Goal: Information Seeking & Learning: Learn about a topic

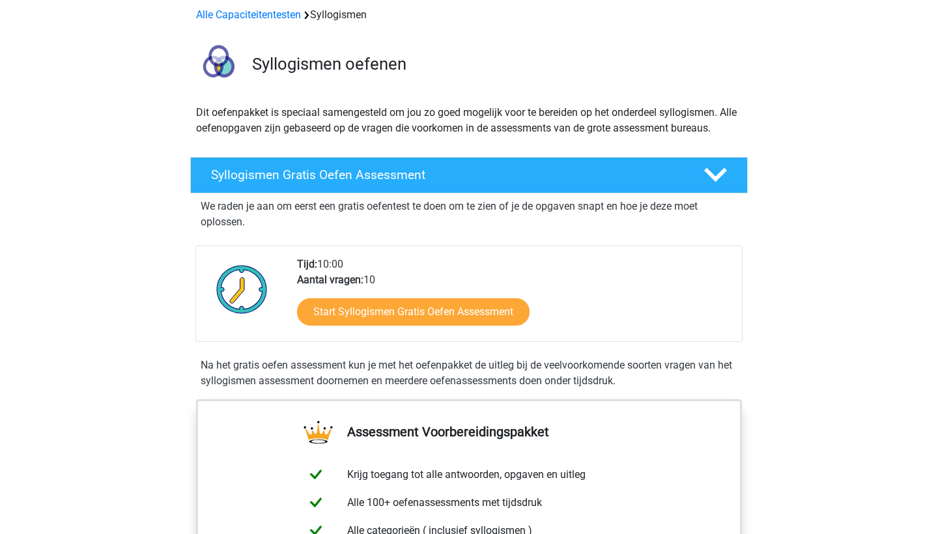
scroll to position [63, 0]
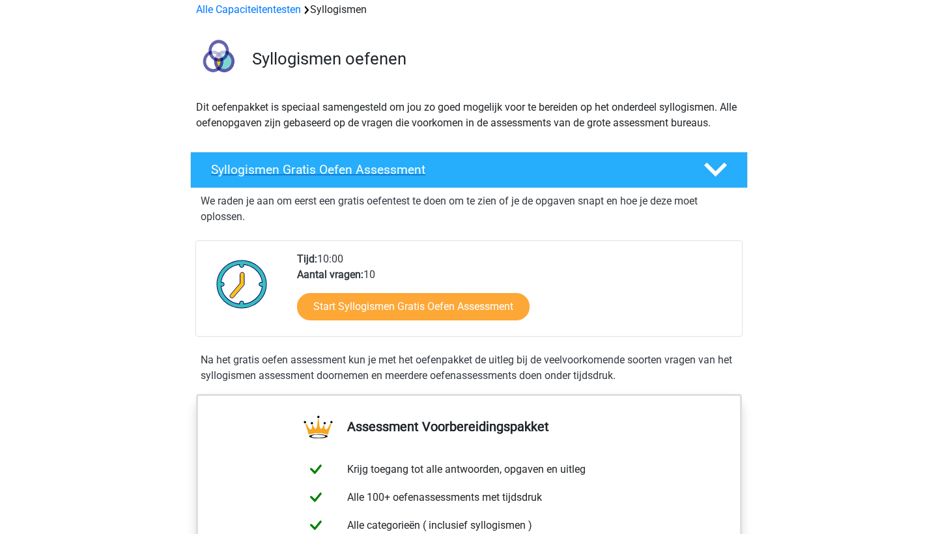
click at [321, 169] on h4 "Syllogismen Gratis Oefen Assessment" at bounding box center [447, 169] width 472 height 15
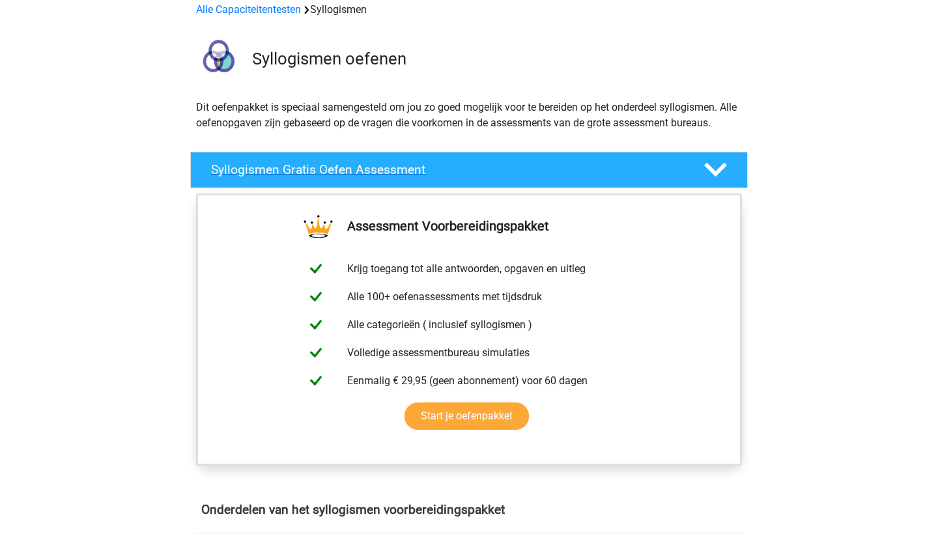
click at [321, 169] on h4 "Syllogismen Gratis Oefen Assessment" at bounding box center [447, 169] width 472 height 15
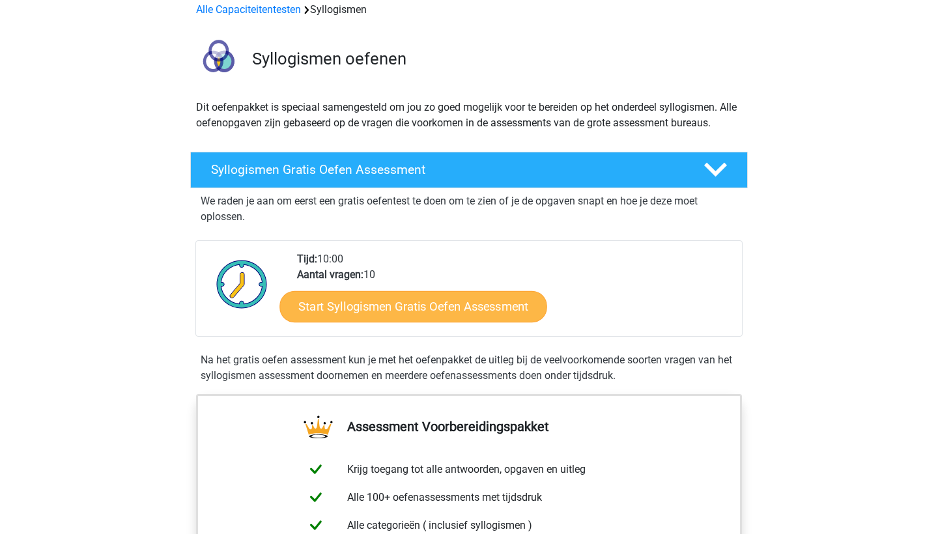
click at [347, 297] on link "Start Syllogismen Gratis Oefen Assessment" at bounding box center [414, 306] width 268 height 31
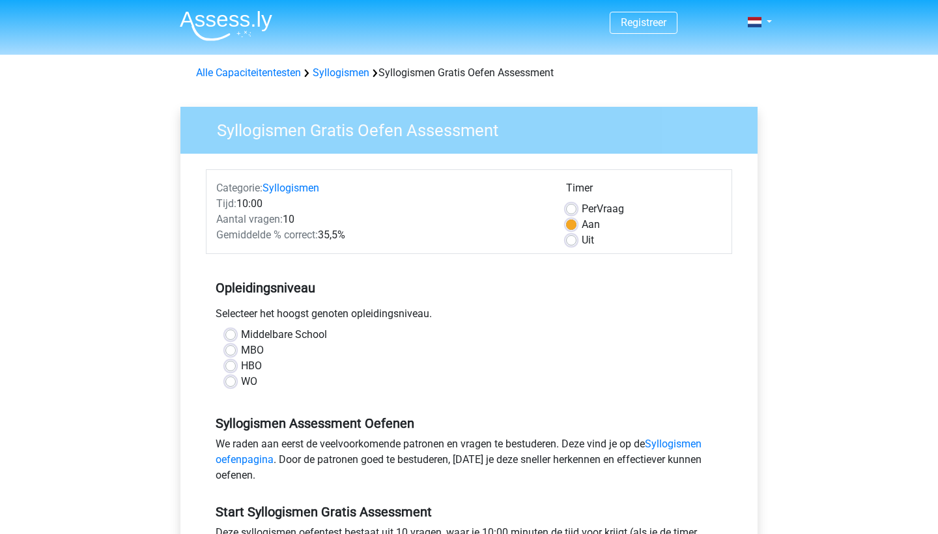
click at [241, 382] on label "WO" at bounding box center [249, 382] width 16 height 16
click at [235, 382] on input "WO" at bounding box center [230, 380] width 10 height 13
radio input "true"
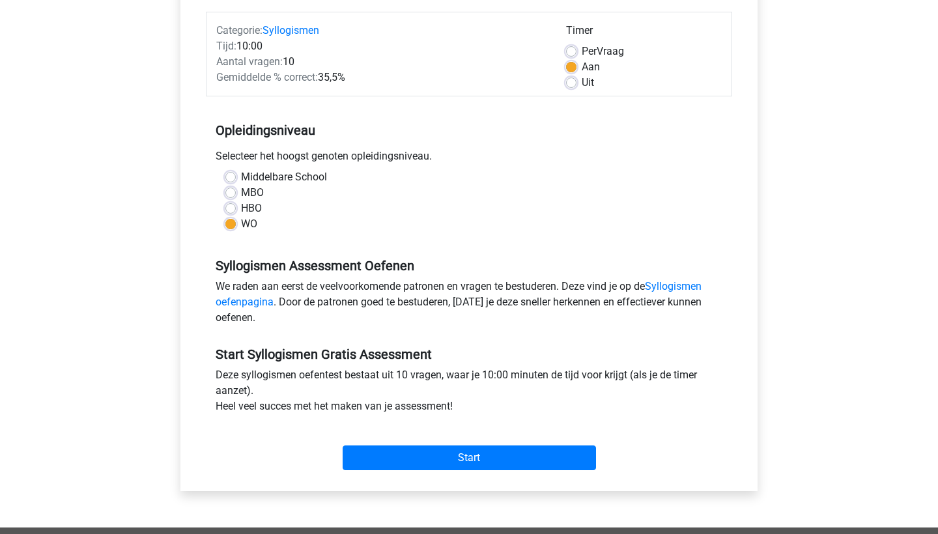
scroll to position [156, 0]
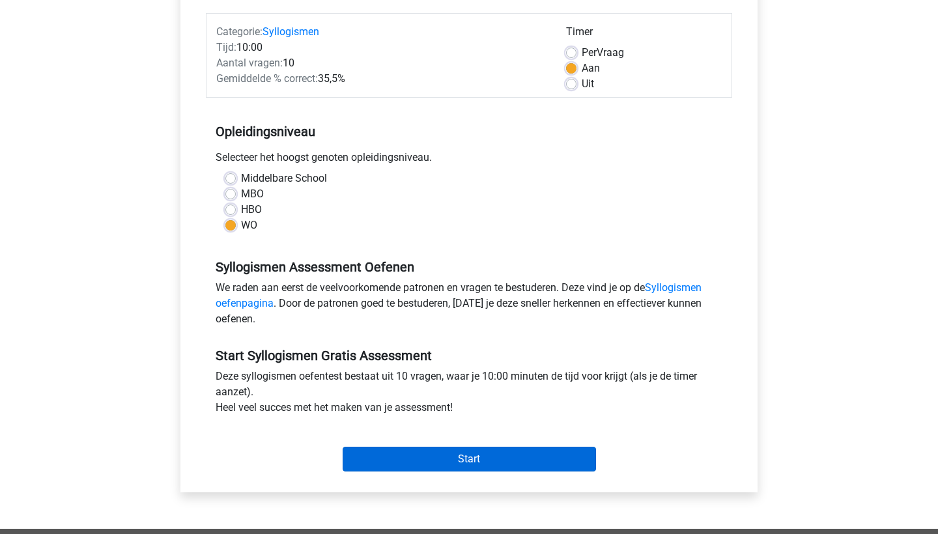
click at [384, 461] on input "Start" at bounding box center [469, 459] width 253 height 25
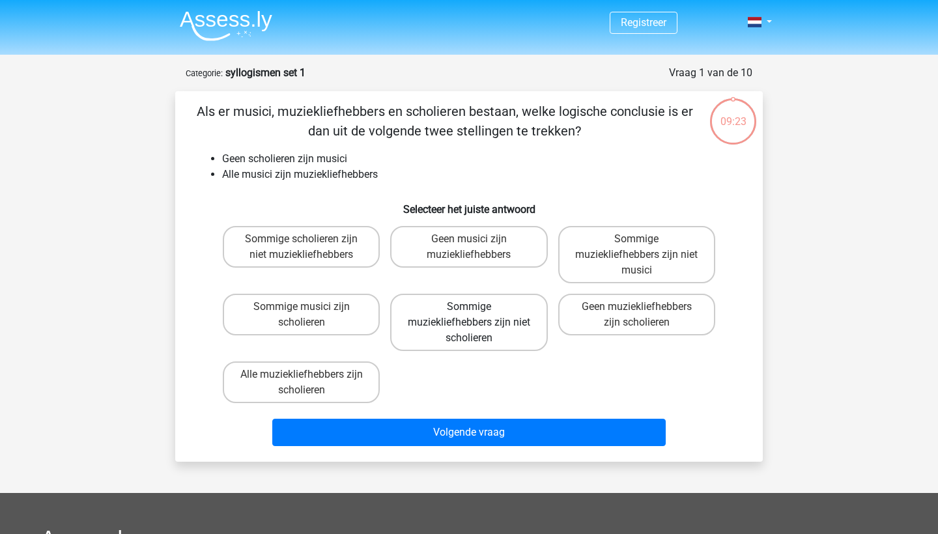
click at [478, 334] on label "Sommige muziekliefhebbers zijn niet scholieren" at bounding box center [468, 322] width 157 height 57
click at [478, 315] on input "Sommige muziekliefhebbers zijn niet scholieren" at bounding box center [473, 311] width 8 height 8
radio input "true"
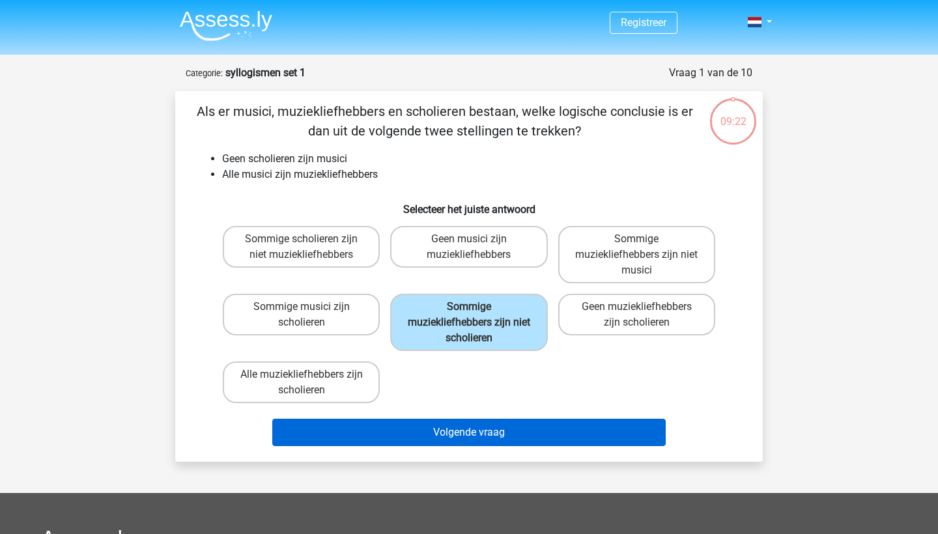
click at [506, 442] on button "Volgende vraag" at bounding box center [469, 432] width 394 height 27
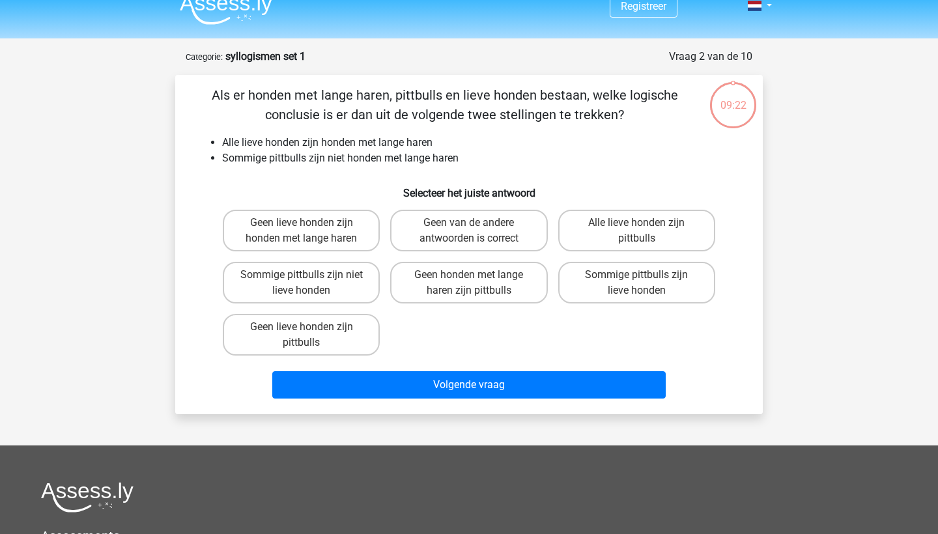
scroll to position [13, 0]
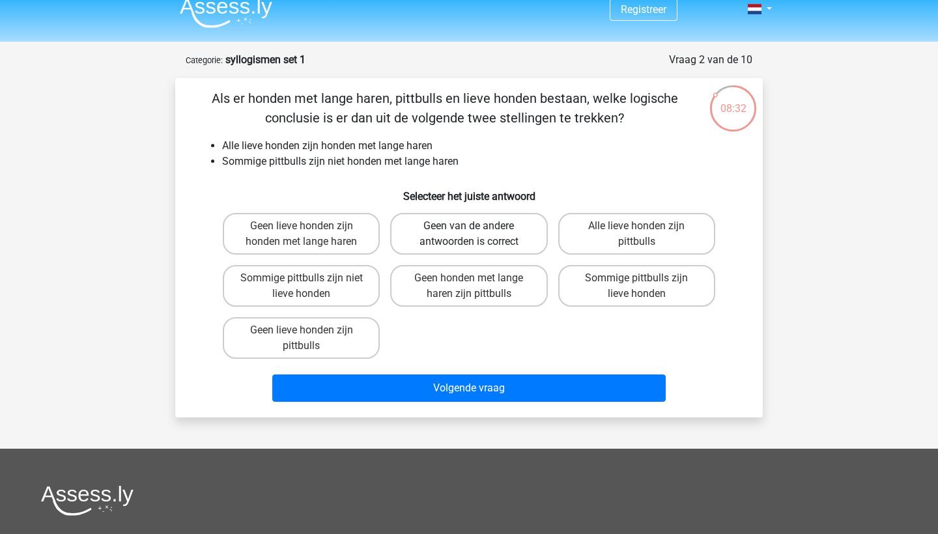
click at [469, 251] on label "Geen van de andere antwoorden is correct" at bounding box center [468, 234] width 157 height 42
click at [469, 235] on input "Geen van de andere antwoorden is correct" at bounding box center [473, 230] width 8 height 8
radio input "true"
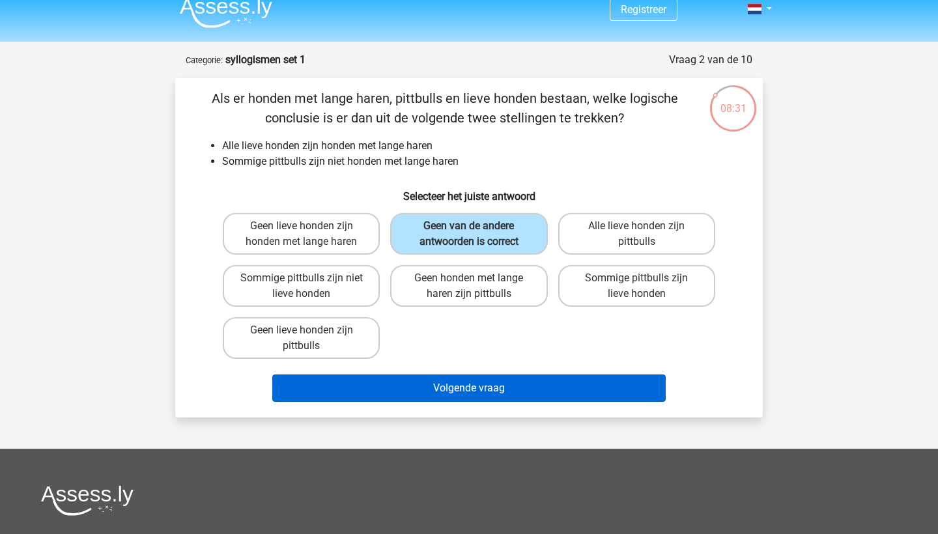
click at [495, 387] on button "Volgende vraag" at bounding box center [469, 388] width 394 height 27
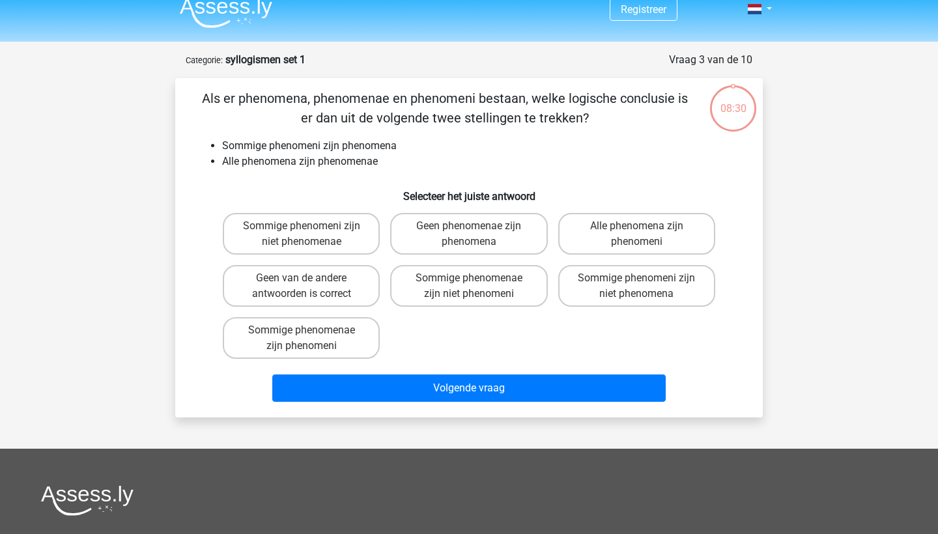
scroll to position [65, 0]
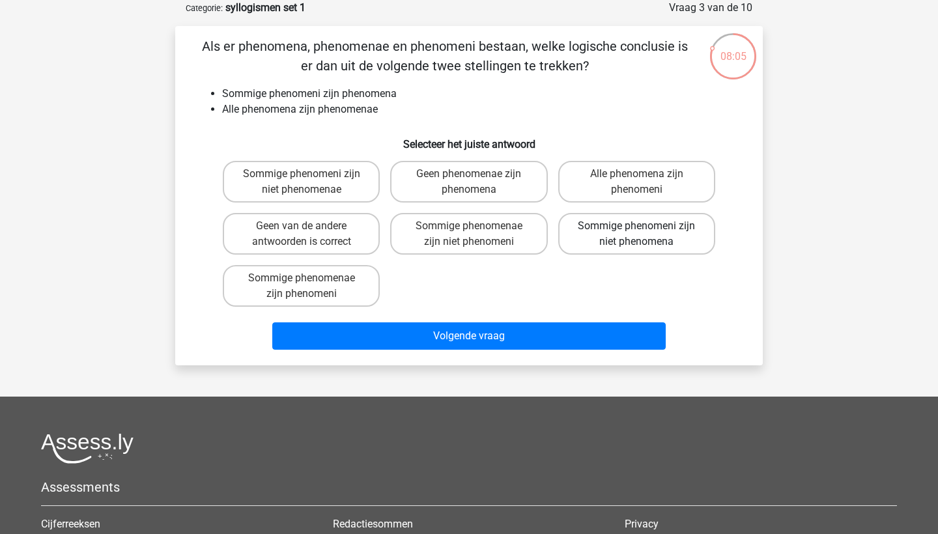
click at [618, 238] on label "Sommige phenomeni zijn niet phenomena" at bounding box center [636, 234] width 157 height 42
click at [637, 235] on input "Sommige phenomeni zijn niet phenomena" at bounding box center [641, 230] width 8 height 8
radio input "true"
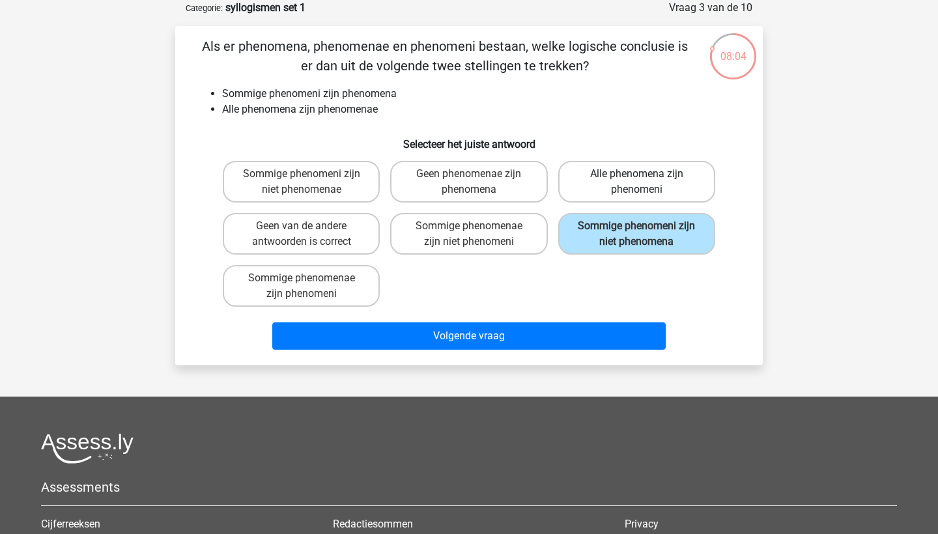
click at [584, 173] on label "Alle phenomena zijn phenomeni" at bounding box center [636, 182] width 157 height 42
click at [637, 174] on input "Alle phenomena zijn phenomeni" at bounding box center [641, 178] width 8 height 8
radio input "true"
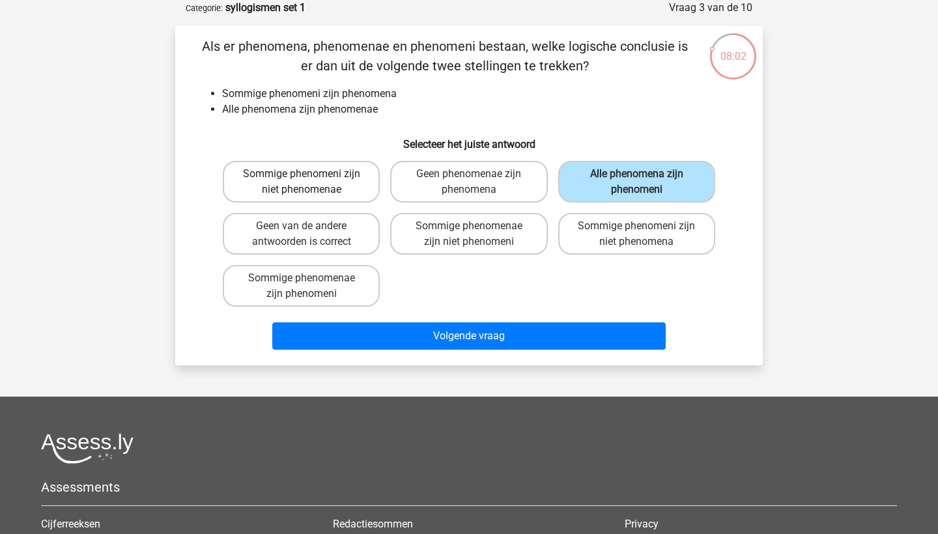
click at [328, 182] on label "Sommige phenomeni zijn niet phenomenae" at bounding box center [301, 182] width 157 height 42
click at [310, 182] on input "Sommige phenomeni zijn niet phenomenae" at bounding box center [306, 178] width 8 height 8
radio input "true"
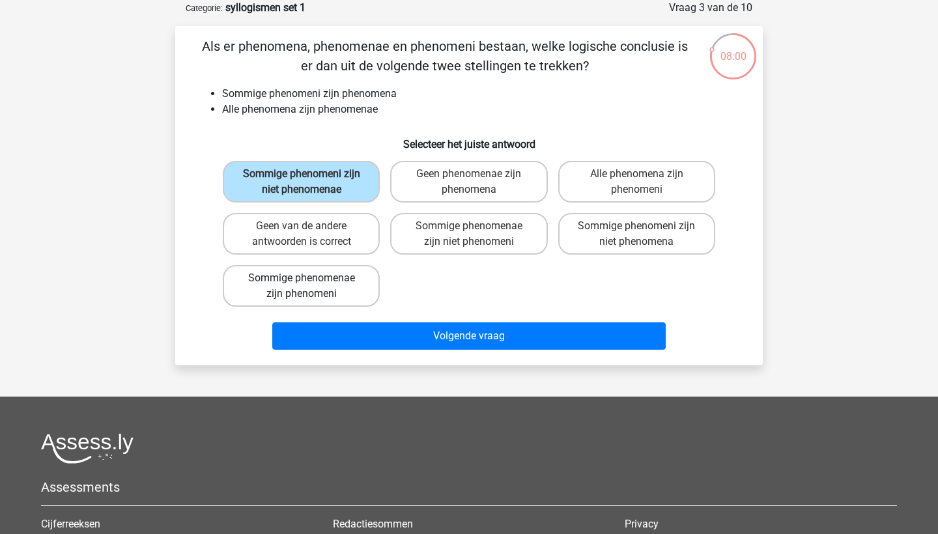
click at [322, 294] on label "Sommige phenomenae zijn phenomeni" at bounding box center [301, 286] width 157 height 42
click at [310, 287] on input "Sommige phenomenae zijn phenomeni" at bounding box center [306, 282] width 8 height 8
radio input "true"
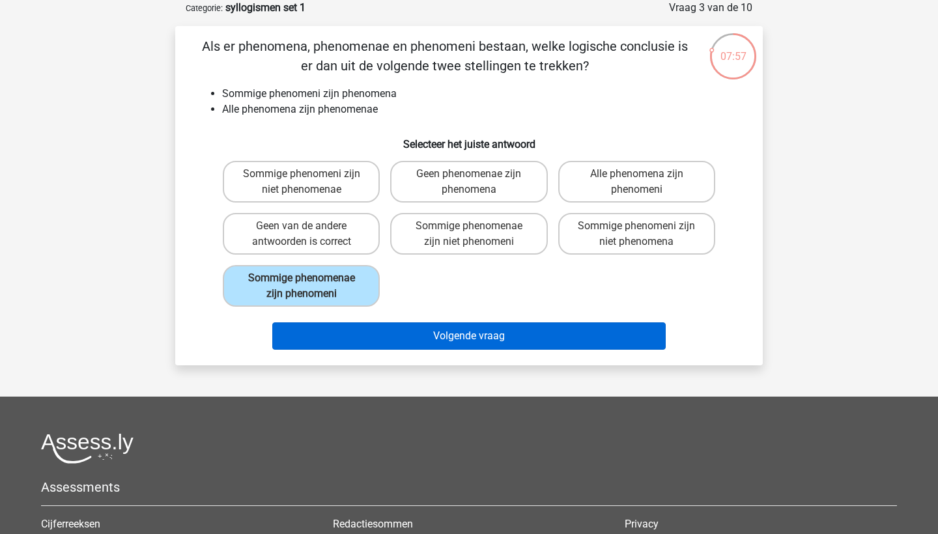
click at [347, 329] on button "Volgende vraag" at bounding box center [469, 336] width 394 height 27
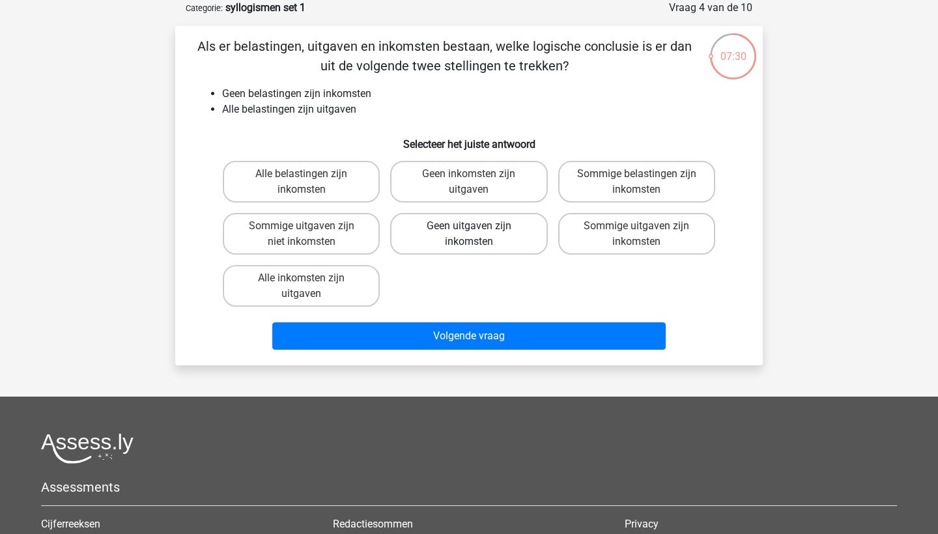
click at [512, 232] on label "Geen uitgaven zijn inkomsten" at bounding box center [468, 234] width 157 height 42
click at [478, 232] on input "Geen uitgaven zijn inkomsten" at bounding box center [473, 230] width 8 height 8
radio input "true"
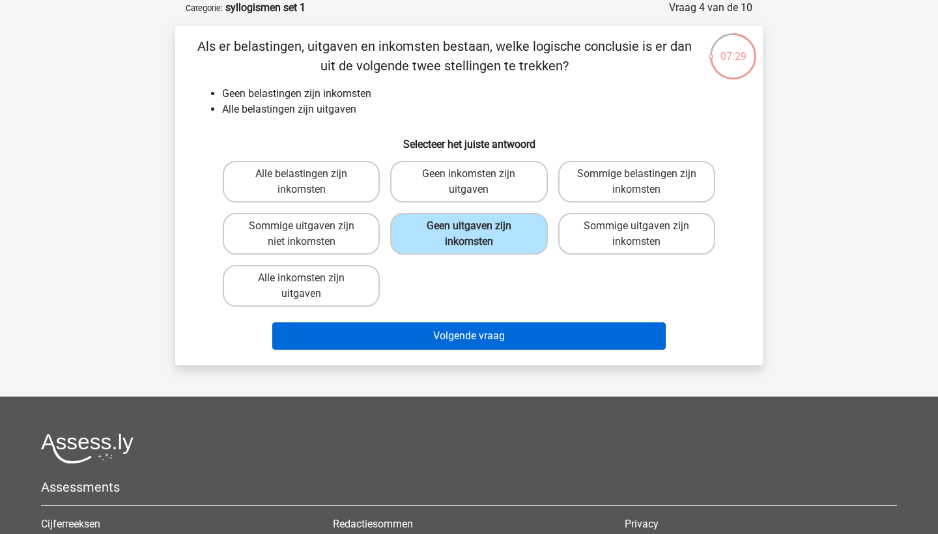
click at [499, 342] on button "Volgende vraag" at bounding box center [469, 336] width 394 height 27
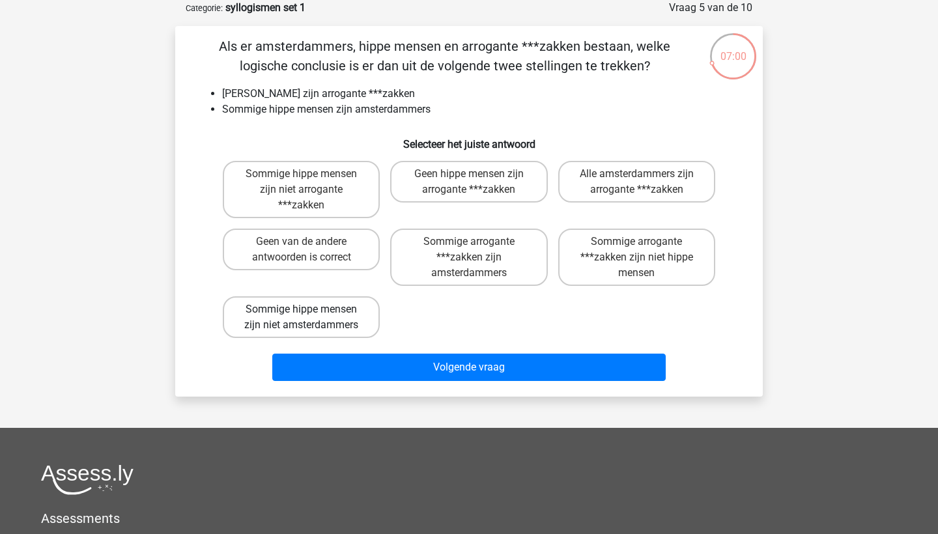
click at [347, 324] on label "Sommige hippe mensen zijn niet amsterdammers" at bounding box center [301, 317] width 157 height 42
click at [310, 318] on input "Sommige hippe mensen zijn niet amsterdammers" at bounding box center [306, 313] width 8 height 8
radio input "true"
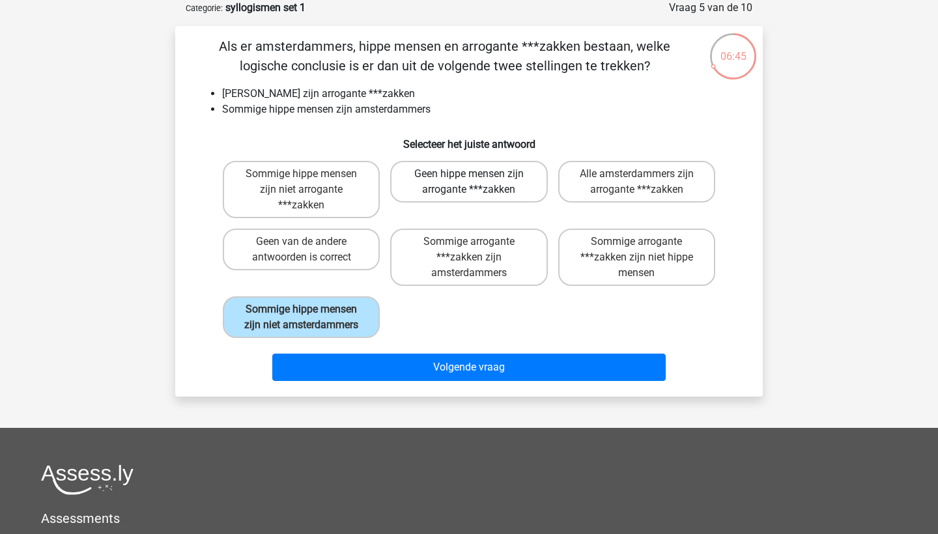
click at [444, 185] on label "Geen hippe mensen zijn arrogante ***zakken" at bounding box center [468, 182] width 157 height 42
click at [469, 182] on input "Geen hippe mensen zijn arrogante ***zakken" at bounding box center [473, 178] width 8 height 8
radio input "true"
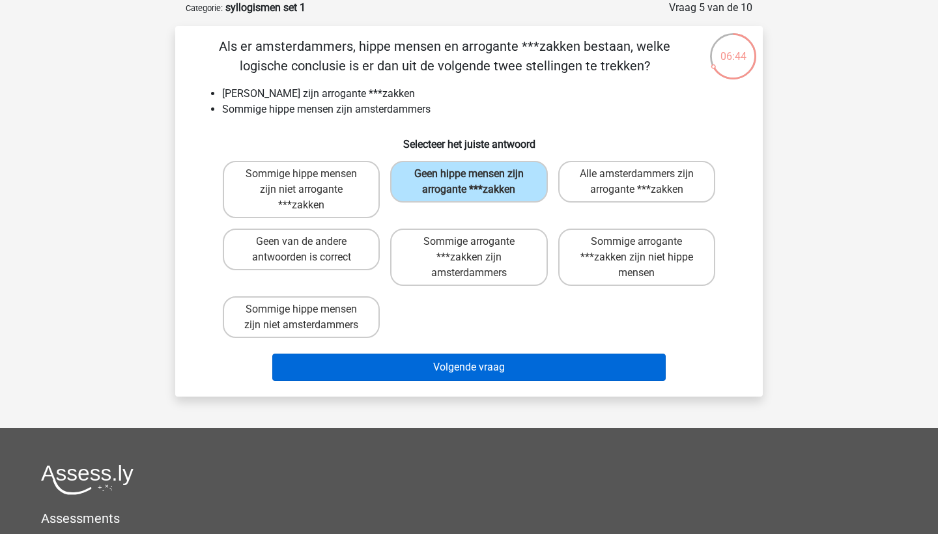
click at [442, 366] on button "Volgende vraag" at bounding box center [469, 367] width 394 height 27
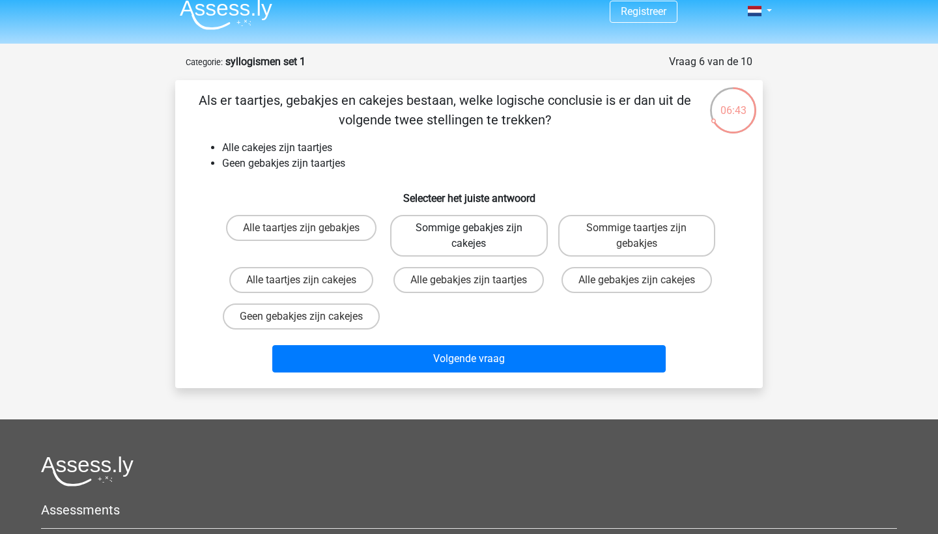
scroll to position [34, 0]
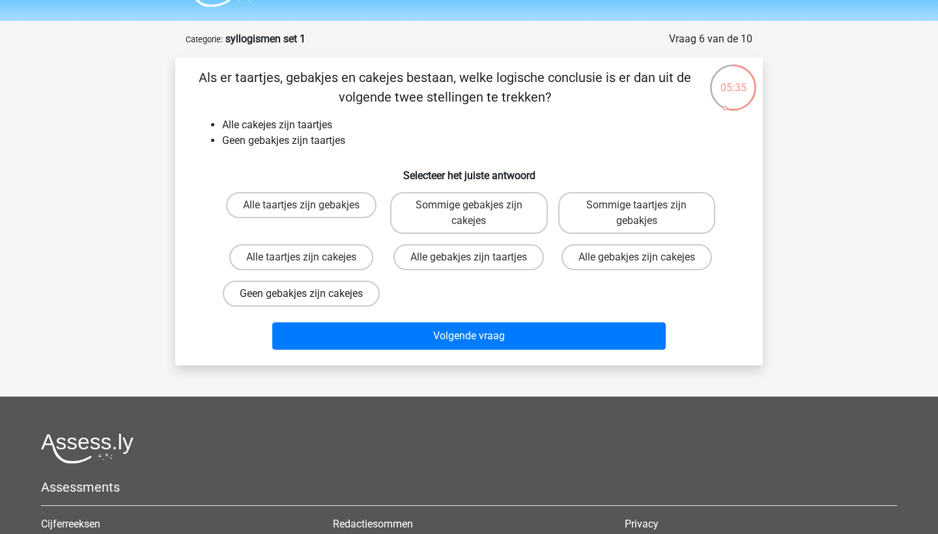
click at [337, 298] on label "Geen gebakjes zijn cakejes" at bounding box center [301, 294] width 157 height 26
click at [310, 298] on input "Geen gebakjes zijn cakejes" at bounding box center [306, 298] width 8 height 8
radio input "true"
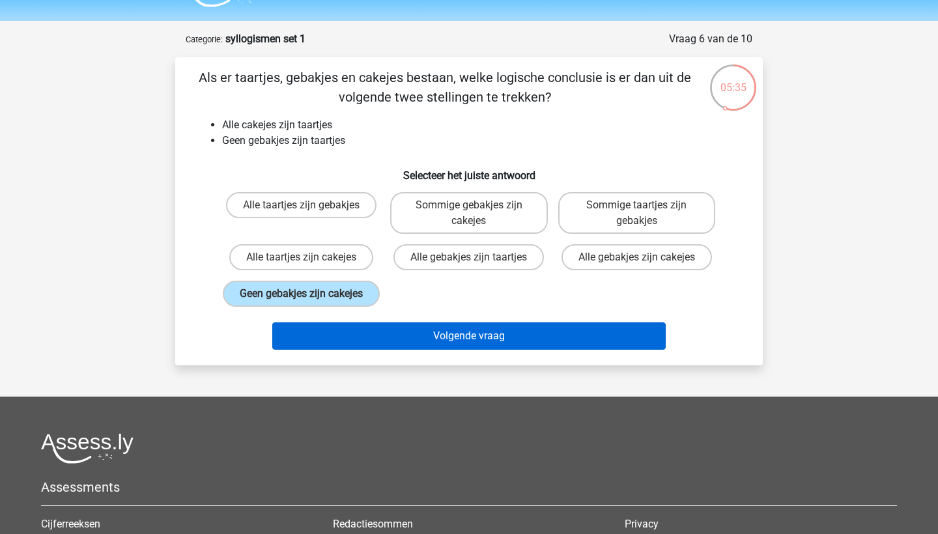
click at [425, 350] on button "Volgende vraag" at bounding box center [469, 336] width 394 height 27
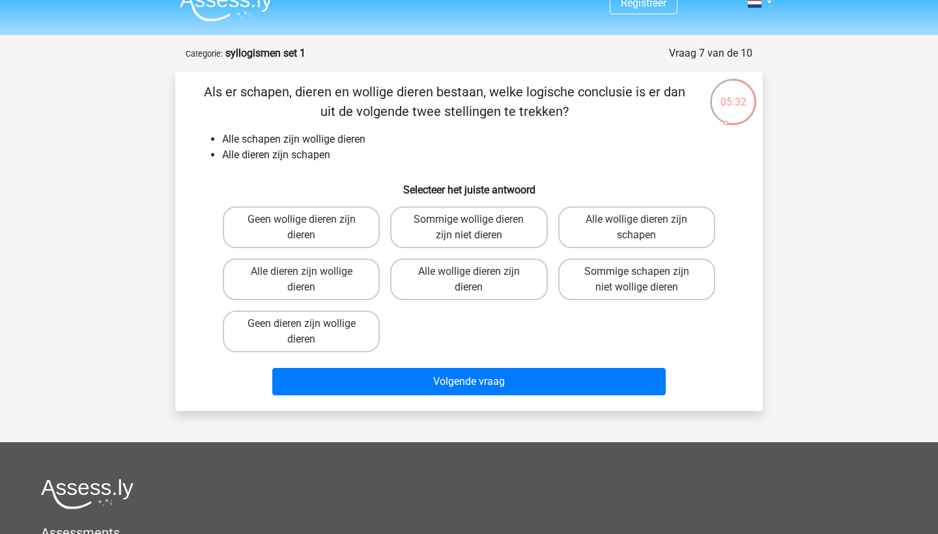
scroll to position [18, 0]
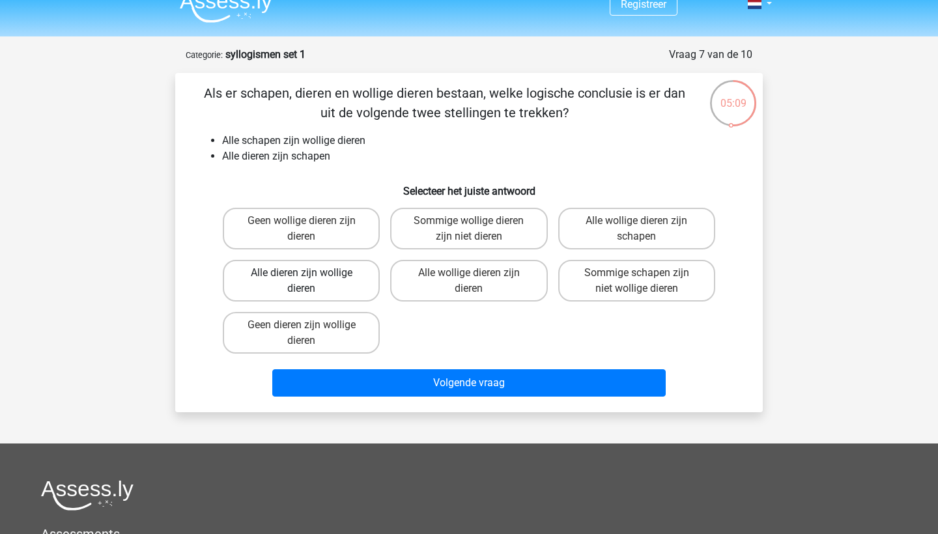
click at [280, 278] on label "Alle dieren zijn wollige dieren" at bounding box center [301, 281] width 157 height 42
click at [302, 278] on input "Alle dieren zijn wollige dieren" at bounding box center [306, 277] width 8 height 8
radio input "true"
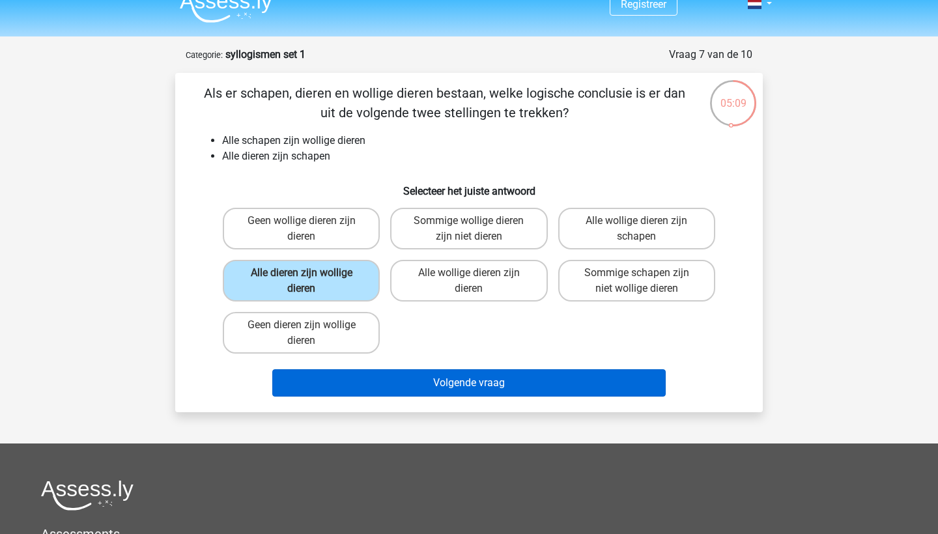
click at [413, 389] on button "Volgende vraag" at bounding box center [469, 382] width 394 height 27
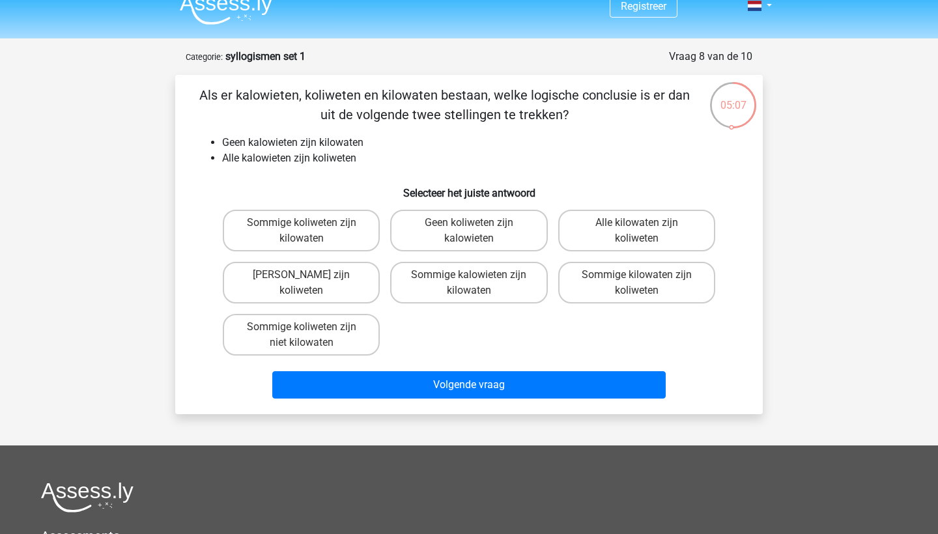
scroll to position [13, 0]
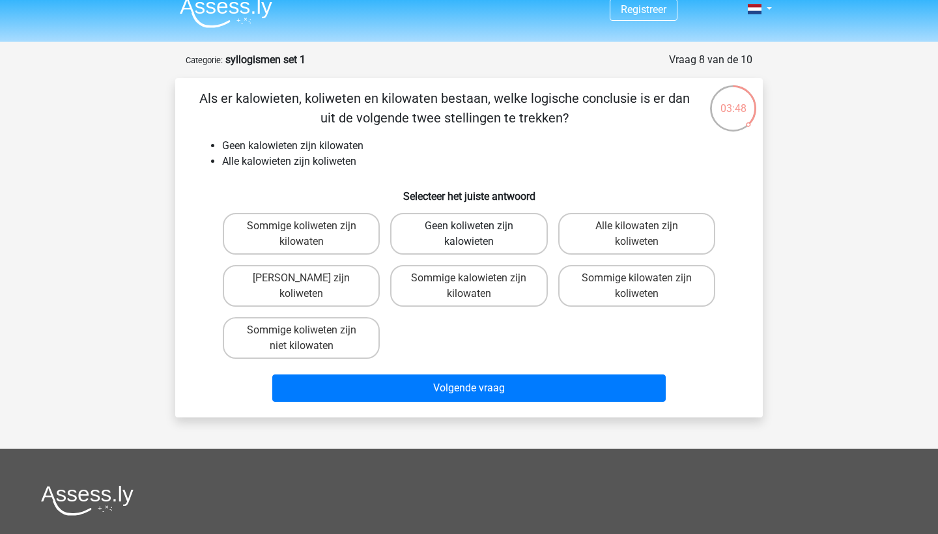
click at [517, 224] on label "Geen koliweten zijn kalowieten" at bounding box center [468, 234] width 157 height 42
click at [478, 226] on input "Geen koliweten zijn kalowieten" at bounding box center [473, 230] width 8 height 8
radio input "true"
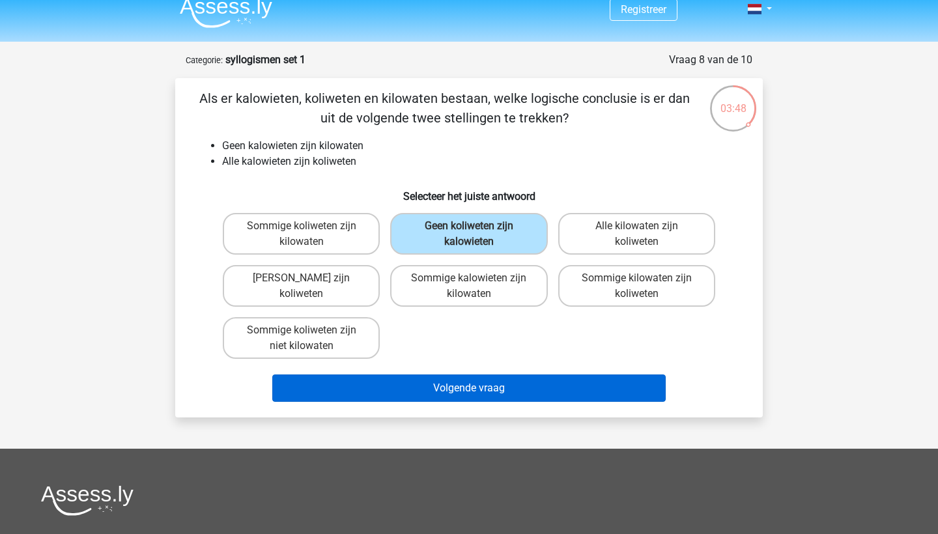
click at [532, 401] on button "Volgende vraag" at bounding box center [469, 388] width 394 height 27
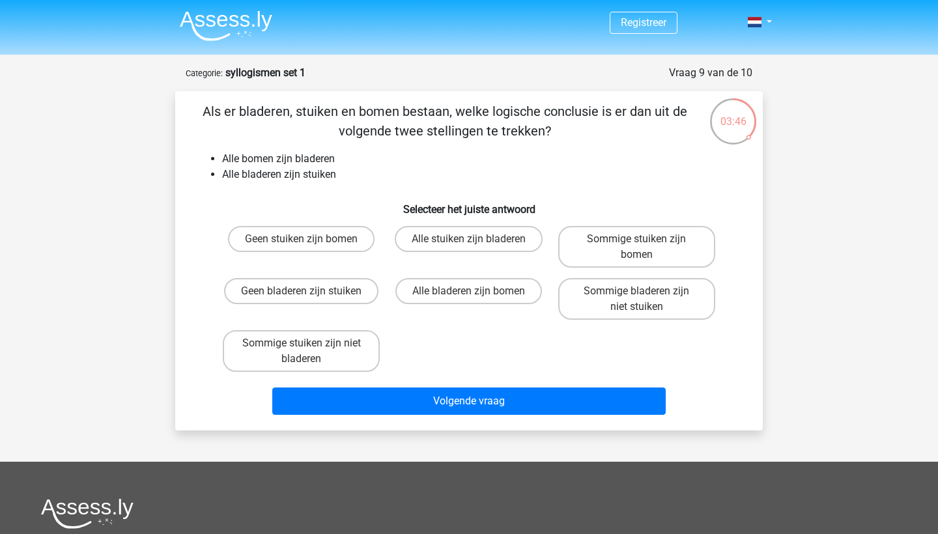
scroll to position [0, 0]
click at [315, 349] on label "Sommige stuiken zijn niet bladeren" at bounding box center [301, 351] width 157 height 42
click at [310, 349] on input "Sommige stuiken zijn niet bladeren" at bounding box center [306, 347] width 8 height 8
radio input "true"
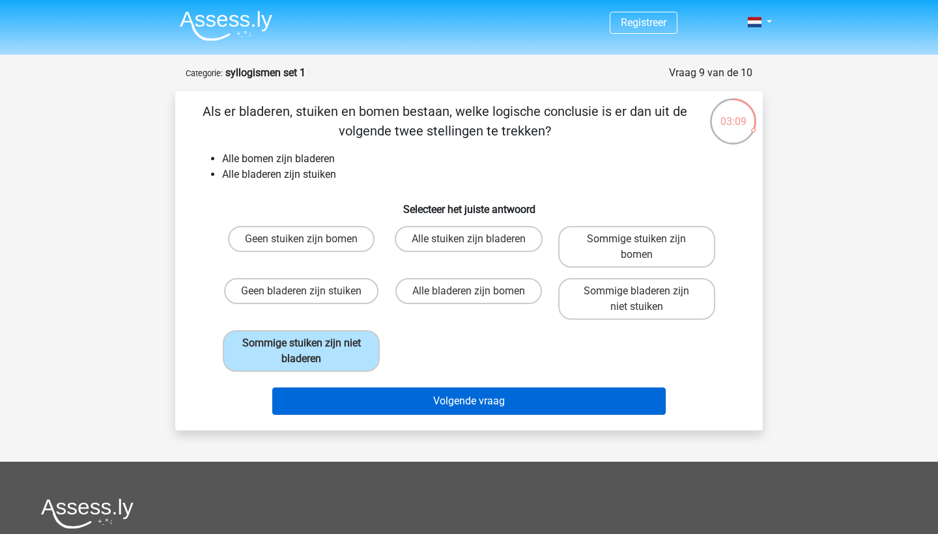
click at [459, 401] on button "Volgende vraag" at bounding box center [469, 401] width 394 height 27
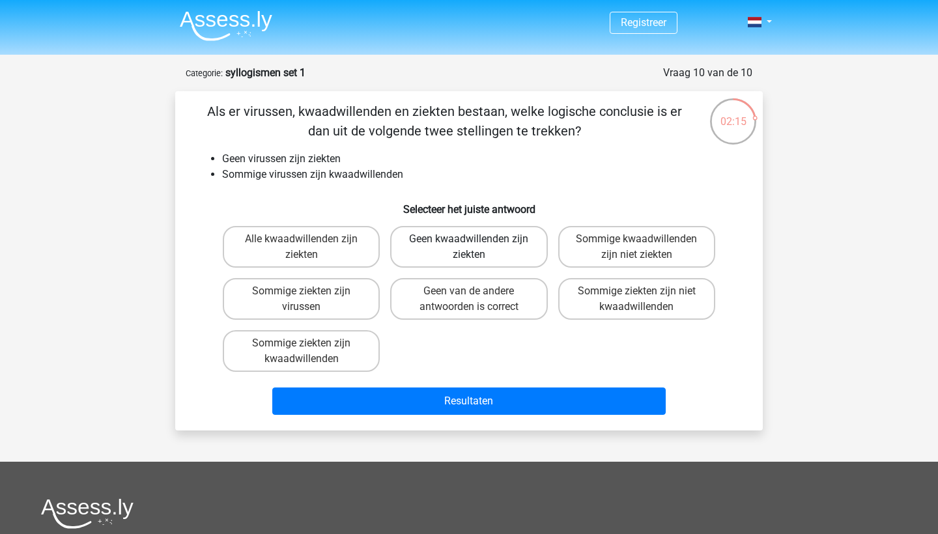
click at [488, 241] on label "Geen kwaadwillenden zijn ziekten" at bounding box center [468, 247] width 157 height 42
click at [478, 241] on input "Geen kwaadwillenden zijn ziekten" at bounding box center [473, 243] width 8 height 8
radio input "true"
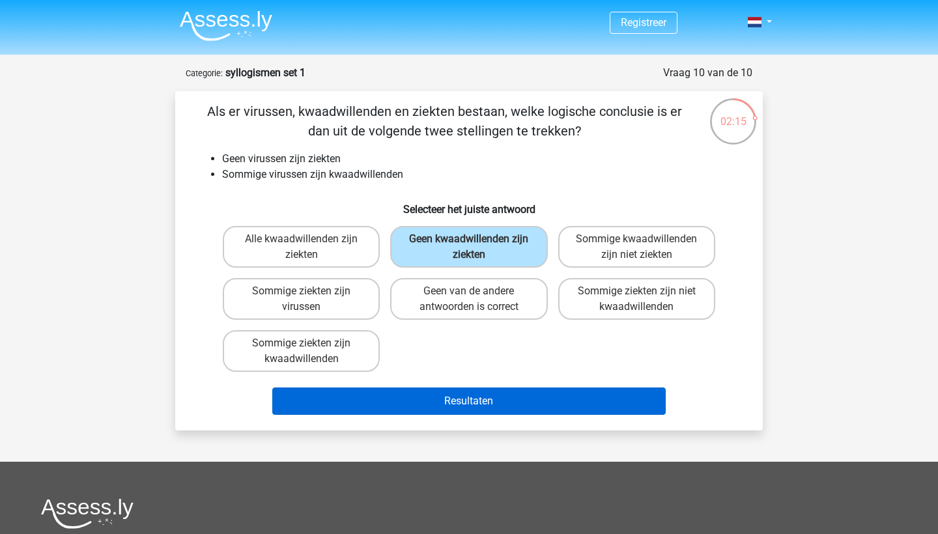
click at [495, 407] on button "Resultaten" at bounding box center [469, 401] width 394 height 27
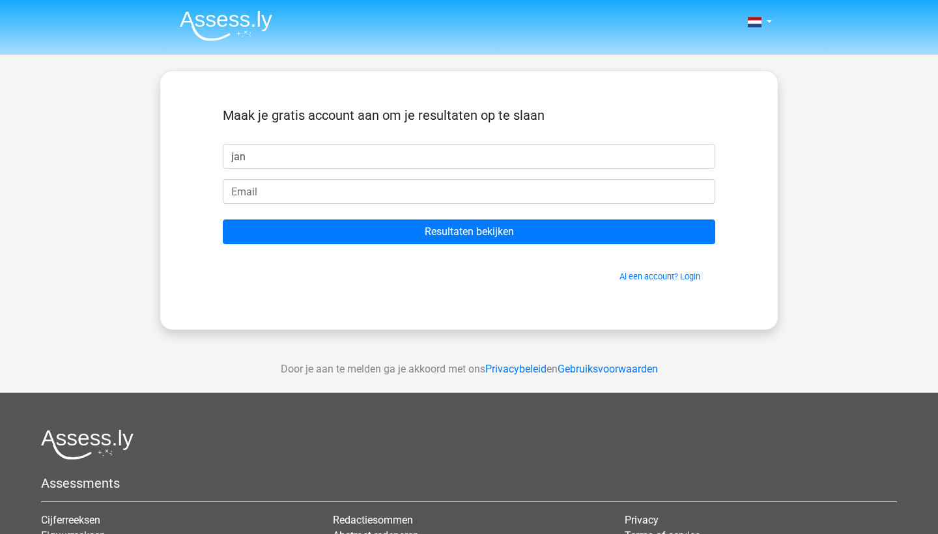
type input "jan"
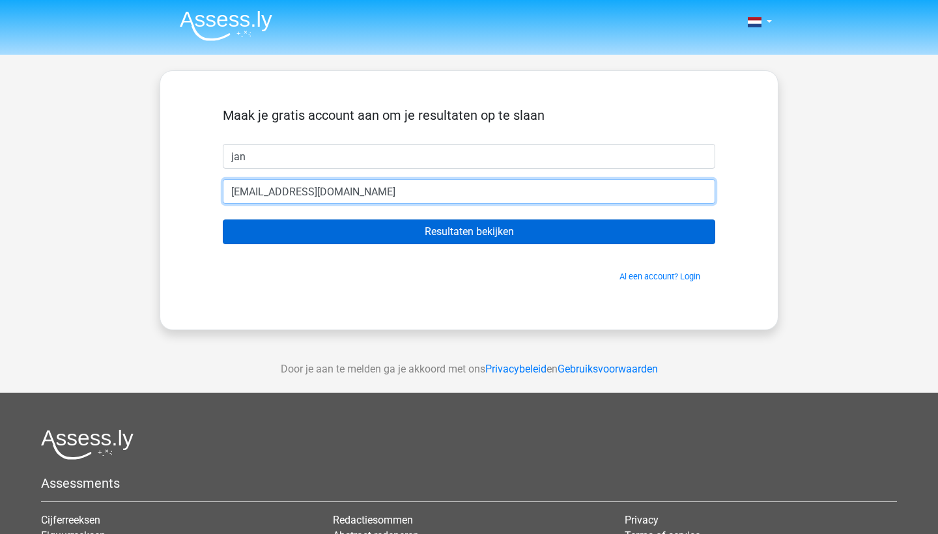
type input "janjanssen@hotmail.com"
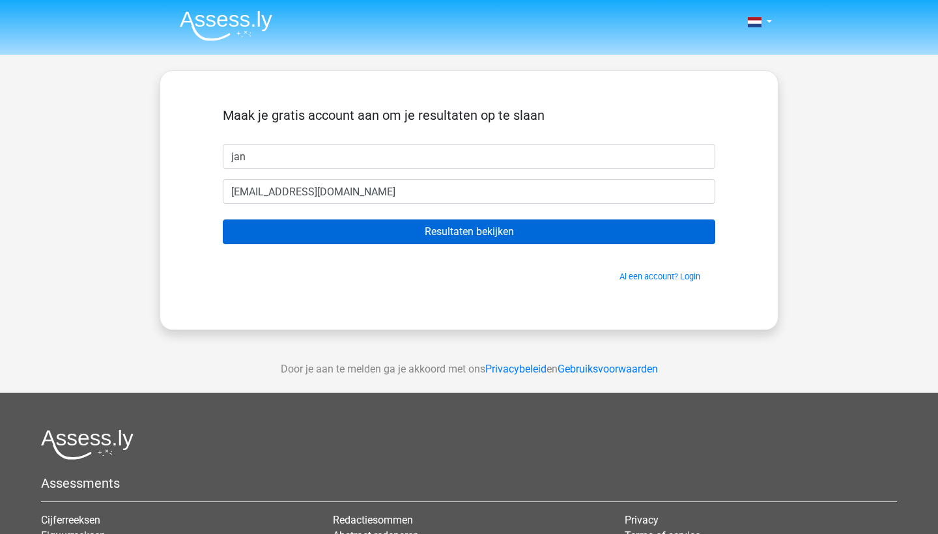
click at [323, 222] on input "Resultaten bekijken" at bounding box center [469, 232] width 493 height 25
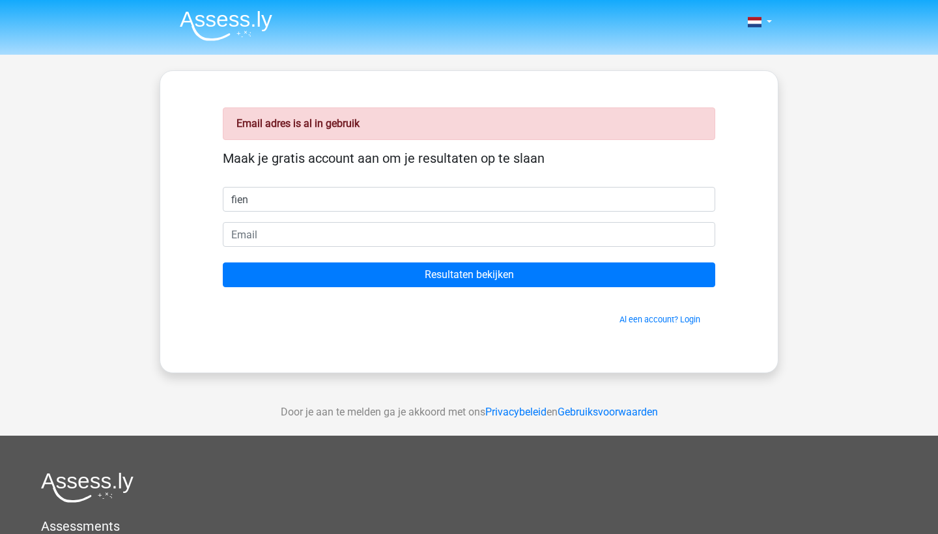
type input "fien"
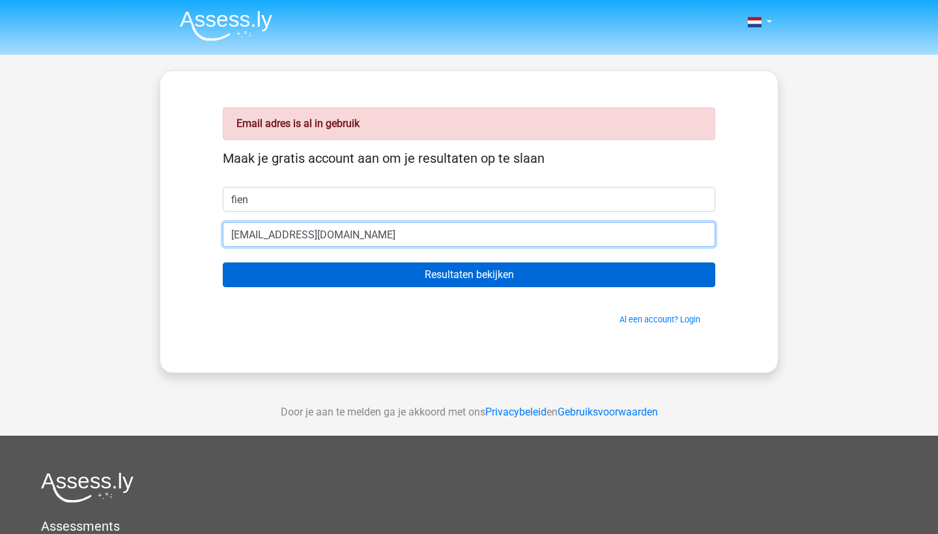
type input "[EMAIL_ADDRESS][DOMAIN_NAME]"
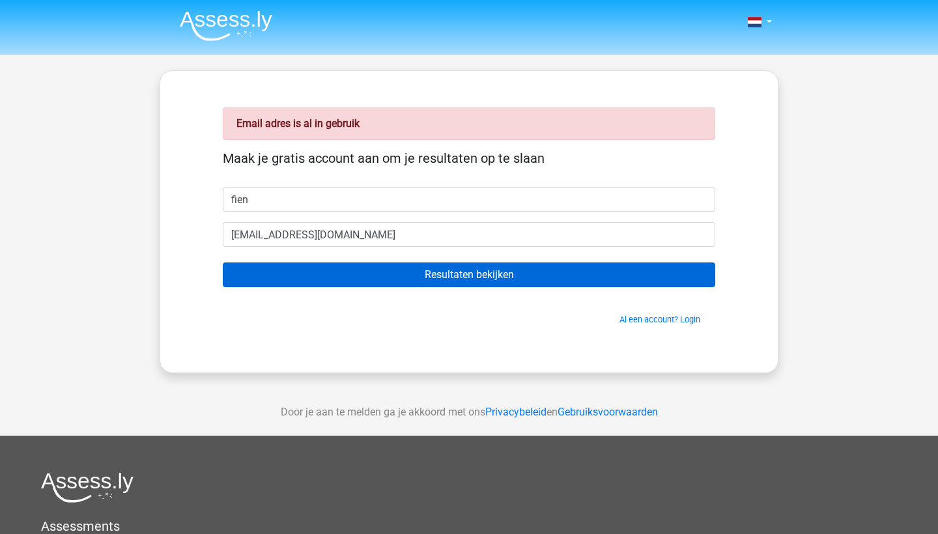
click at [302, 275] on input "Resultaten bekijken" at bounding box center [469, 275] width 493 height 25
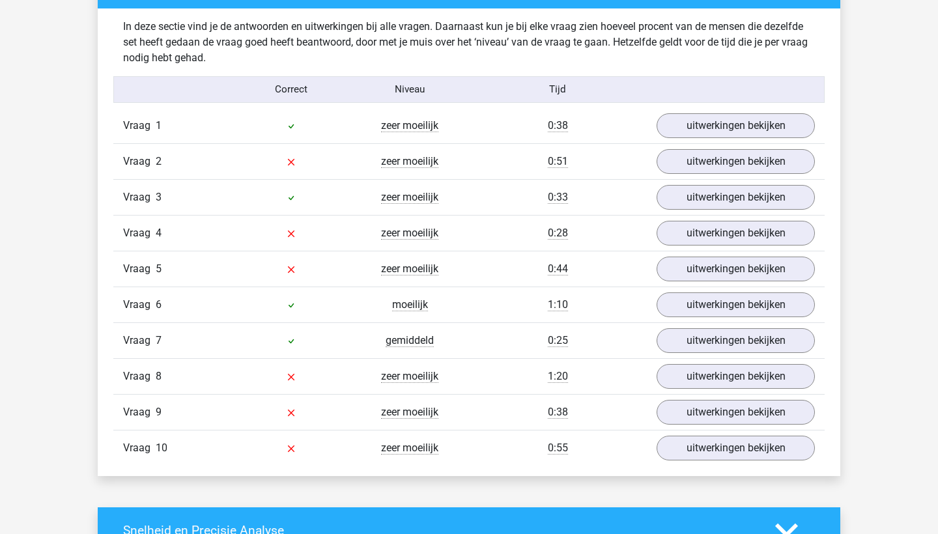
scroll to position [1015, 0]
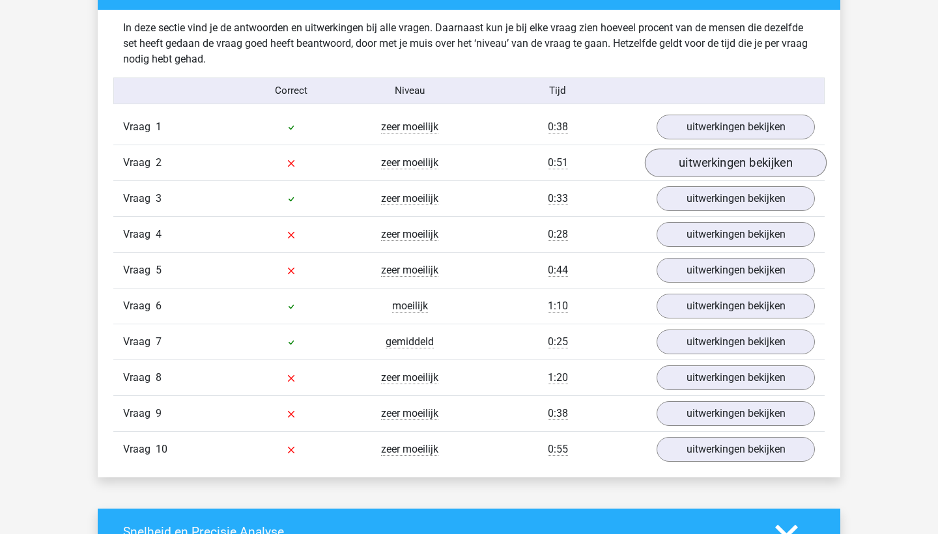
click at [756, 173] on link "uitwerkingen bekijken" at bounding box center [736, 163] width 182 height 29
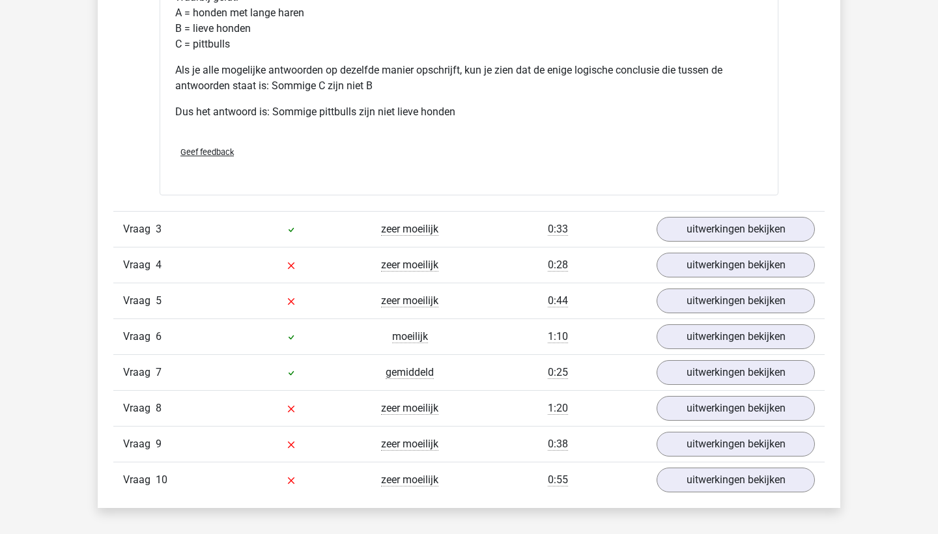
scroll to position [1536, 0]
click at [729, 269] on link "uitwerkingen bekijken" at bounding box center [736, 264] width 182 height 29
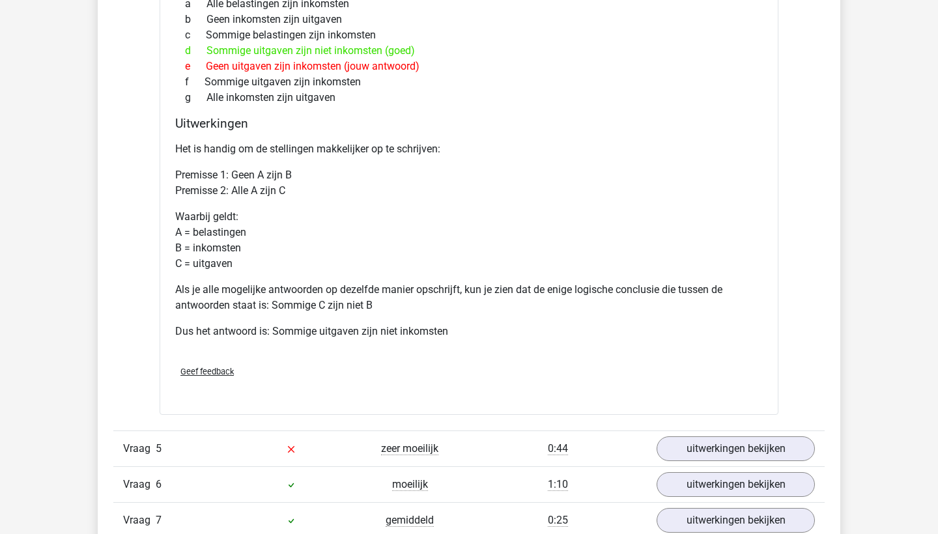
scroll to position [2107, 0]
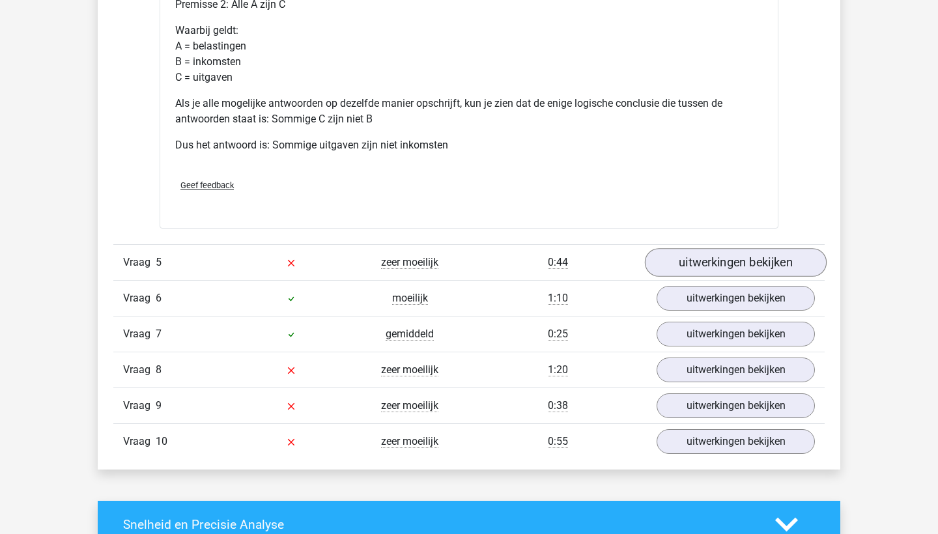
click at [737, 259] on link "uitwerkingen bekijken" at bounding box center [736, 263] width 182 height 29
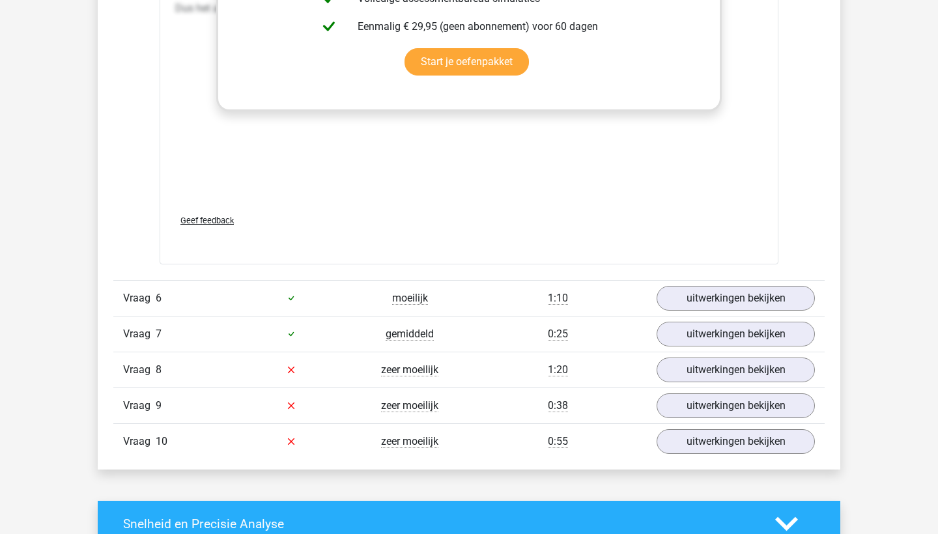
scroll to position [2880, 0]
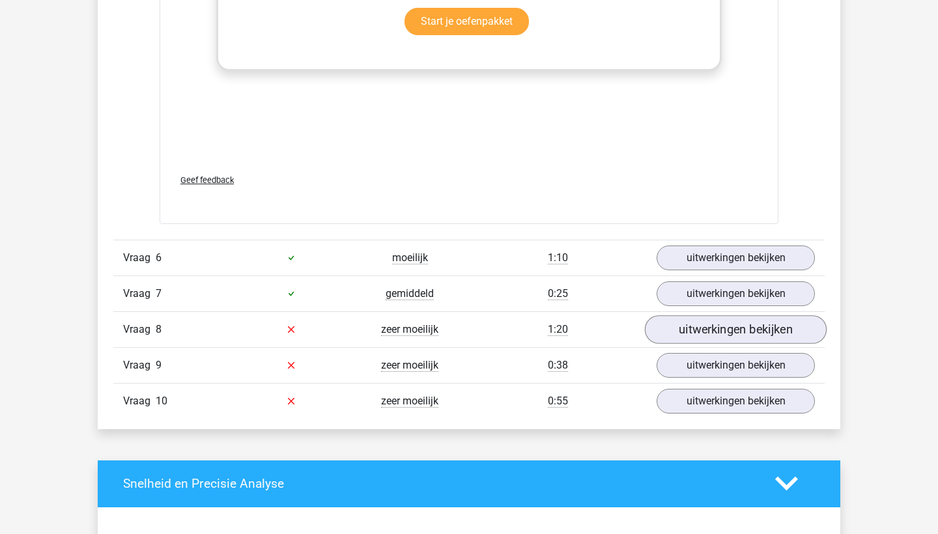
click at [700, 330] on link "uitwerkingen bekijken" at bounding box center [736, 329] width 182 height 29
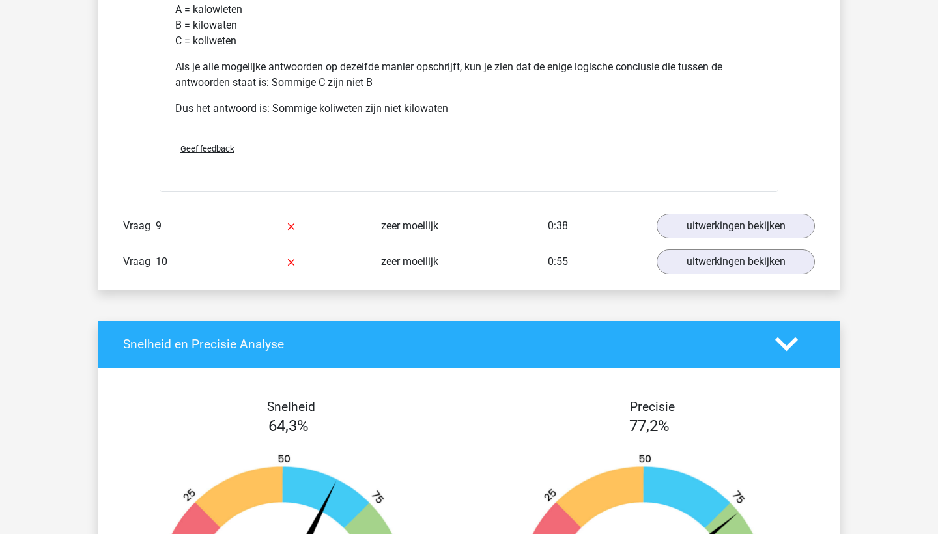
scroll to position [3561, 0]
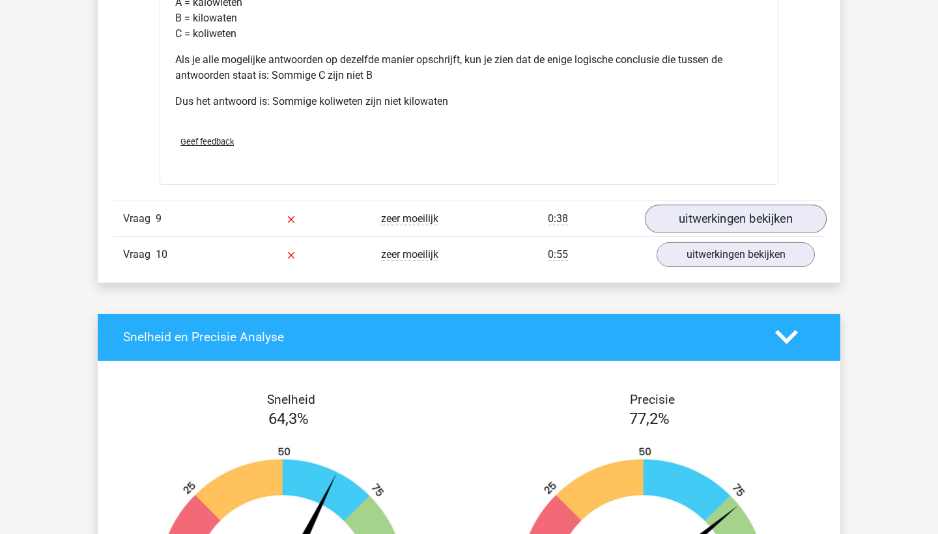
click at [727, 221] on link "uitwerkingen bekijken" at bounding box center [736, 219] width 182 height 29
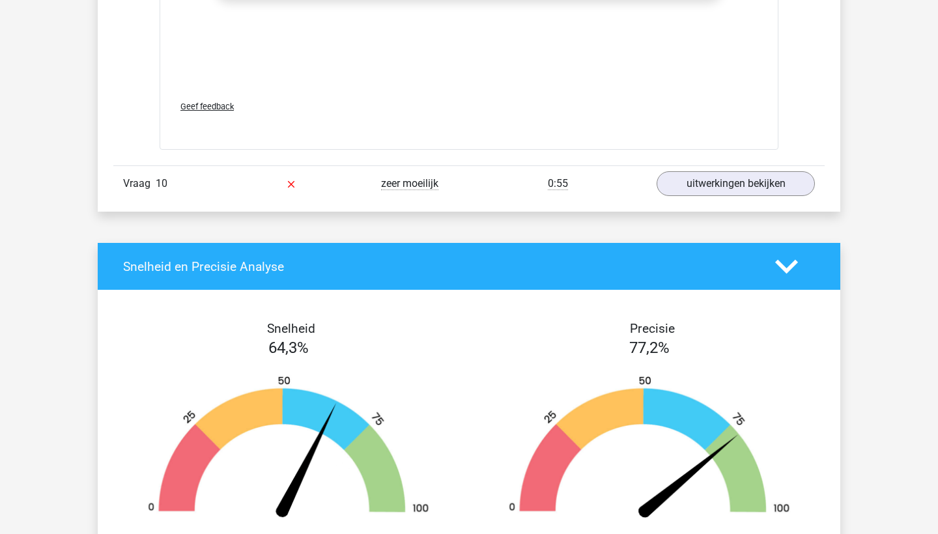
scroll to position [4372, 0]
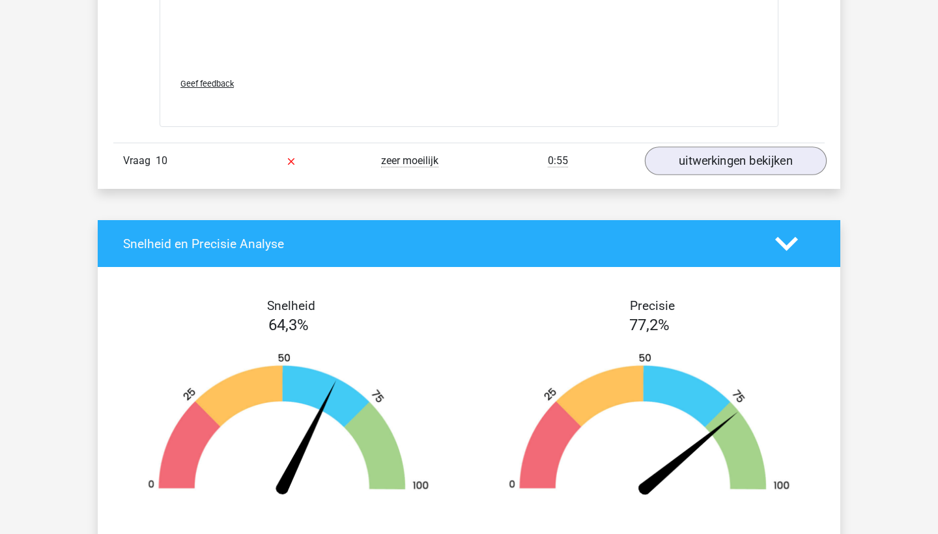
click at [751, 159] on link "uitwerkingen bekijken" at bounding box center [736, 161] width 182 height 29
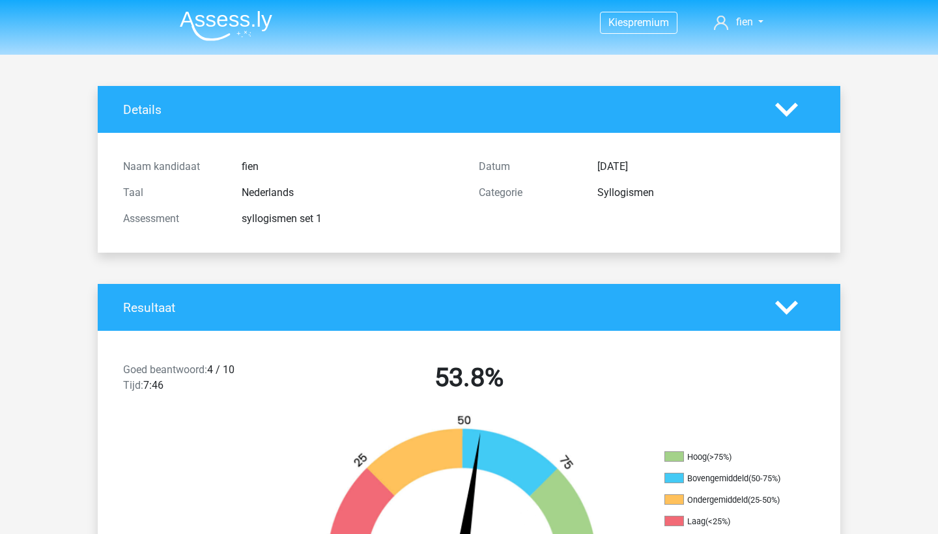
scroll to position [0, 0]
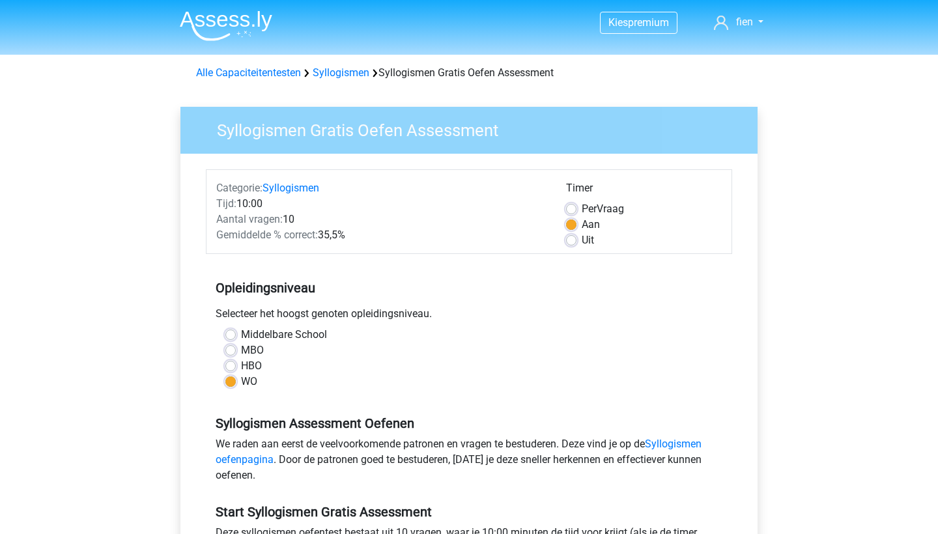
scroll to position [156, 0]
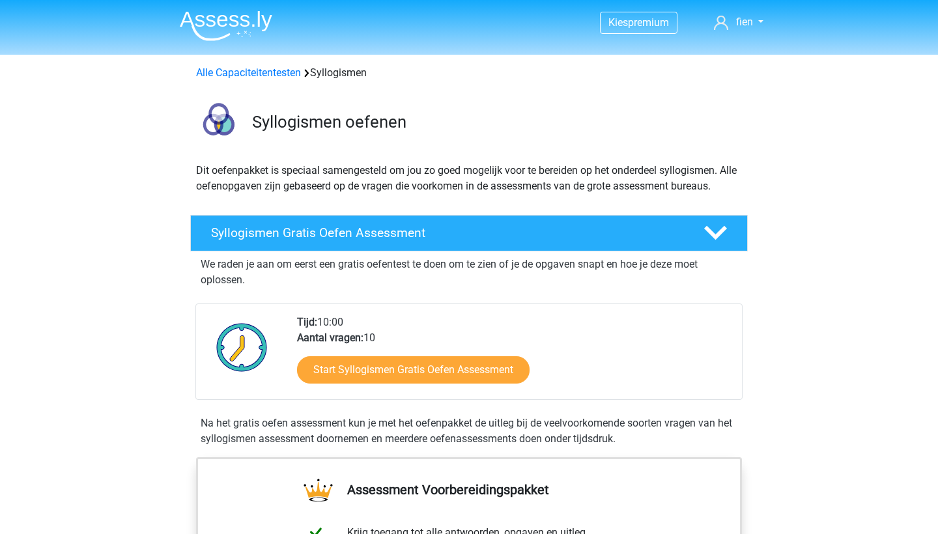
scroll to position [63, 0]
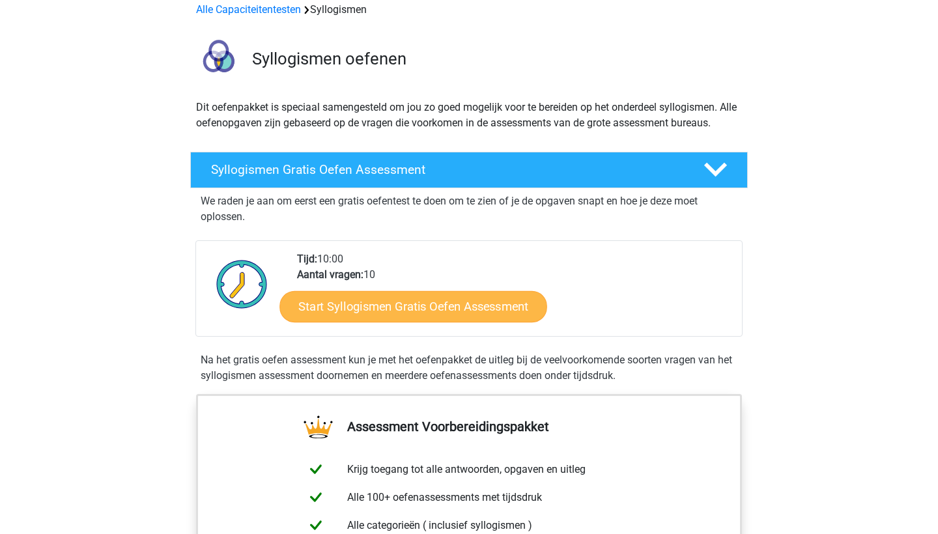
click at [455, 298] on link "Start Syllogismen Gratis Oefen Assessment" at bounding box center [414, 306] width 268 height 31
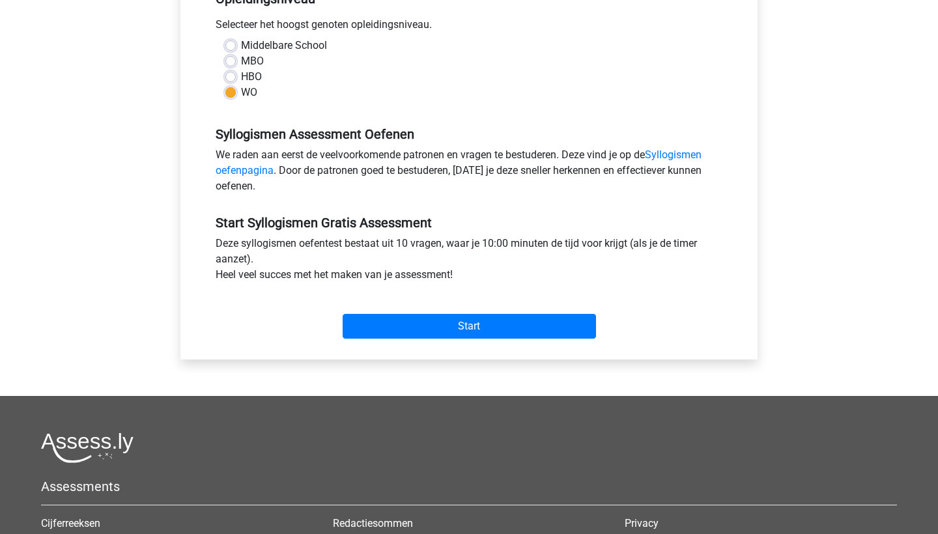
scroll to position [300, 0]
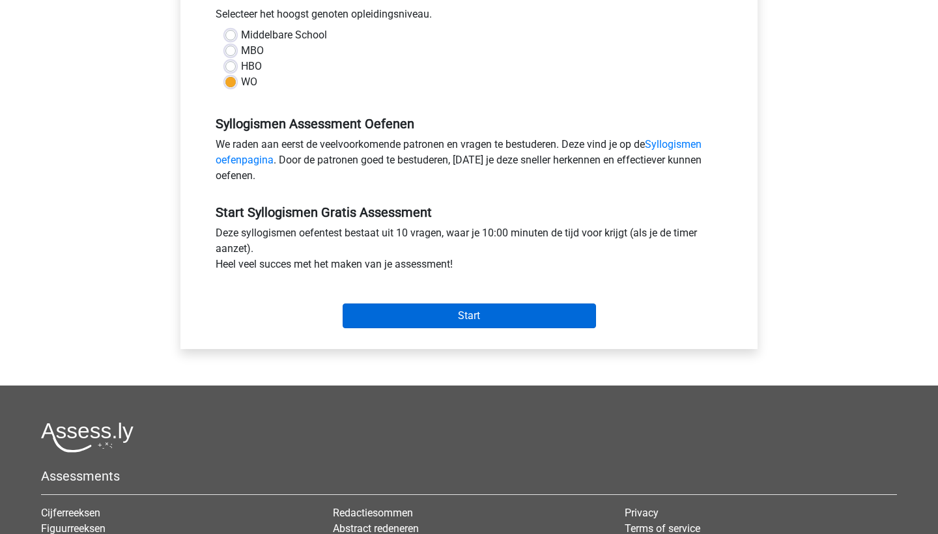
click at [437, 309] on input "Start" at bounding box center [469, 316] width 253 height 25
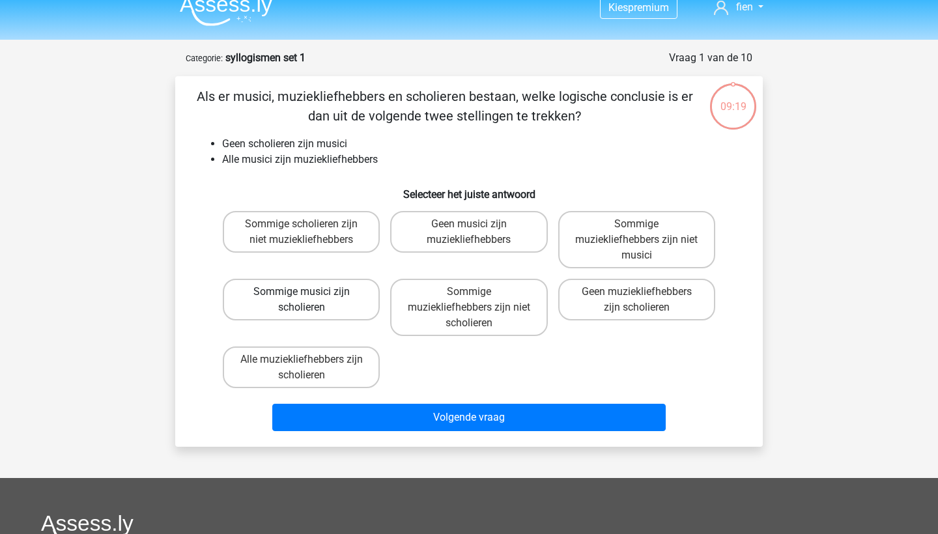
scroll to position [18, 0]
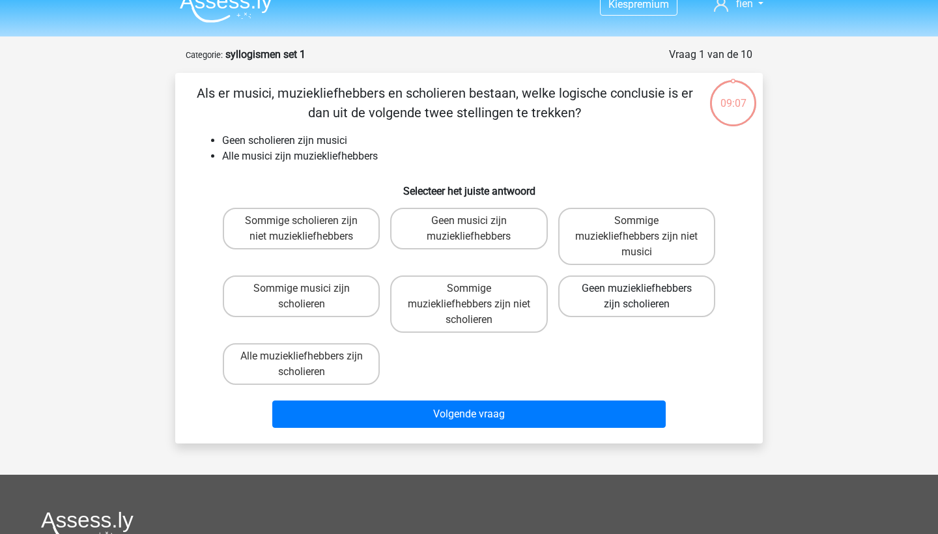
click at [596, 303] on label "Geen muziekliefhebbers zijn scholieren" at bounding box center [636, 297] width 157 height 42
click at [637, 297] on input "Geen muziekliefhebbers zijn scholieren" at bounding box center [641, 293] width 8 height 8
radio input "true"
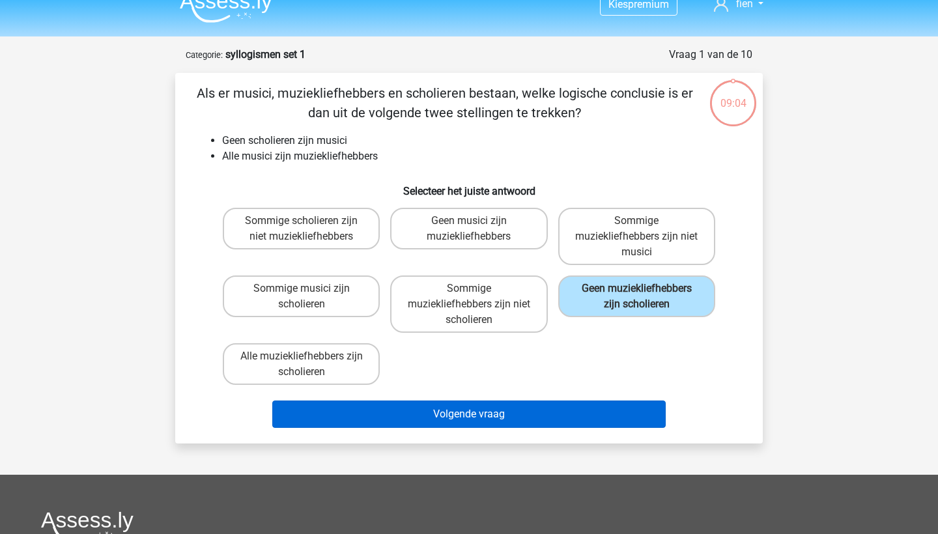
click at [524, 409] on button "Volgende vraag" at bounding box center [469, 414] width 394 height 27
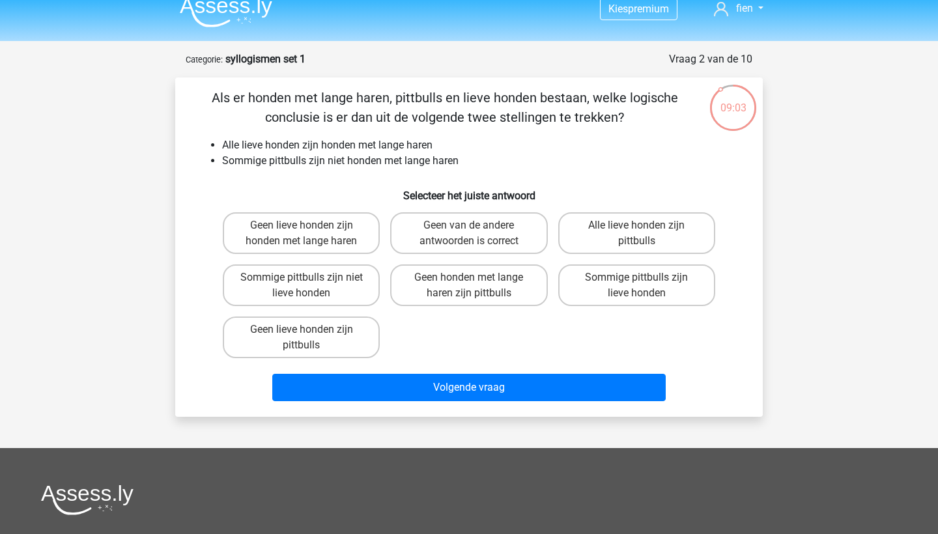
scroll to position [0, 0]
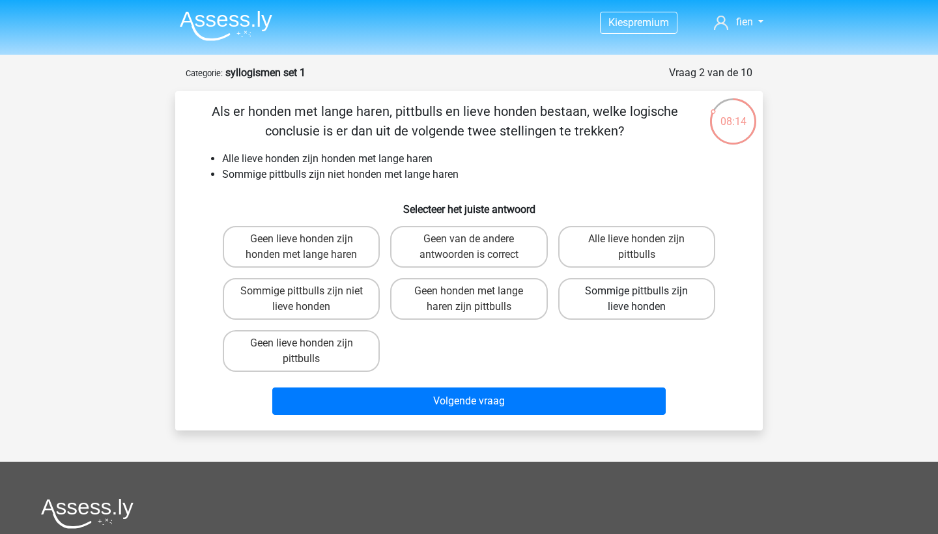
click at [632, 300] on label "Sommige pittbulls zijn lieve honden" at bounding box center [636, 299] width 157 height 42
click at [637, 300] on input "Sommige pittbulls zijn lieve honden" at bounding box center [641, 295] width 8 height 8
radio input "true"
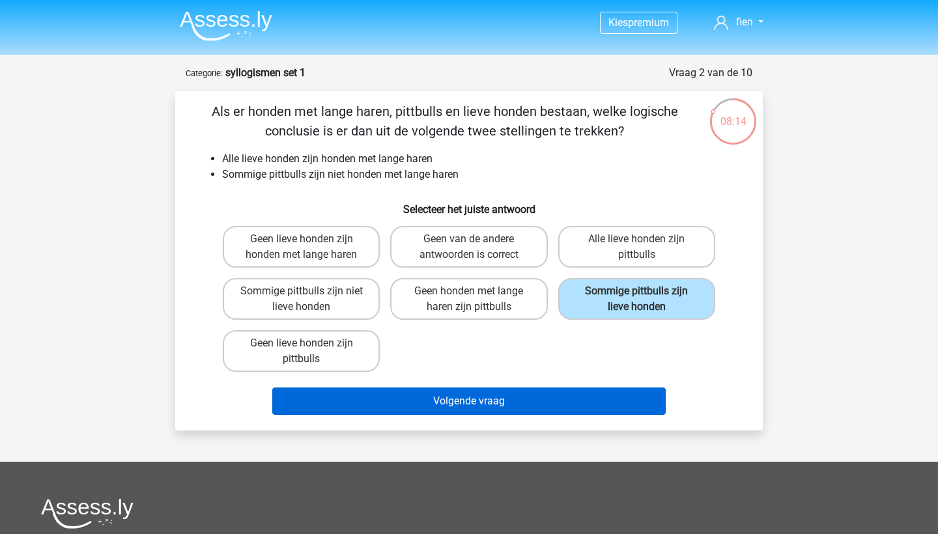
click at [536, 404] on button "Volgende vraag" at bounding box center [469, 401] width 394 height 27
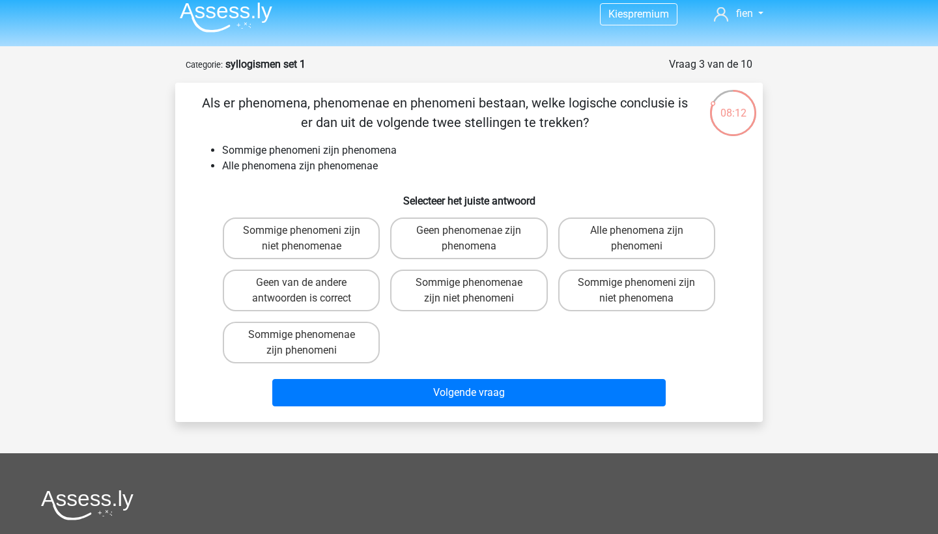
scroll to position [6, 0]
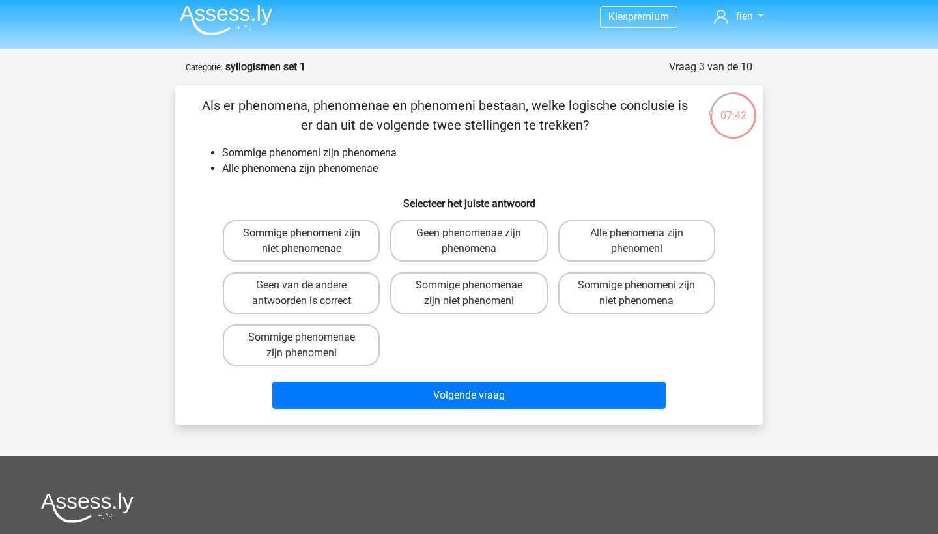
click at [358, 251] on label "Sommige phenomeni zijn niet phenomenae" at bounding box center [301, 241] width 157 height 42
click at [310, 242] on input "Sommige phenomeni zijn niet phenomenae" at bounding box center [306, 237] width 8 height 8
radio input "true"
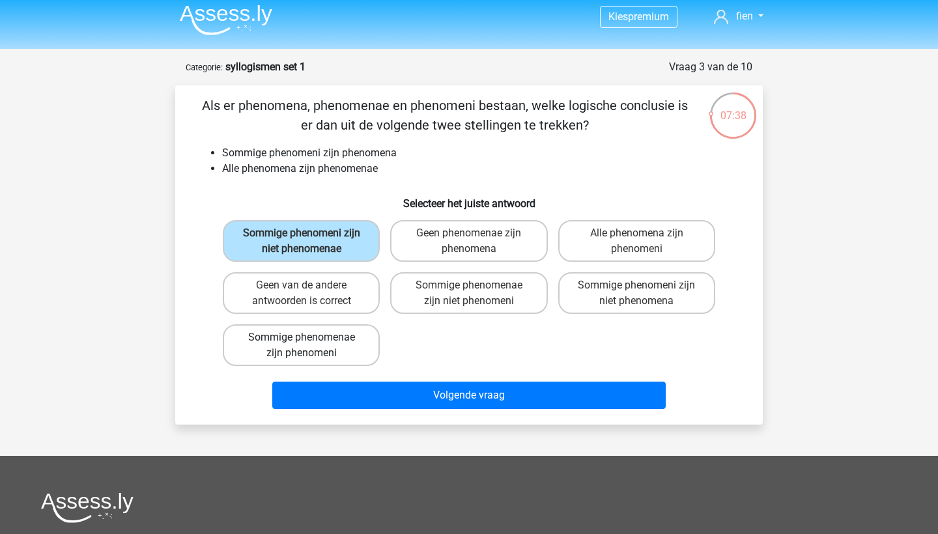
click at [337, 352] on label "Sommige phenomenae zijn phenomeni" at bounding box center [301, 345] width 157 height 42
click at [310, 346] on input "Sommige phenomenae zijn phenomeni" at bounding box center [306, 341] width 8 height 8
radio input "true"
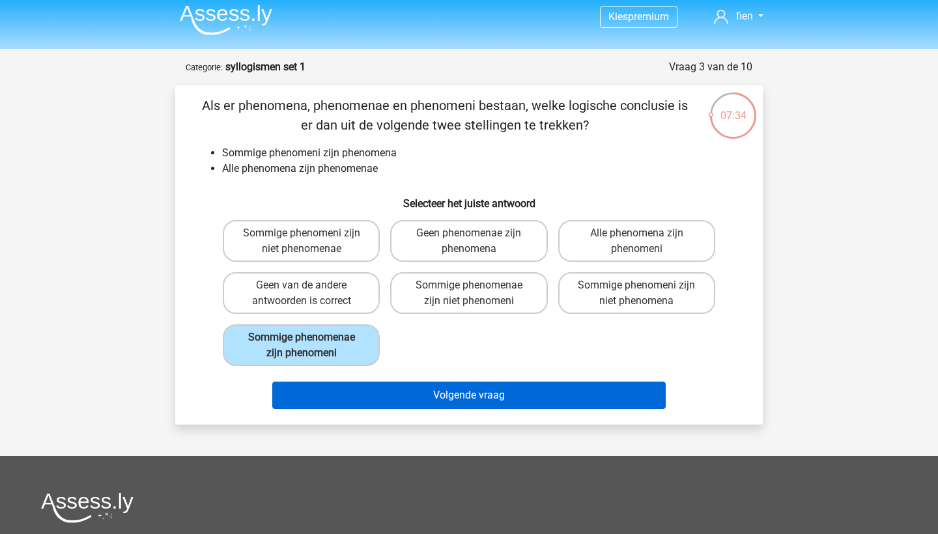
click at [455, 387] on button "Volgende vraag" at bounding box center [469, 395] width 394 height 27
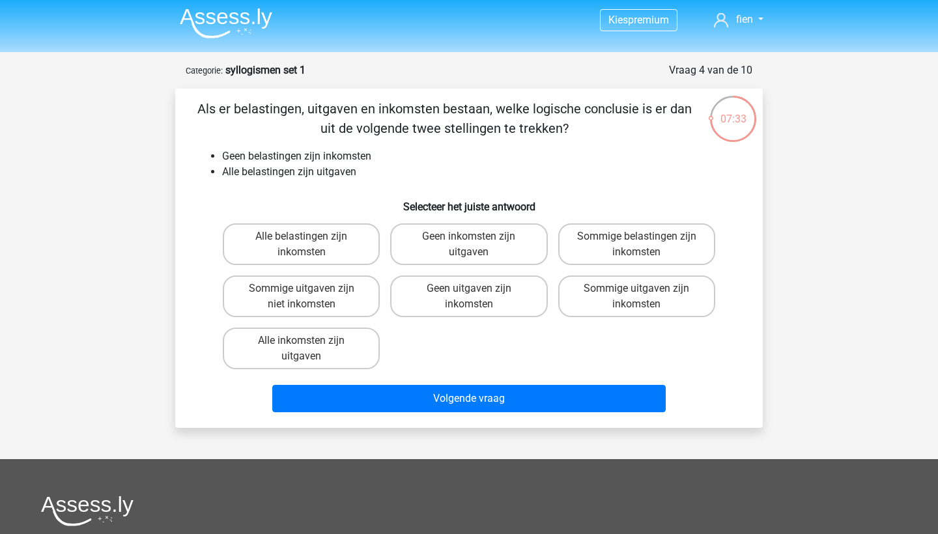
scroll to position [0, 0]
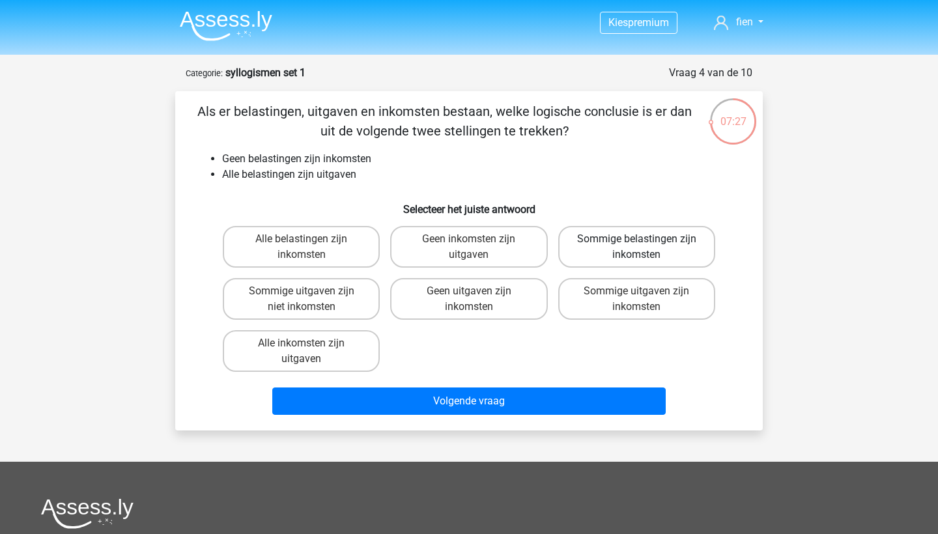
click at [588, 253] on label "Sommige belastingen zijn inkomsten" at bounding box center [636, 247] width 157 height 42
click at [637, 248] on input "Sommige belastingen zijn inkomsten" at bounding box center [641, 243] width 8 height 8
radio input "true"
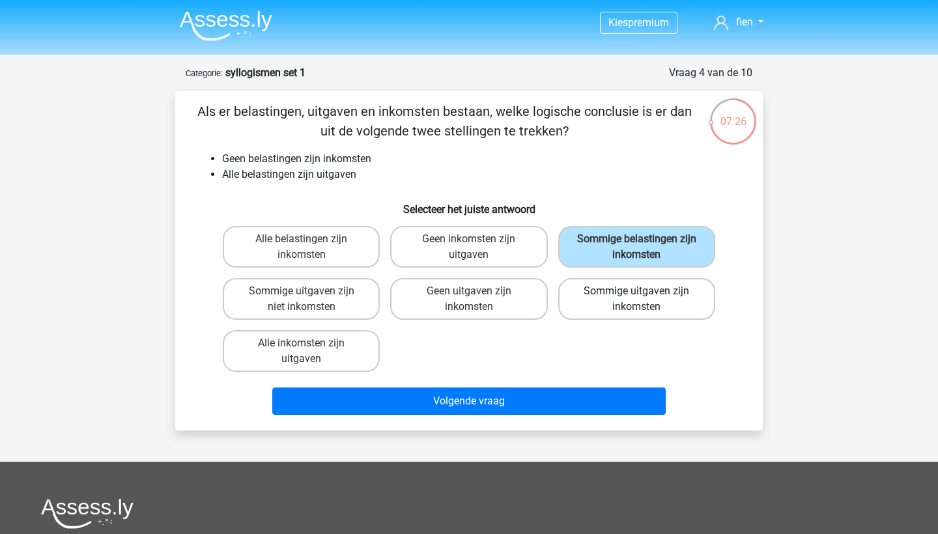
click at [588, 301] on label "Sommige uitgaven zijn inkomsten" at bounding box center [636, 299] width 157 height 42
click at [637, 300] on input "Sommige uitgaven zijn inkomsten" at bounding box center [641, 295] width 8 height 8
radio input "true"
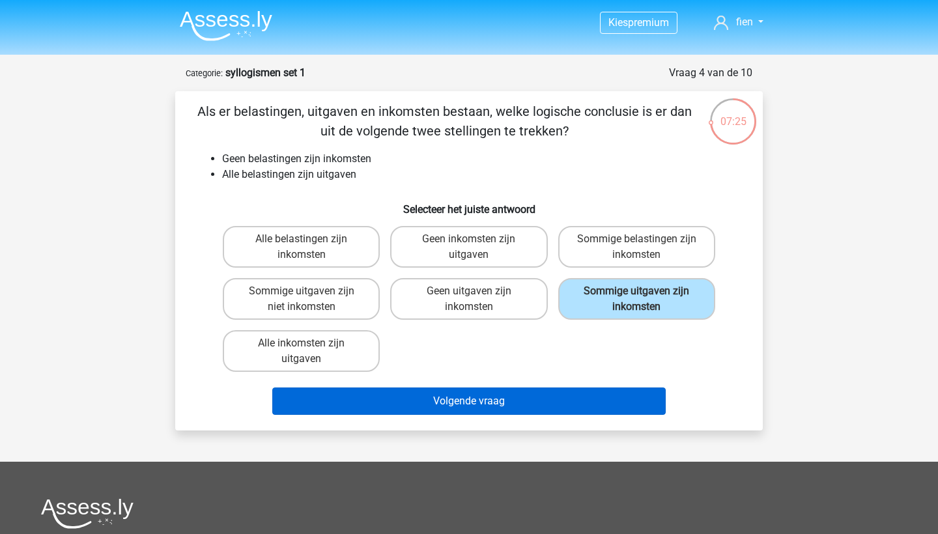
click at [532, 407] on button "Volgende vraag" at bounding box center [469, 401] width 394 height 27
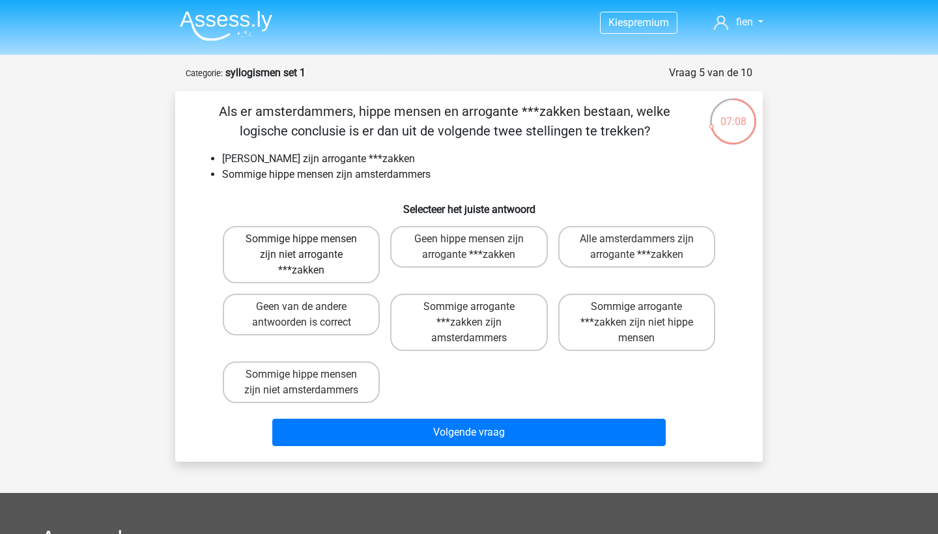
click at [327, 268] on label "Sommige hippe mensen zijn niet arrogante ***zakken" at bounding box center [301, 254] width 157 height 57
click at [310, 248] on input "Sommige hippe mensen zijn niet arrogante ***zakken" at bounding box center [306, 243] width 8 height 8
radio input "true"
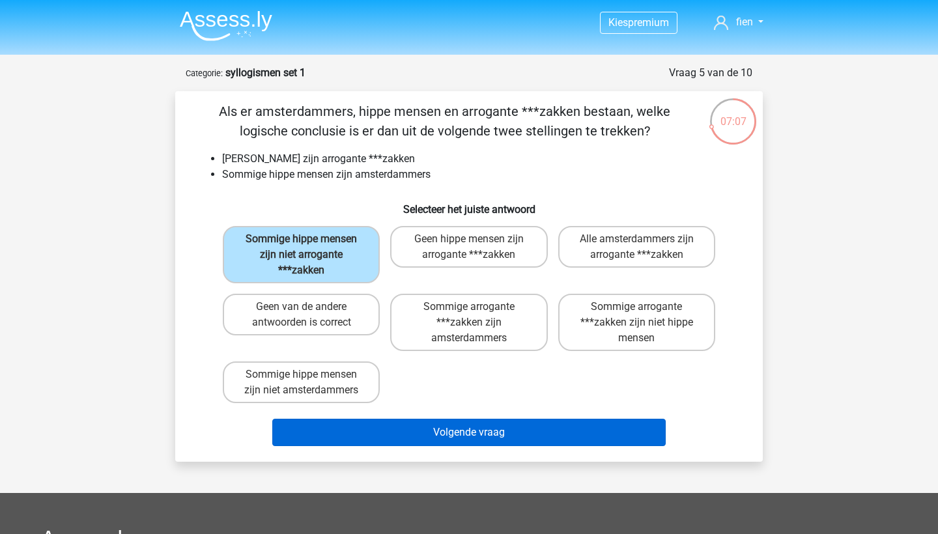
click at [485, 437] on button "Volgende vraag" at bounding box center [469, 432] width 394 height 27
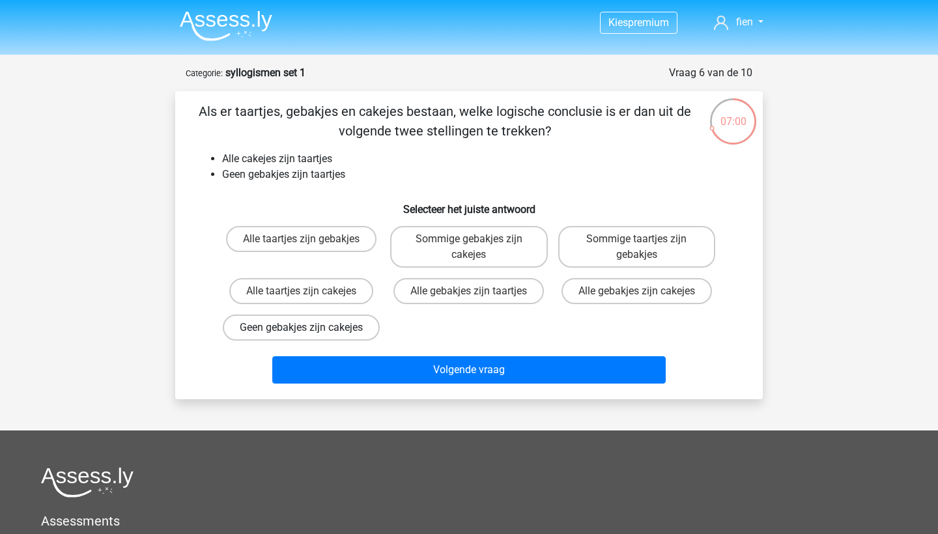
click at [337, 322] on label "Geen gebakjes zijn cakejes" at bounding box center [301, 328] width 157 height 26
click at [310, 328] on input "Geen gebakjes zijn cakejes" at bounding box center [306, 332] width 8 height 8
radio input "true"
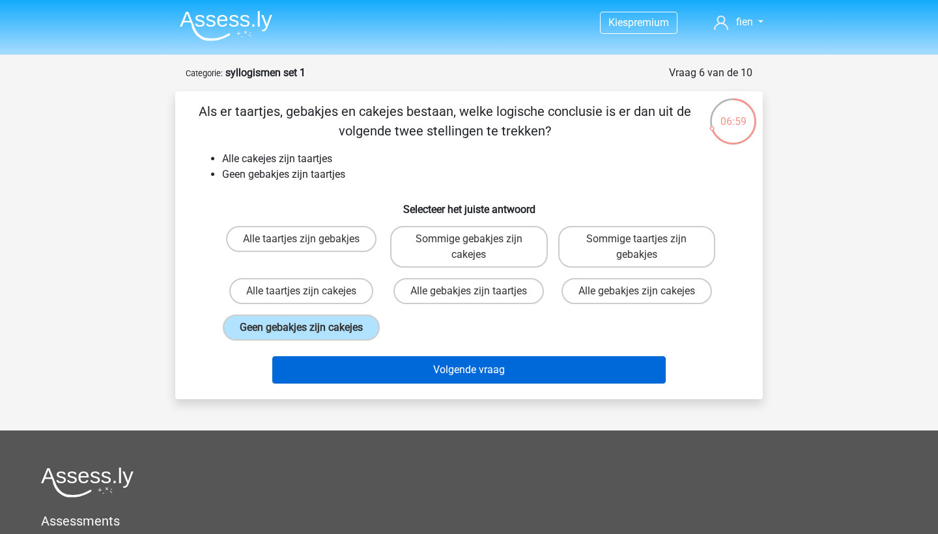
click at [388, 384] on button "Volgende vraag" at bounding box center [469, 369] width 394 height 27
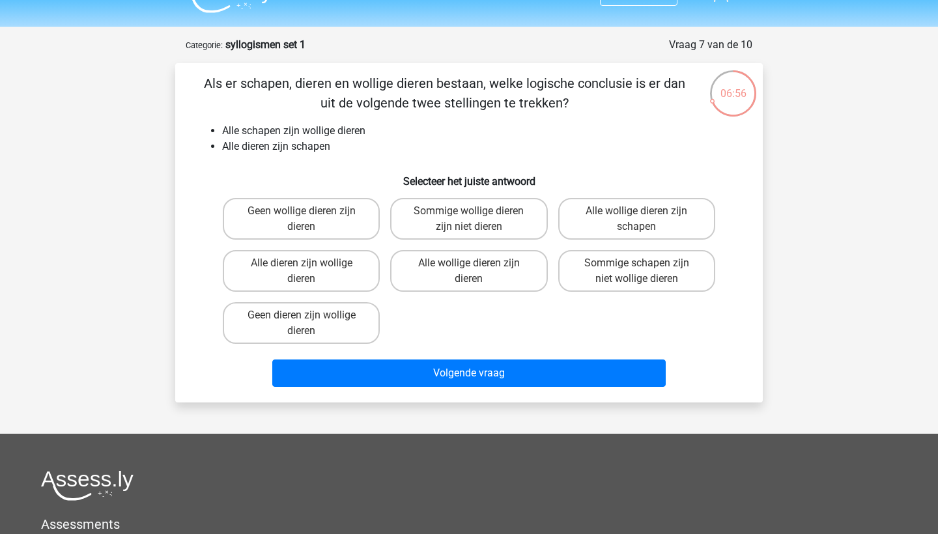
scroll to position [26, 0]
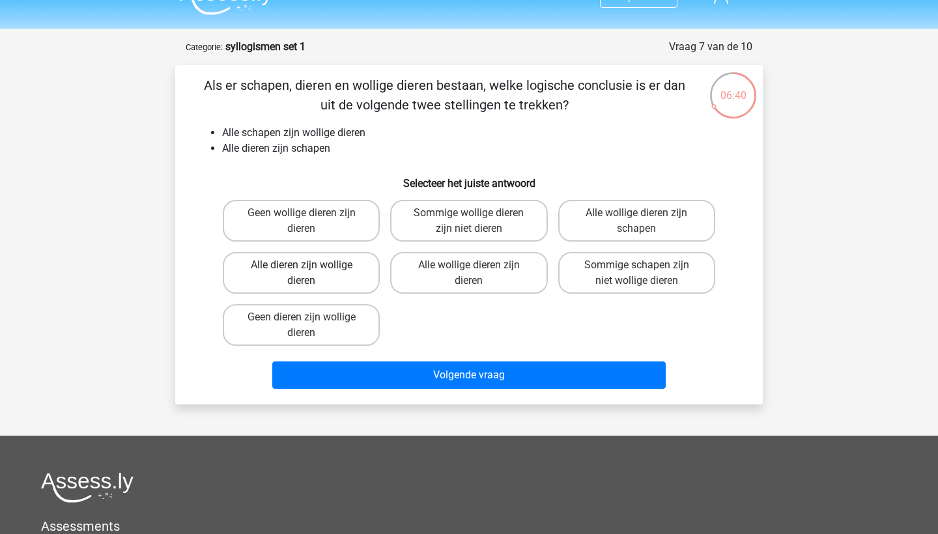
click at [347, 274] on label "Alle dieren zijn wollige dieren" at bounding box center [301, 273] width 157 height 42
click at [310, 274] on input "Alle dieren zijn wollige dieren" at bounding box center [306, 269] width 8 height 8
radio input "true"
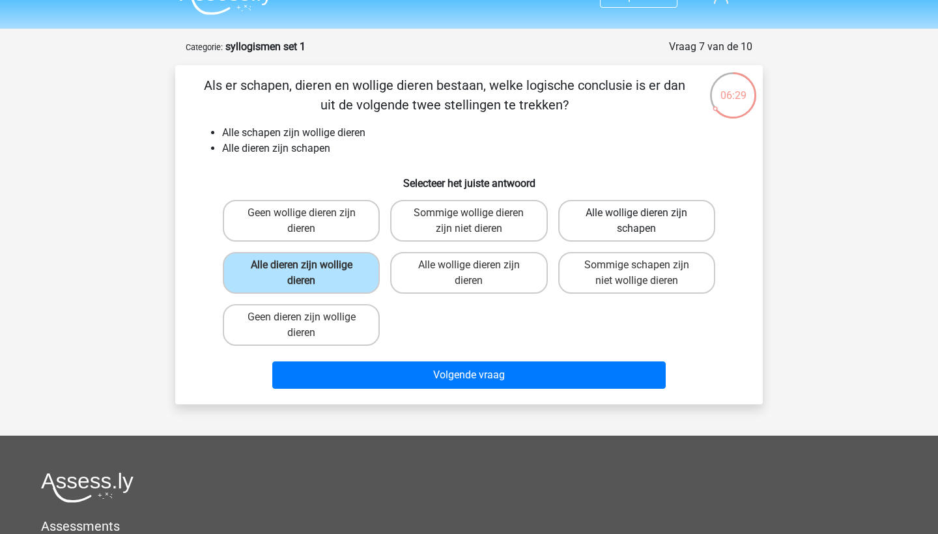
click at [635, 231] on label "Alle wollige dieren zijn schapen" at bounding box center [636, 221] width 157 height 42
click at [637, 222] on input "Alle wollige dieren zijn schapen" at bounding box center [641, 217] width 8 height 8
radio input "true"
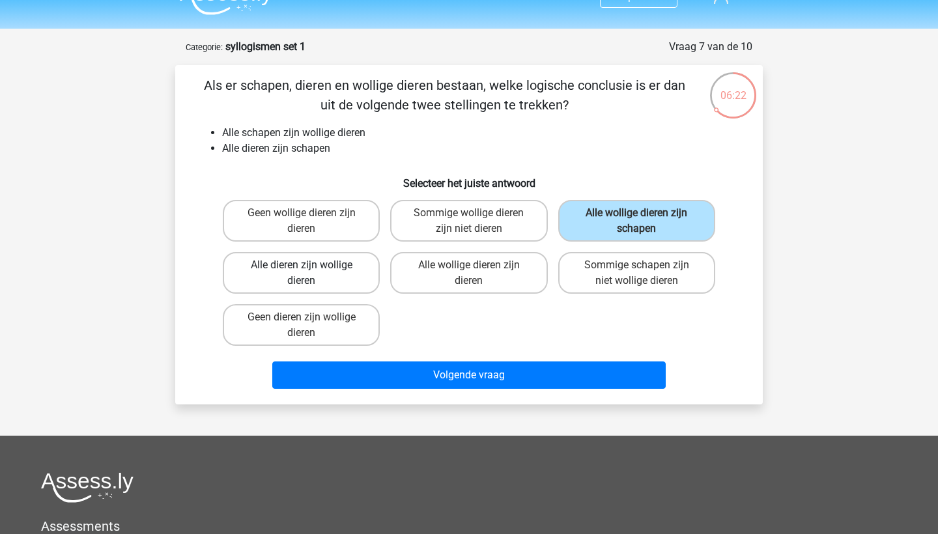
click at [301, 262] on label "Alle dieren zijn wollige dieren" at bounding box center [301, 273] width 157 height 42
click at [302, 265] on input "Alle dieren zijn wollige dieren" at bounding box center [306, 269] width 8 height 8
radio input "true"
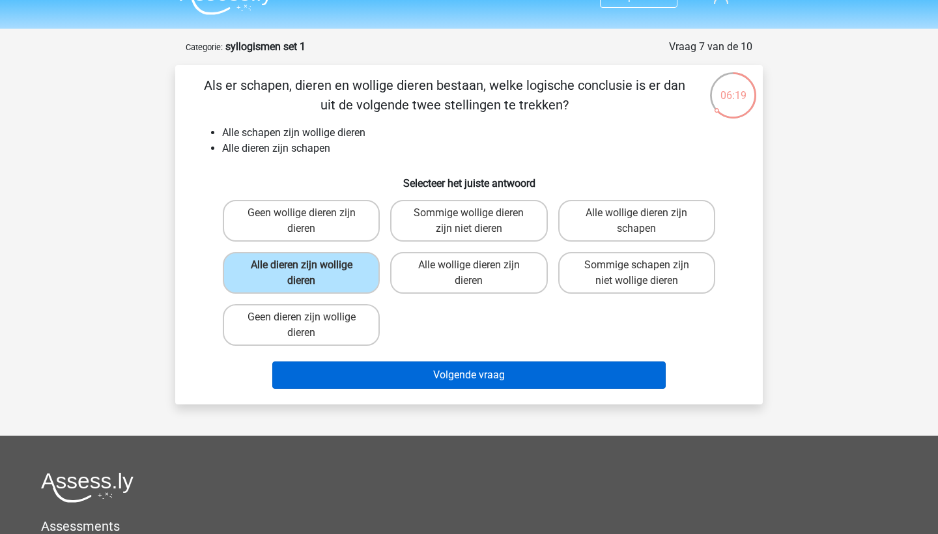
click at [489, 380] on button "Volgende vraag" at bounding box center [469, 375] width 394 height 27
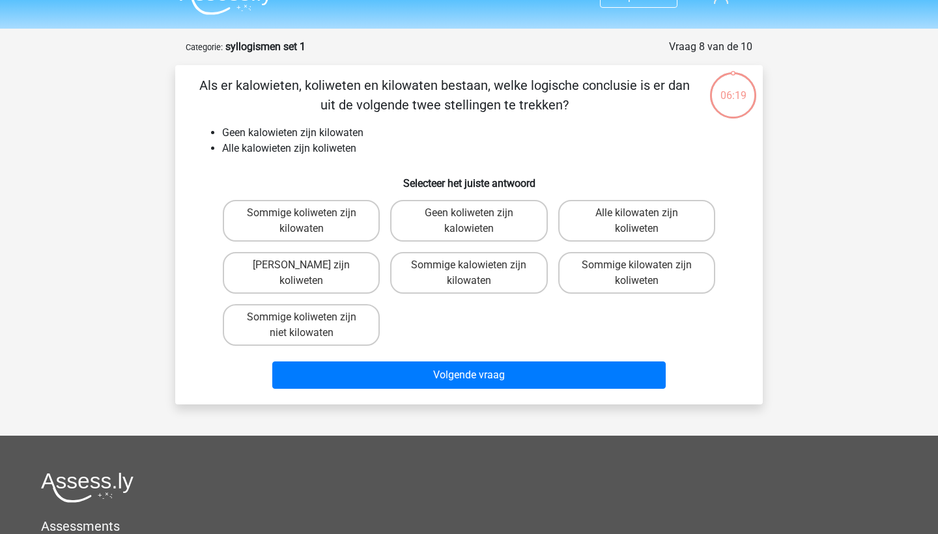
scroll to position [65, 0]
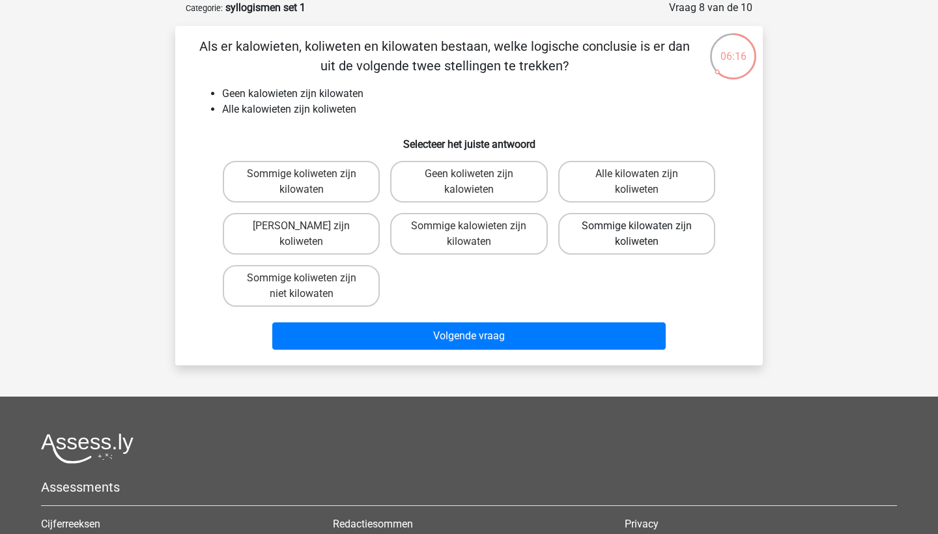
click at [613, 248] on label "Sommige kilowaten zijn koliweten" at bounding box center [636, 234] width 157 height 42
click at [637, 235] on input "Sommige kilowaten zijn koliweten" at bounding box center [641, 230] width 8 height 8
radio input "true"
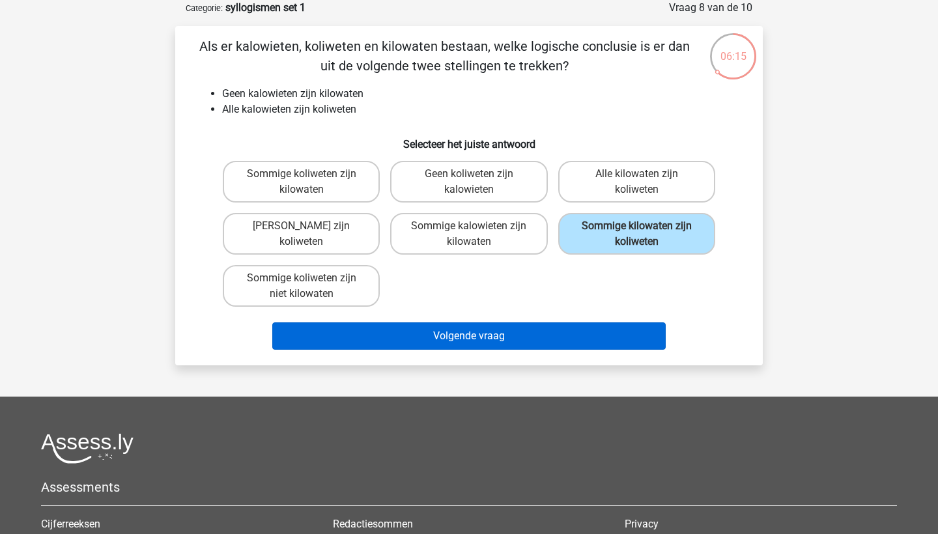
click at [571, 323] on button "Volgende vraag" at bounding box center [469, 336] width 394 height 27
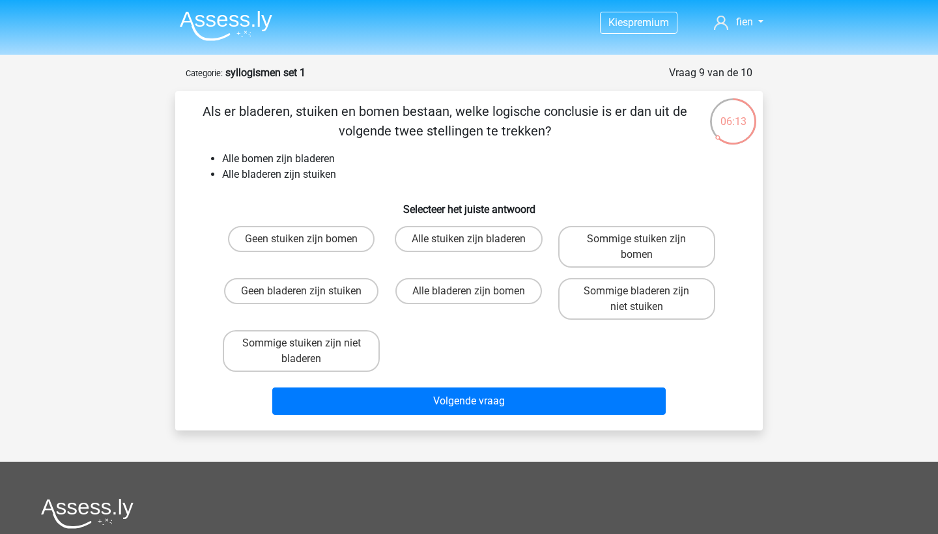
scroll to position [0, 0]
click at [647, 246] on label "Sommige stuiken zijn bomen" at bounding box center [636, 247] width 157 height 42
click at [645, 246] on input "Sommige stuiken zijn bomen" at bounding box center [641, 243] width 8 height 8
radio input "true"
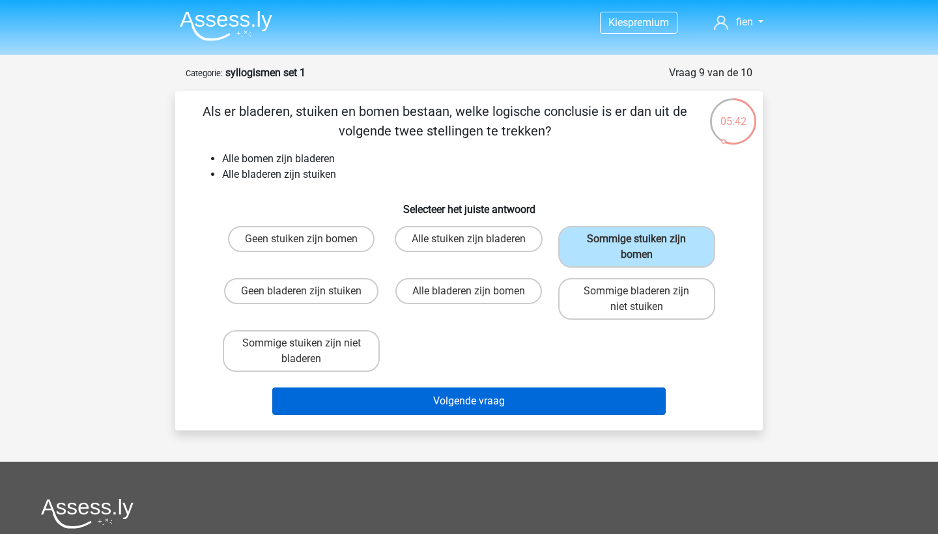
click at [582, 411] on button "Volgende vraag" at bounding box center [469, 401] width 394 height 27
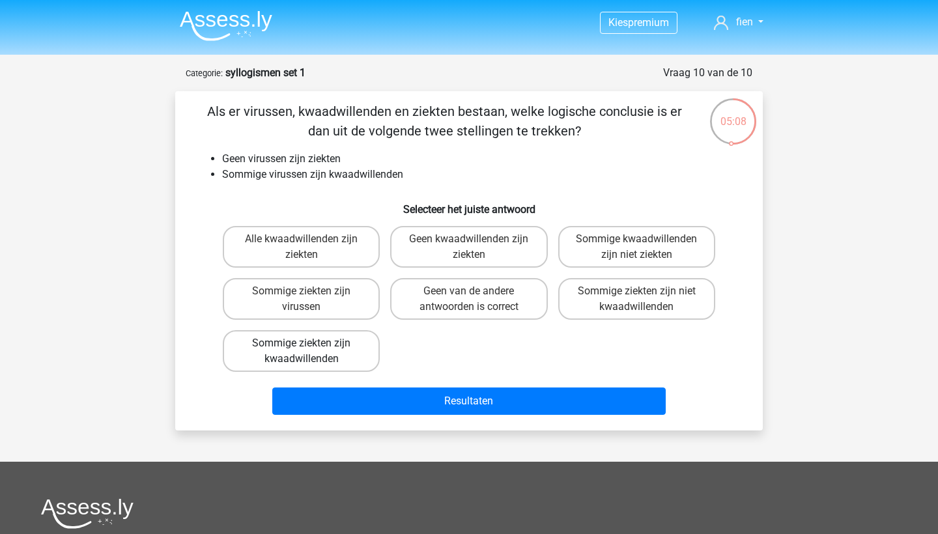
click at [311, 347] on label "Sommige ziekten zijn kwaadwillenden" at bounding box center [301, 351] width 157 height 42
click at [310, 347] on input "Sommige ziekten zijn kwaadwillenden" at bounding box center [306, 347] width 8 height 8
radio input "true"
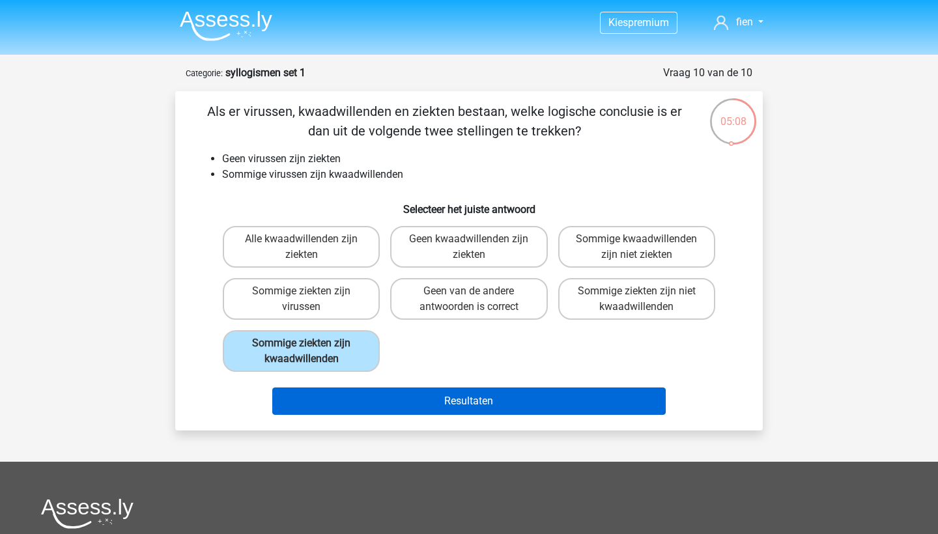
click at [407, 405] on button "Resultaten" at bounding box center [469, 401] width 394 height 27
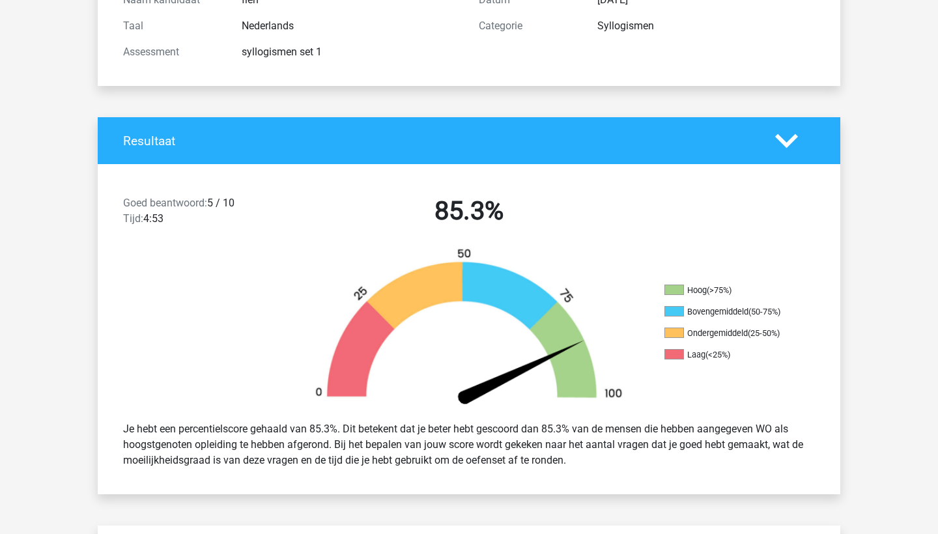
scroll to position [176, 0]
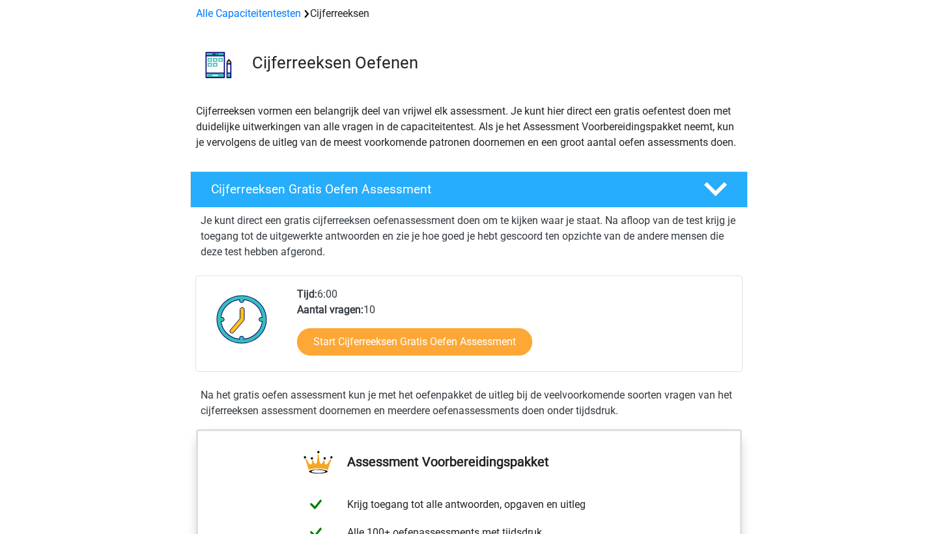
scroll to position [95, 0]
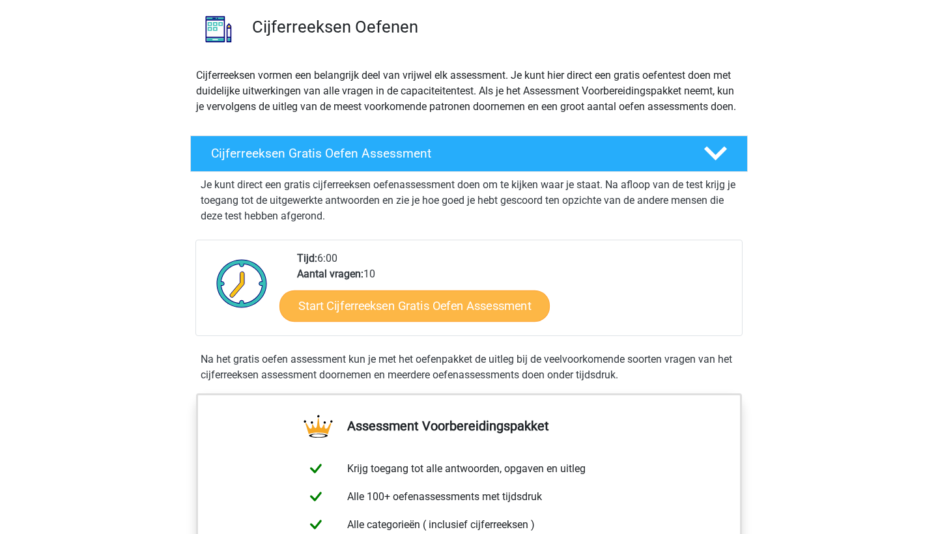
click at [401, 321] on link "Start Cijferreeksen Gratis Oefen Assessment" at bounding box center [415, 305] width 270 height 31
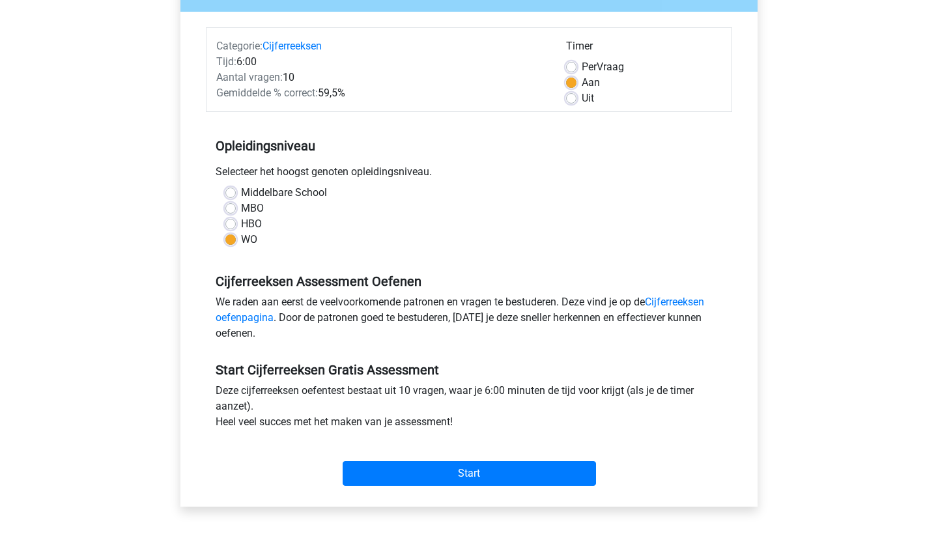
scroll to position [155, 0]
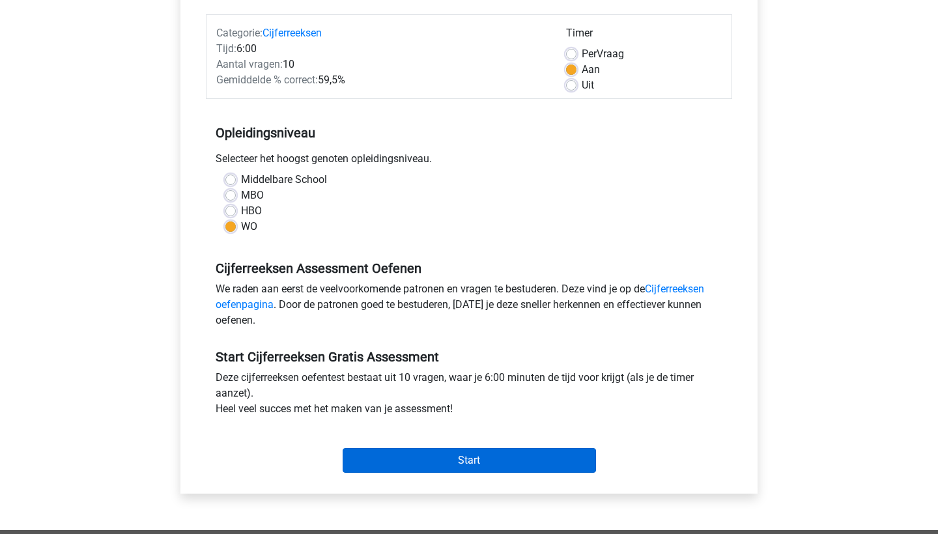
click at [440, 469] on input "Start" at bounding box center [469, 460] width 253 height 25
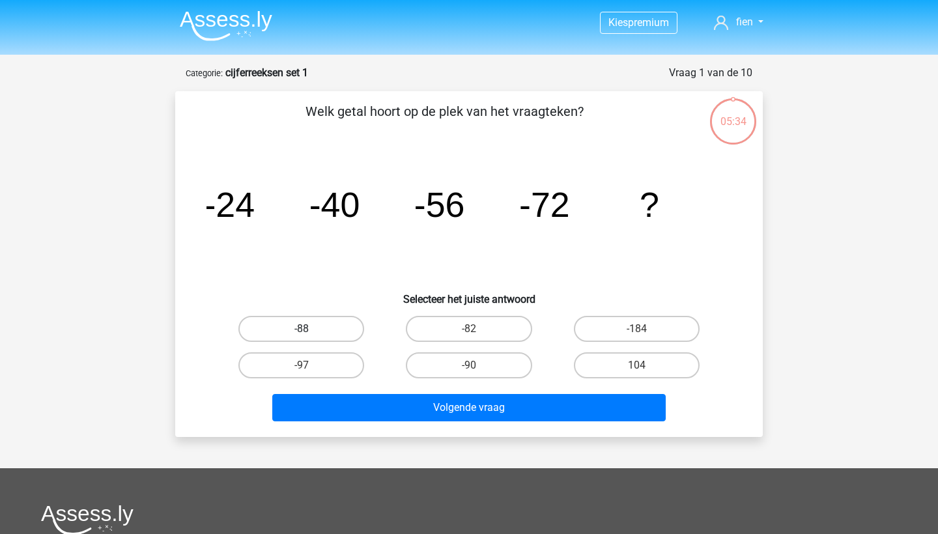
click at [321, 333] on label "-88" at bounding box center [301, 329] width 126 height 26
click at [310, 333] on input "-88" at bounding box center [306, 333] width 8 height 8
radio input "true"
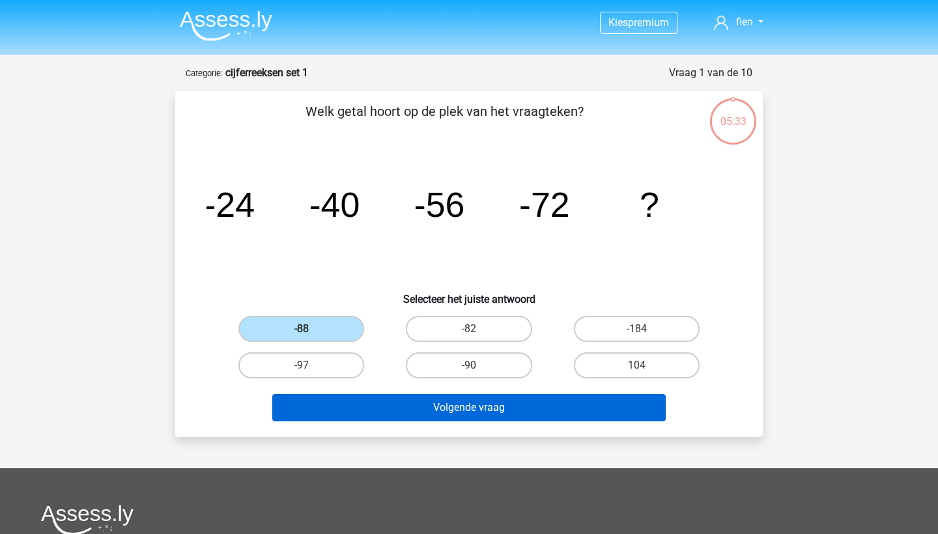
click at [483, 415] on button "Volgende vraag" at bounding box center [469, 407] width 394 height 27
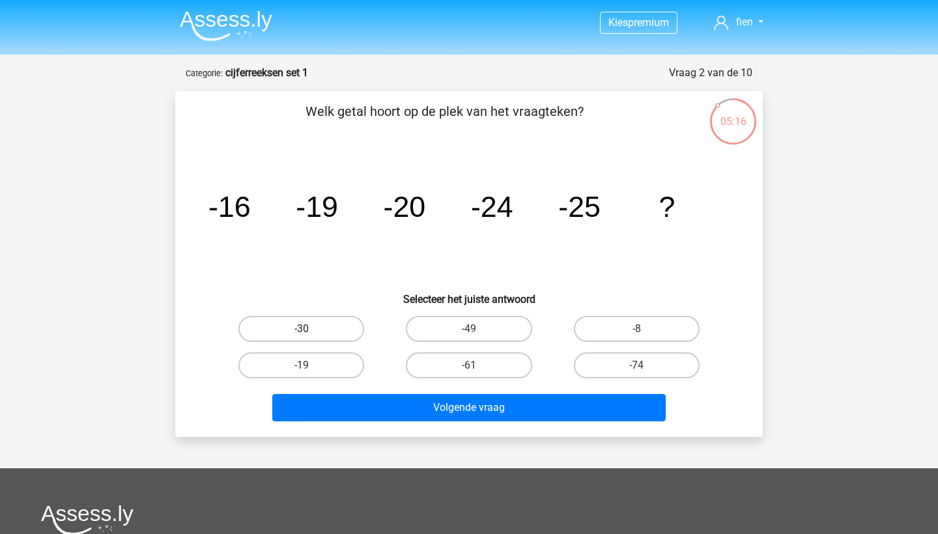
click at [281, 332] on label "-30" at bounding box center [301, 329] width 126 height 26
click at [302, 332] on input "-30" at bounding box center [306, 333] width 8 height 8
radio input "true"
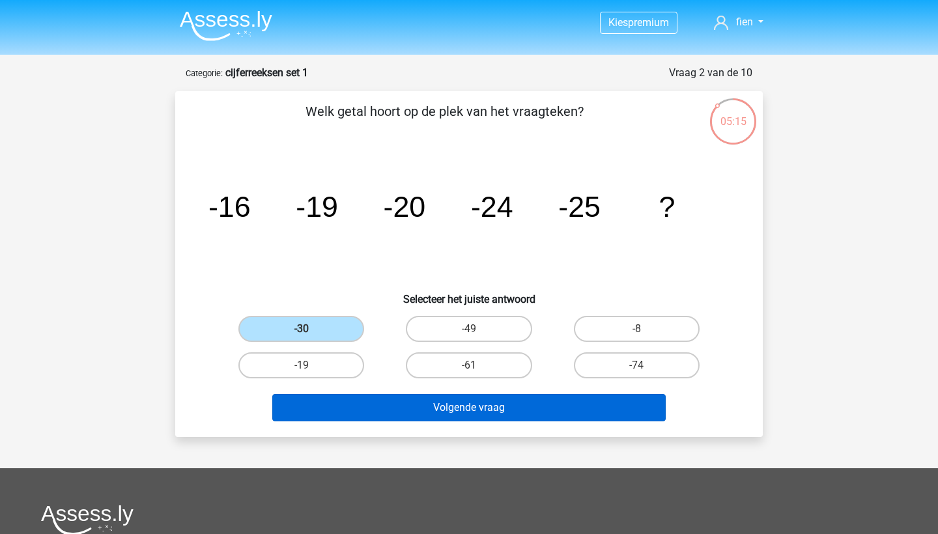
click at [404, 414] on button "Volgende vraag" at bounding box center [469, 407] width 394 height 27
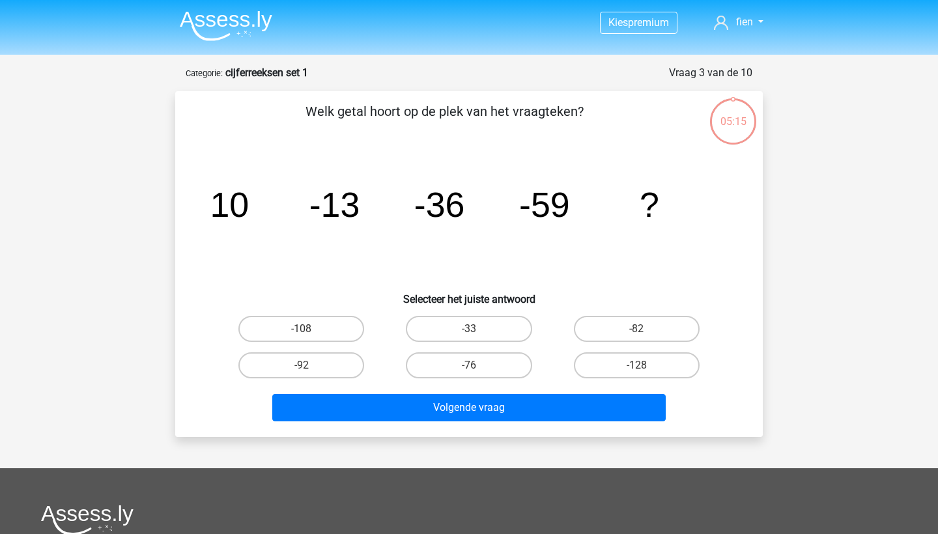
scroll to position [65, 0]
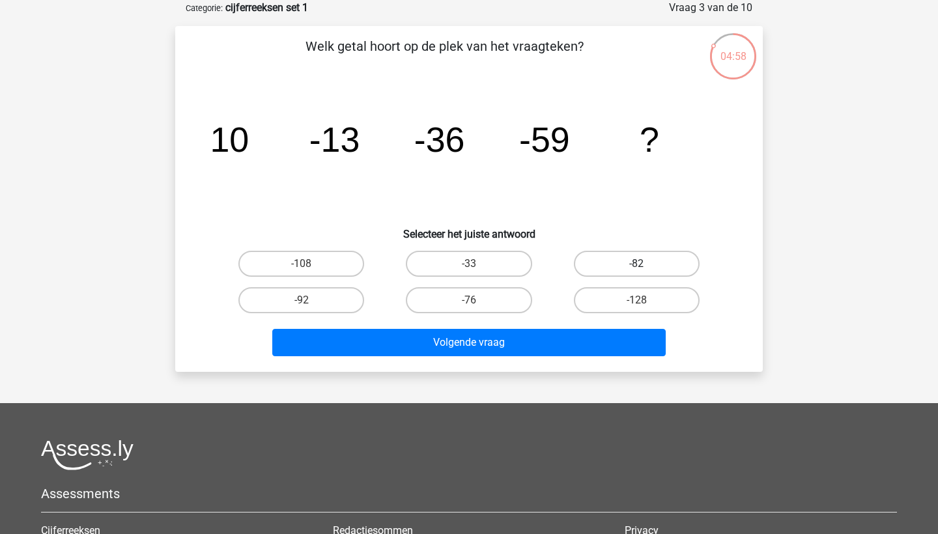
click at [650, 267] on label "-82" at bounding box center [637, 264] width 126 height 26
click at [645, 267] on input "-82" at bounding box center [641, 268] width 8 height 8
radio input "true"
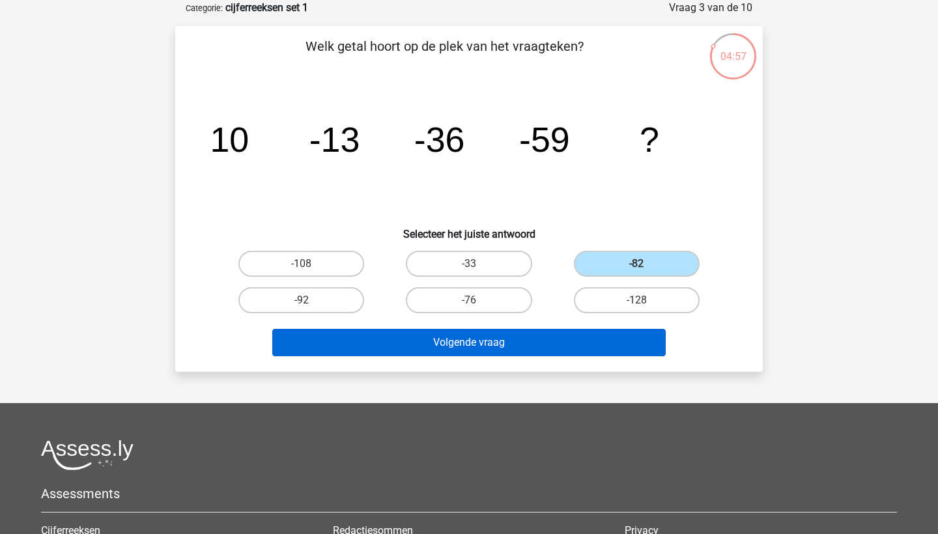
click at [550, 341] on button "Volgende vraag" at bounding box center [469, 342] width 394 height 27
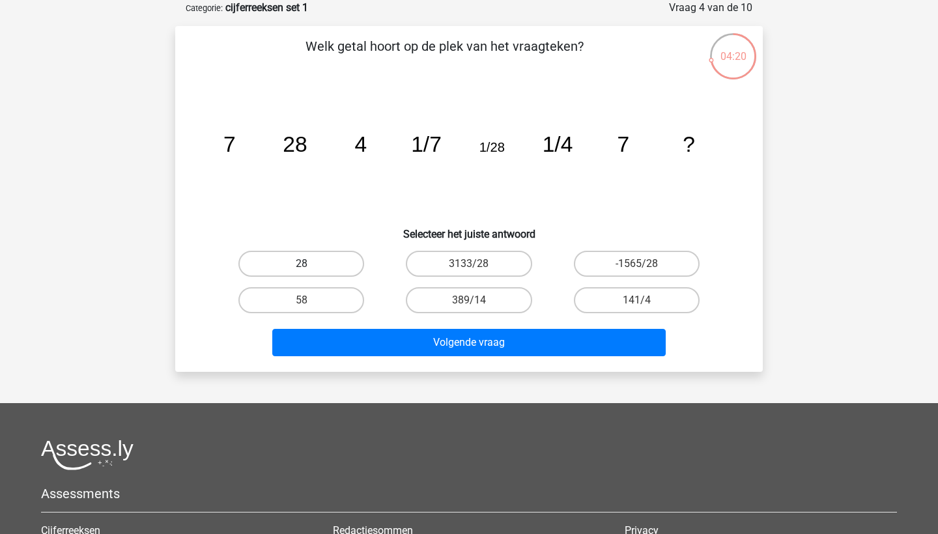
click at [286, 258] on label "28" at bounding box center [301, 264] width 126 height 26
click at [302, 264] on input "28" at bounding box center [306, 268] width 8 height 8
radio input "true"
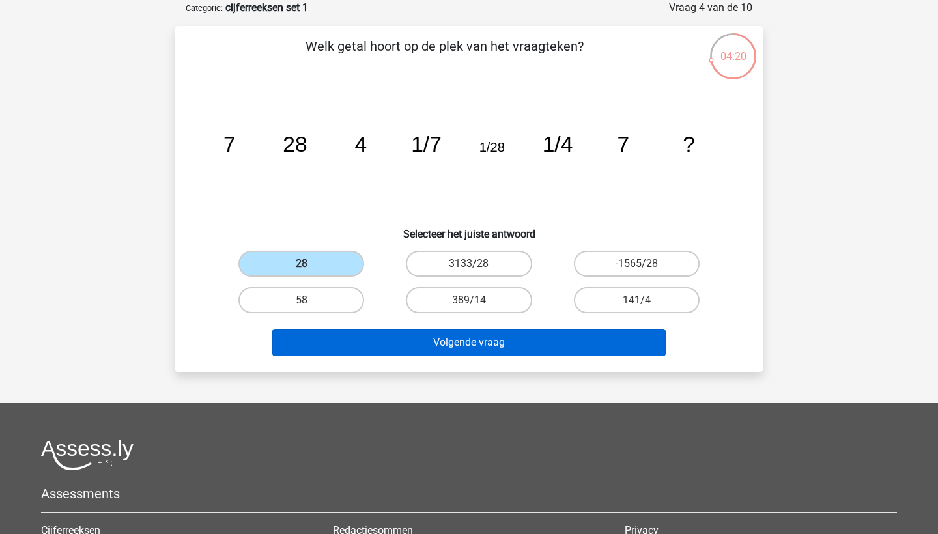
click at [395, 339] on button "Volgende vraag" at bounding box center [469, 342] width 394 height 27
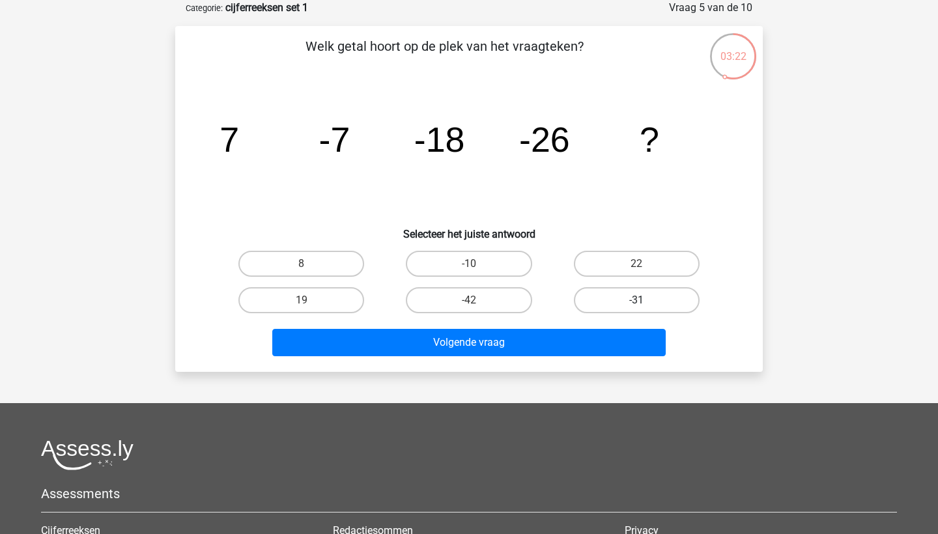
click at [644, 298] on label "-31" at bounding box center [637, 300] width 126 height 26
click at [644, 300] on input "-31" at bounding box center [641, 304] width 8 height 8
radio input "true"
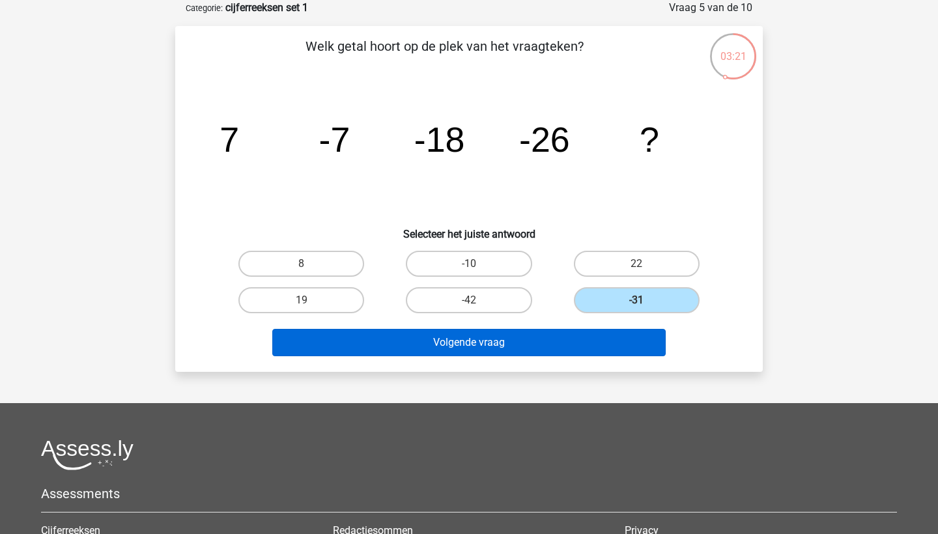
click at [595, 354] on button "Volgende vraag" at bounding box center [469, 342] width 394 height 27
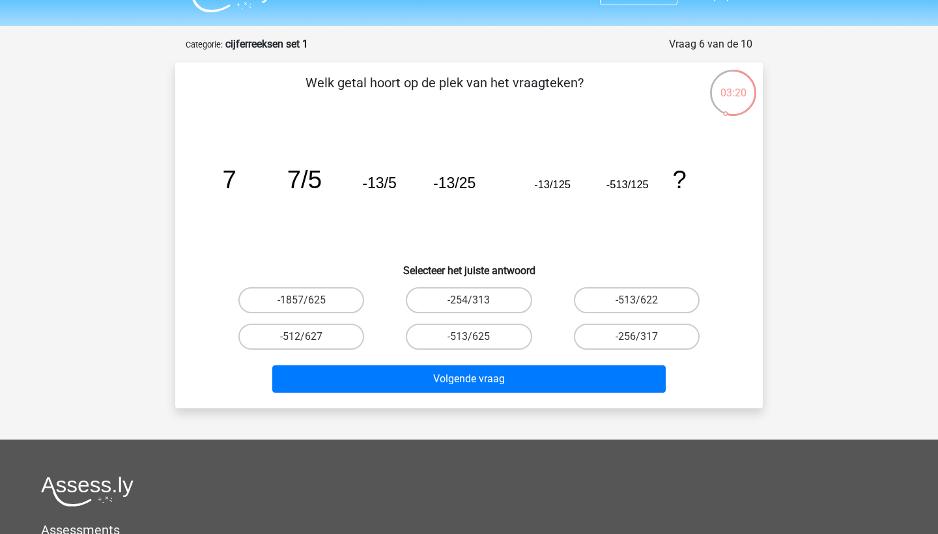
scroll to position [27, 0]
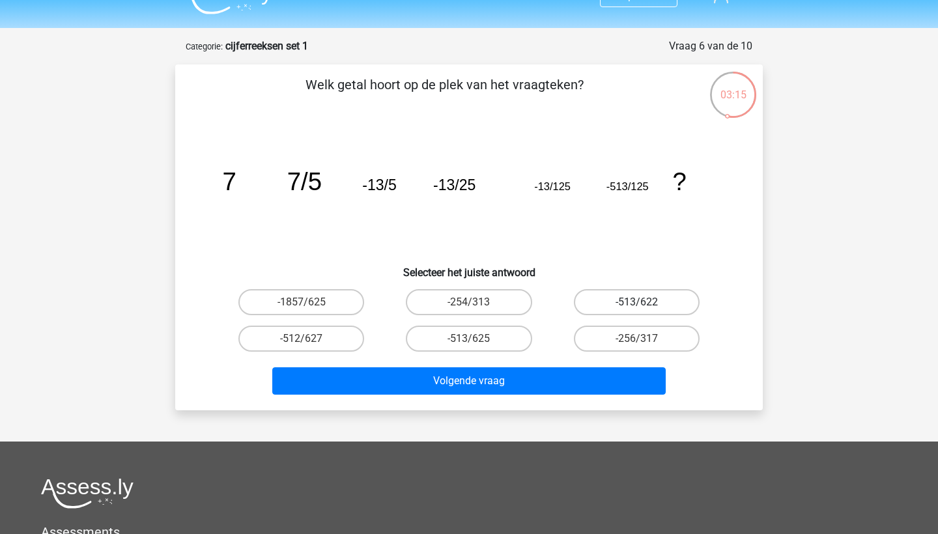
click at [619, 300] on label "-513/622" at bounding box center [637, 302] width 126 height 26
click at [637, 302] on input "-513/622" at bounding box center [641, 306] width 8 height 8
radio input "true"
click at [345, 301] on label "-1857/625" at bounding box center [301, 302] width 126 height 26
click at [310, 302] on input "-1857/625" at bounding box center [306, 306] width 8 height 8
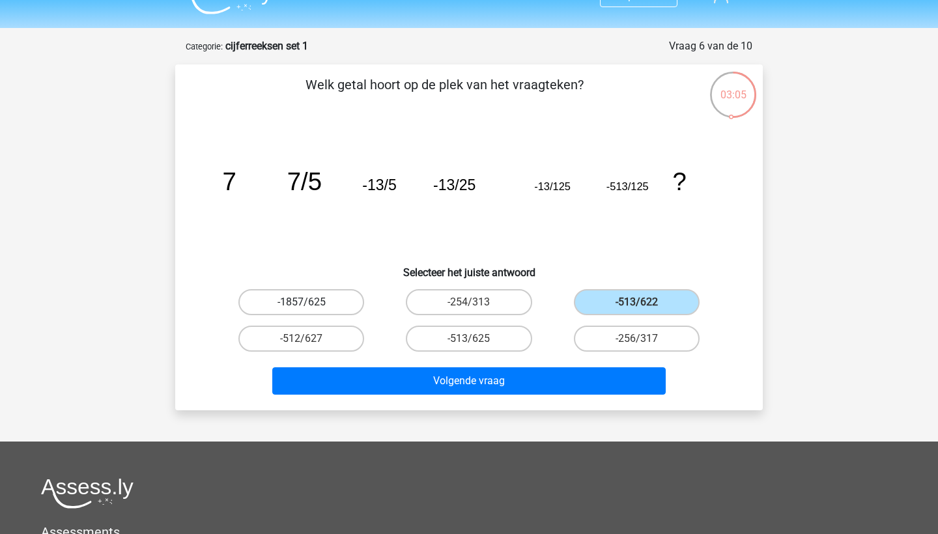
radio input "true"
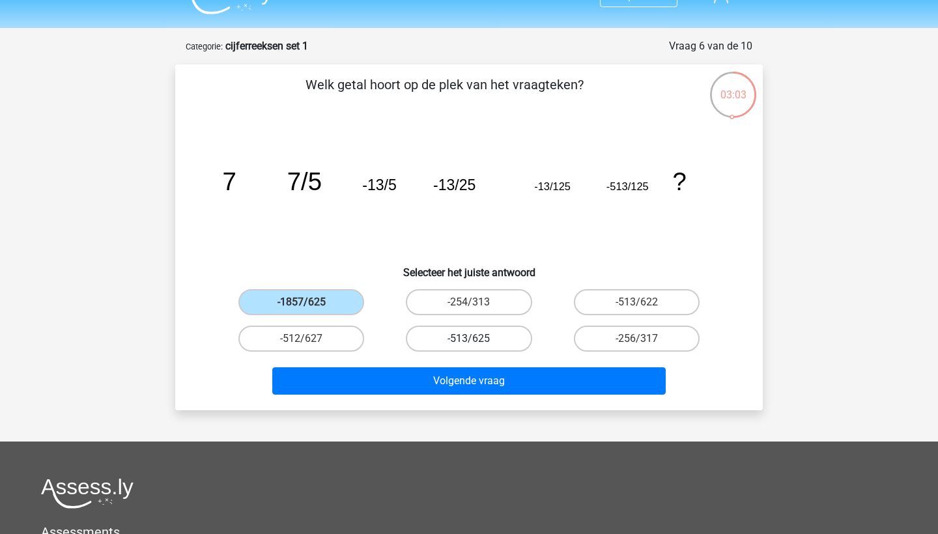
click at [477, 335] on label "-513/625" at bounding box center [469, 339] width 126 height 26
click at [477, 339] on input "-513/625" at bounding box center [473, 343] width 8 height 8
radio input "true"
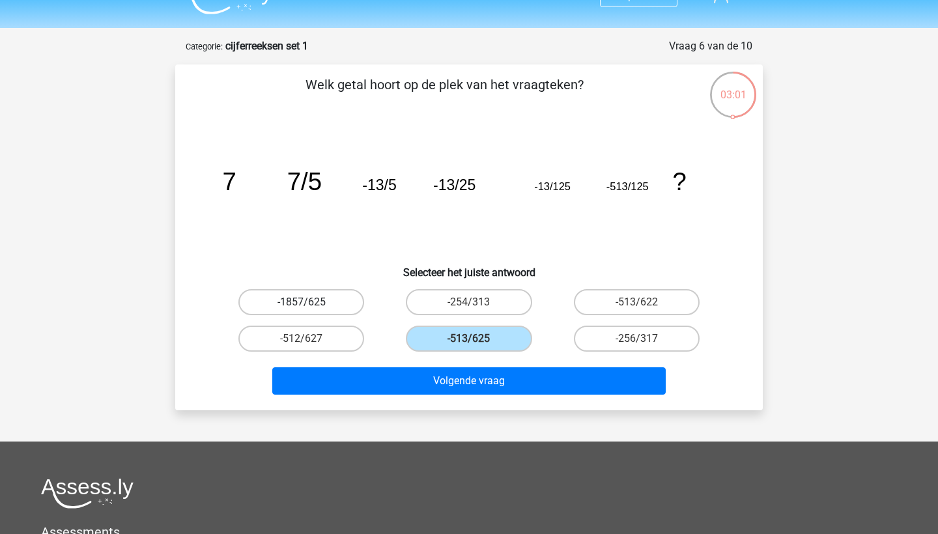
click at [316, 302] on label "-1857/625" at bounding box center [301, 302] width 126 height 26
click at [310, 302] on input "-1857/625" at bounding box center [306, 306] width 8 height 8
radio input "true"
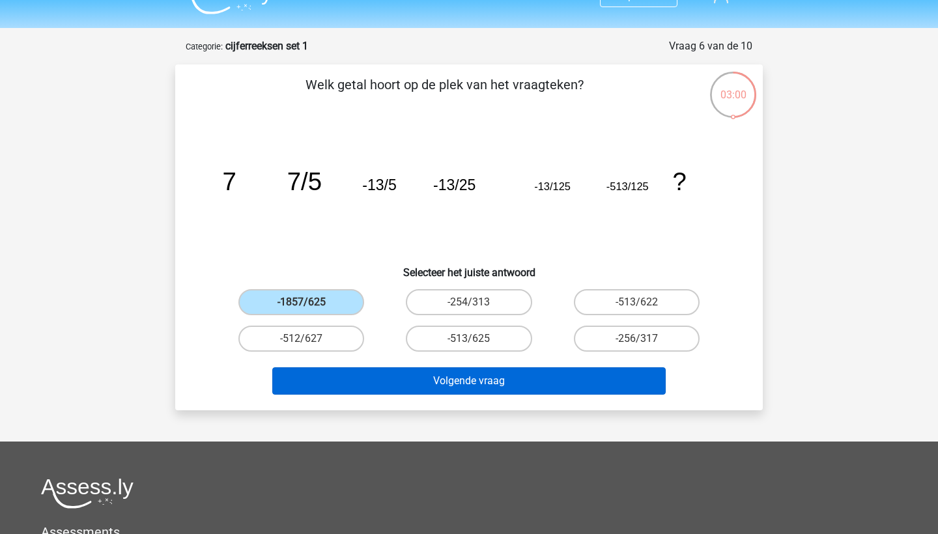
click at [408, 370] on button "Volgende vraag" at bounding box center [469, 380] width 394 height 27
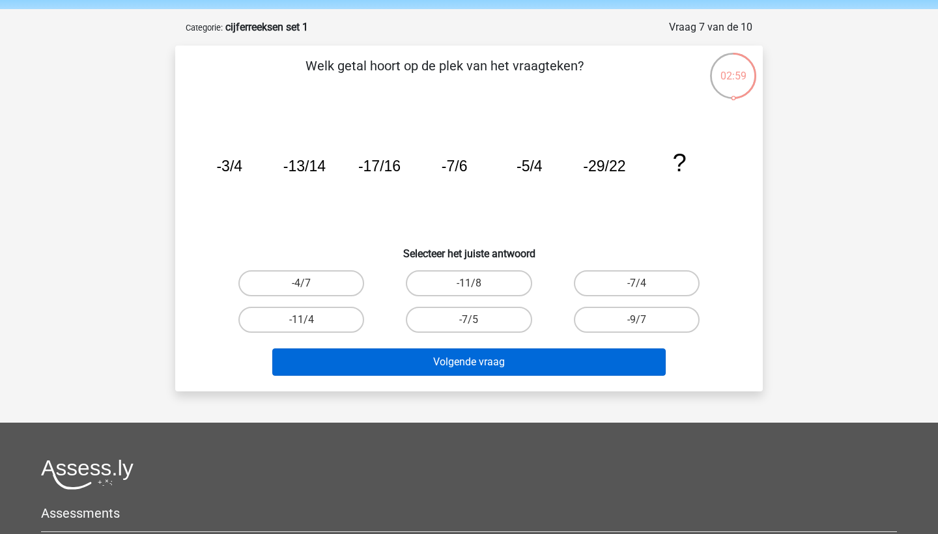
scroll to position [47, 0]
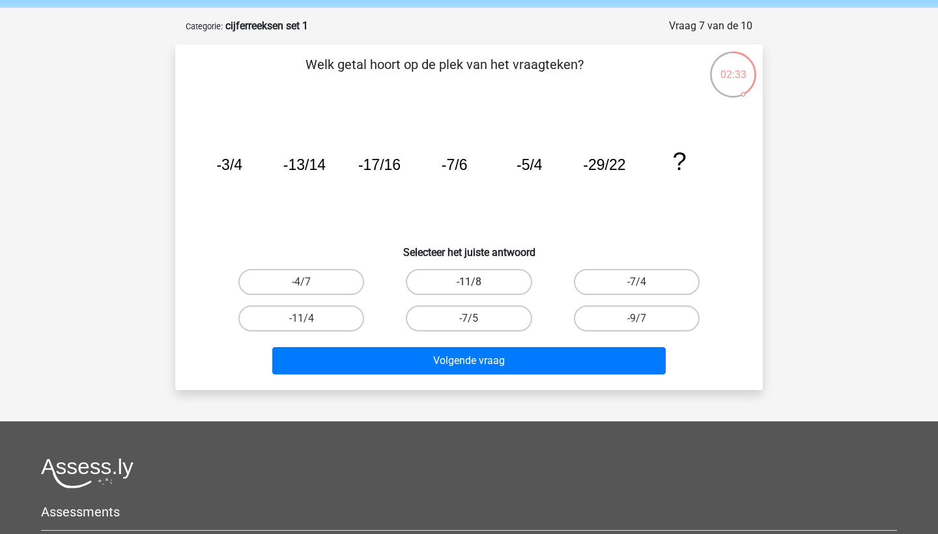
click at [477, 282] on label "-11/8" at bounding box center [469, 282] width 126 height 26
click at [477, 282] on input "-11/8" at bounding box center [473, 286] width 8 height 8
radio input "true"
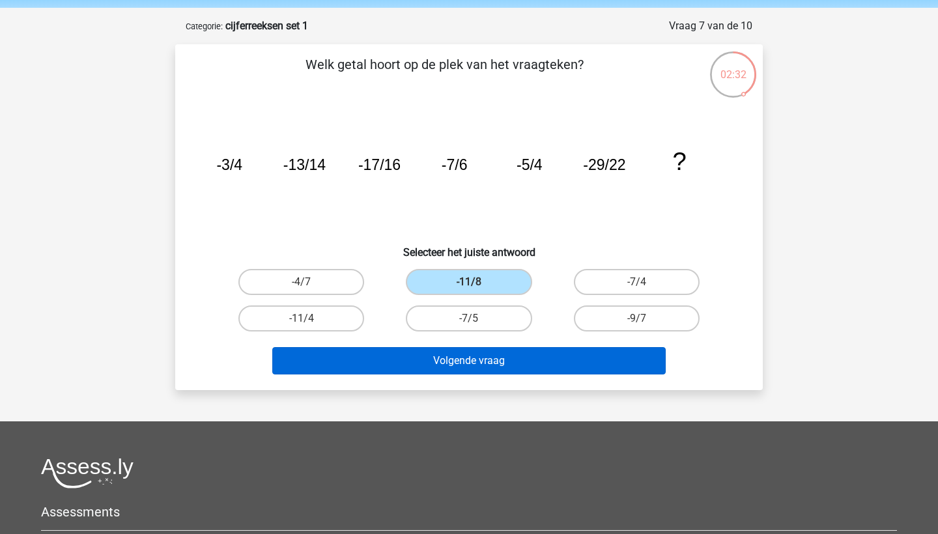
click at [509, 355] on button "Volgende vraag" at bounding box center [469, 360] width 394 height 27
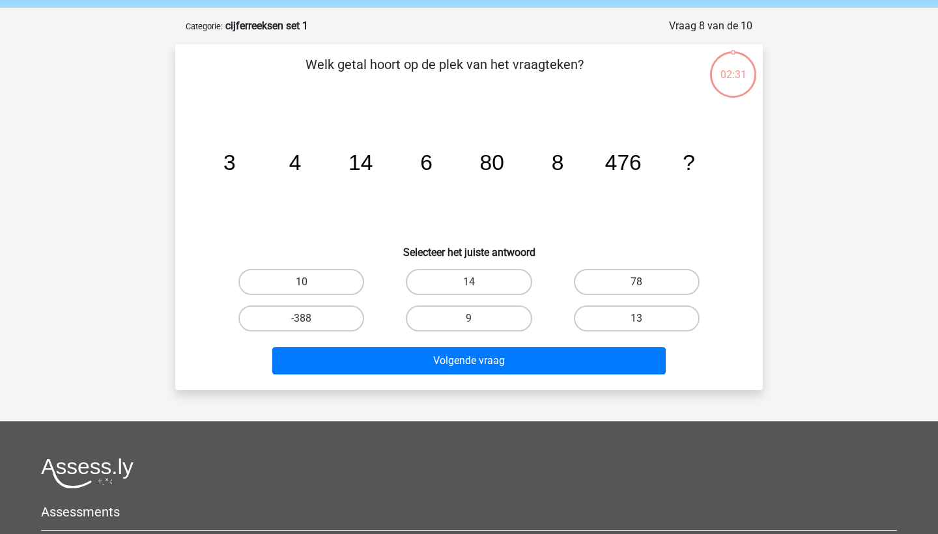
scroll to position [65, 0]
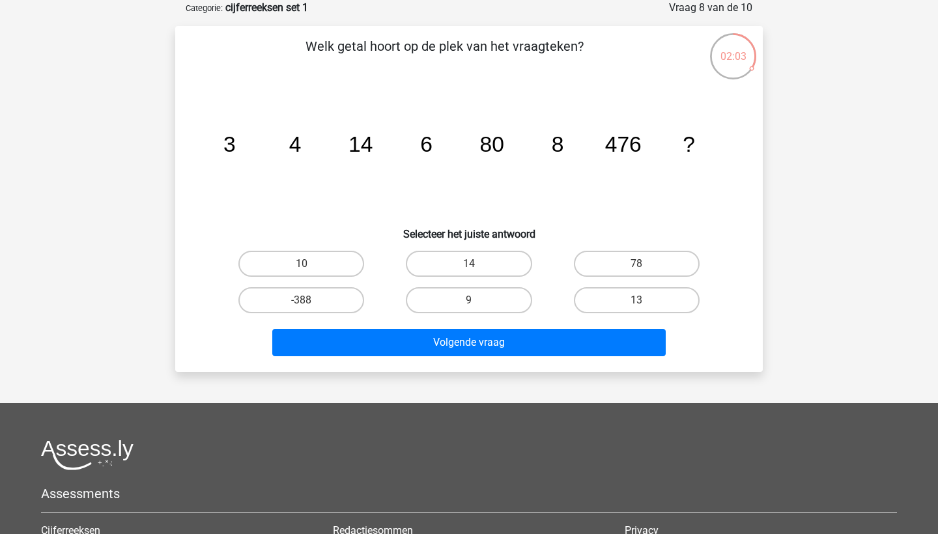
click at [475, 266] on input "14" at bounding box center [473, 268] width 8 height 8
radio input "true"
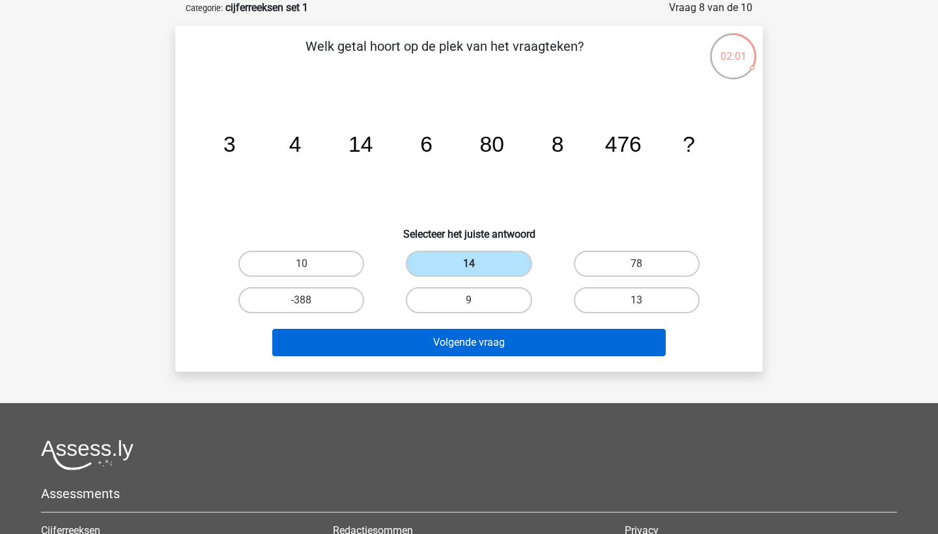
click at [491, 344] on button "Volgende vraag" at bounding box center [469, 342] width 394 height 27
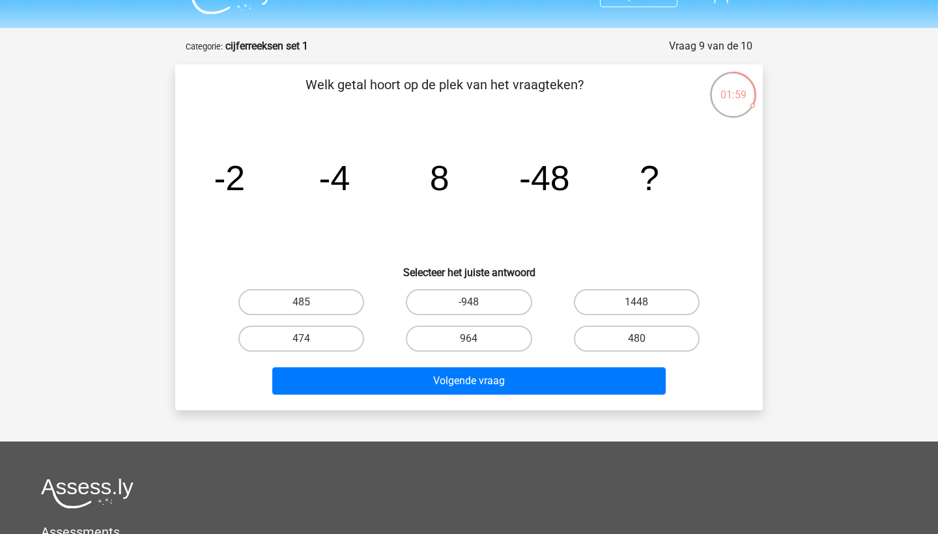
scroll to position [24, 0]
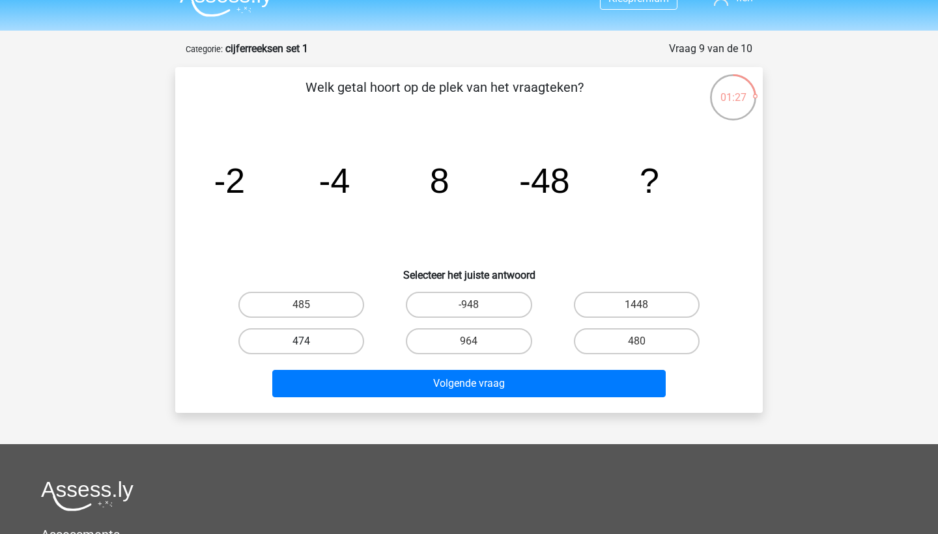
click at [289, 342] on label "474" at bounding box center [301, 341] width 126 height 26
click at [302, 342] on input "474" at bounding box center [306, 345] width 8 height 8
radio input "true"
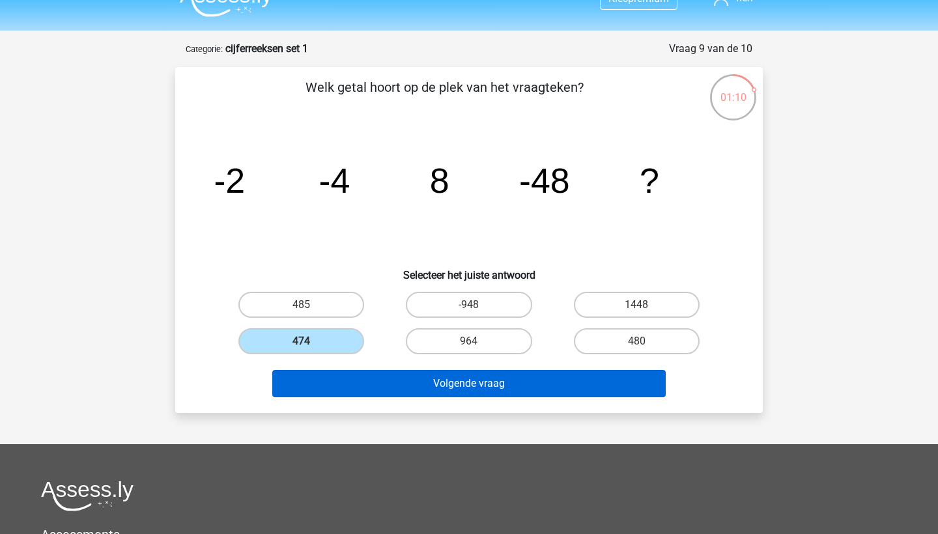
click at [422, 388] on button "Volgende vraag" at bounding box center [469, 383] width 394 height 27
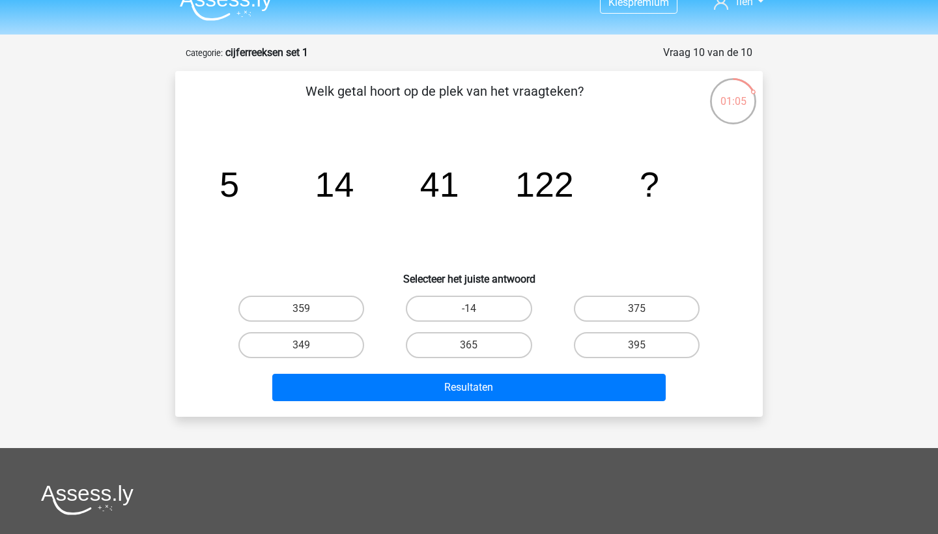
scroll to position [23, 0]
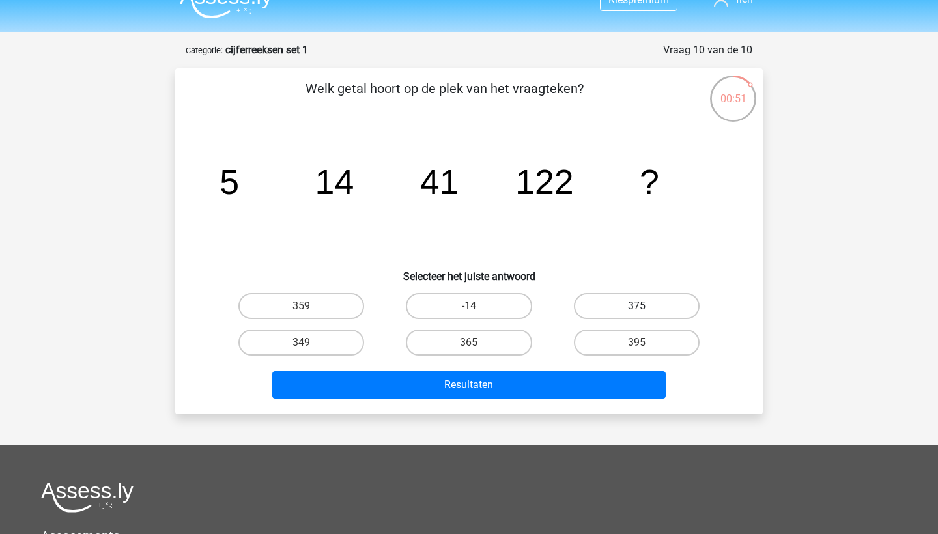
click at [647, 313] on label "375" at bounding box center [637, 306] width 126 height 26
click at [645, 313] on input "375" at bounding box center [641, 310] width 8 height 8
radio input "true"
click at [573, 408] on div "Welk getal hoort op de plek van het vraagteken? image/svg+xml 5 14 41 122 ? Sel…" at bounding box center [469, 241] width 588 height 346
click at [573, 401] on div "Resultaten" at bounding box center [469, 387] width 503 height 33
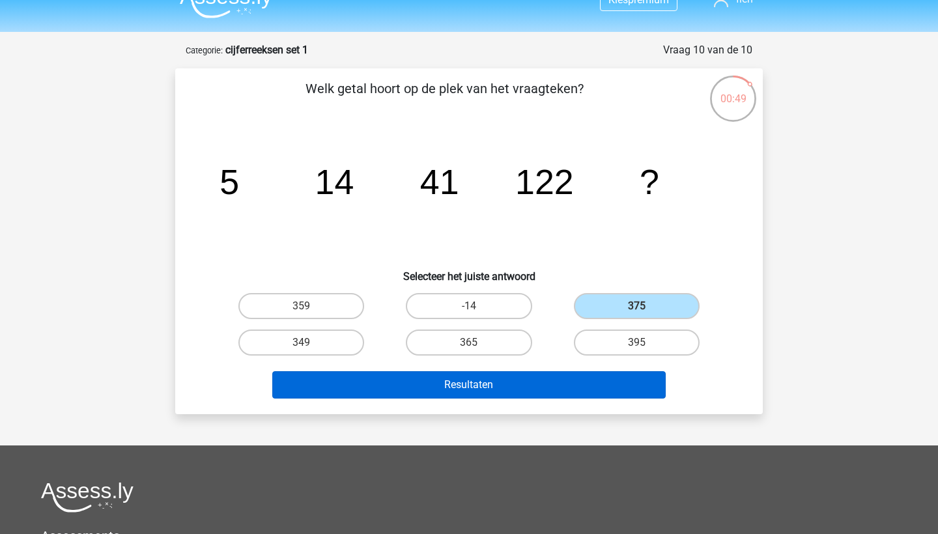
click at [567, 386] on button "Resultaten" at bounding box center [469, 384] width 394 height 27
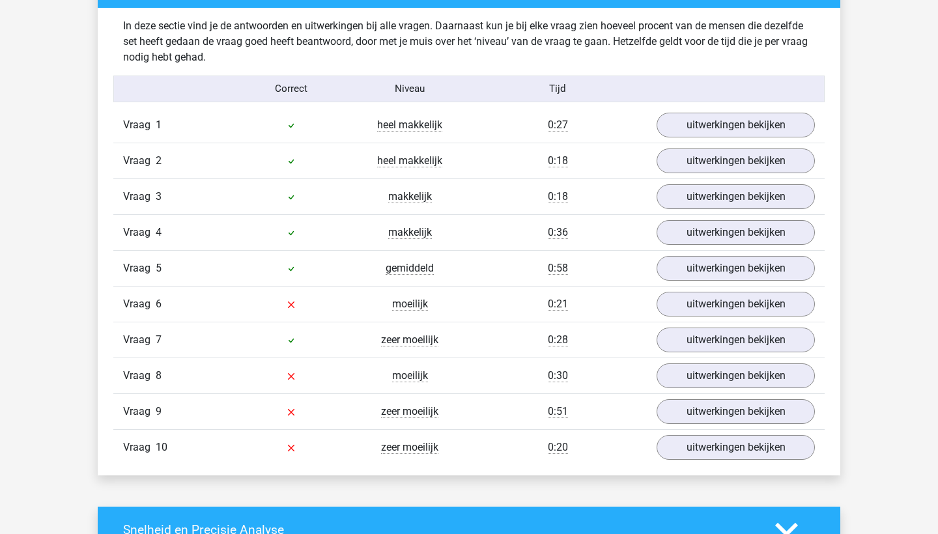
scroll to position [1014, 0]
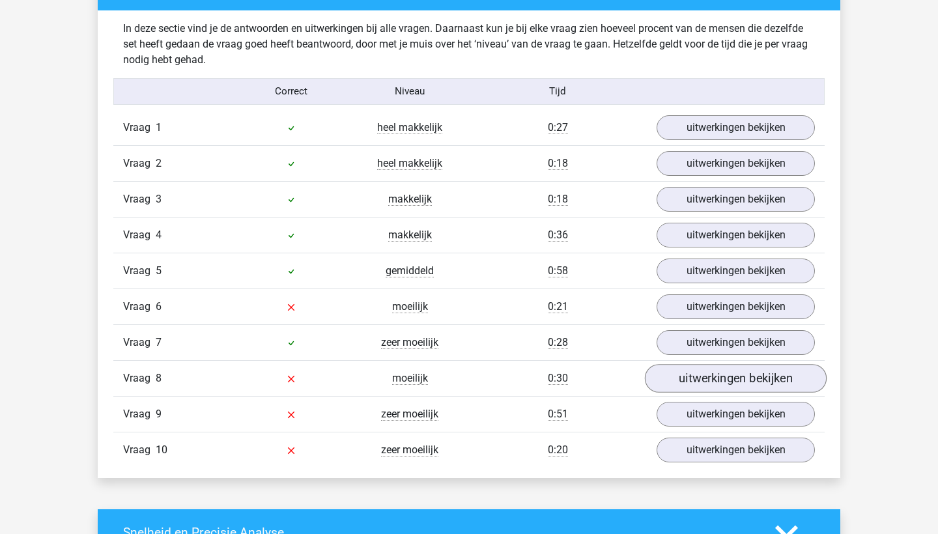
click at [717, 383] on link "uitwerkingen bekijken" at bounding box center [736, 378] width 182 height 29
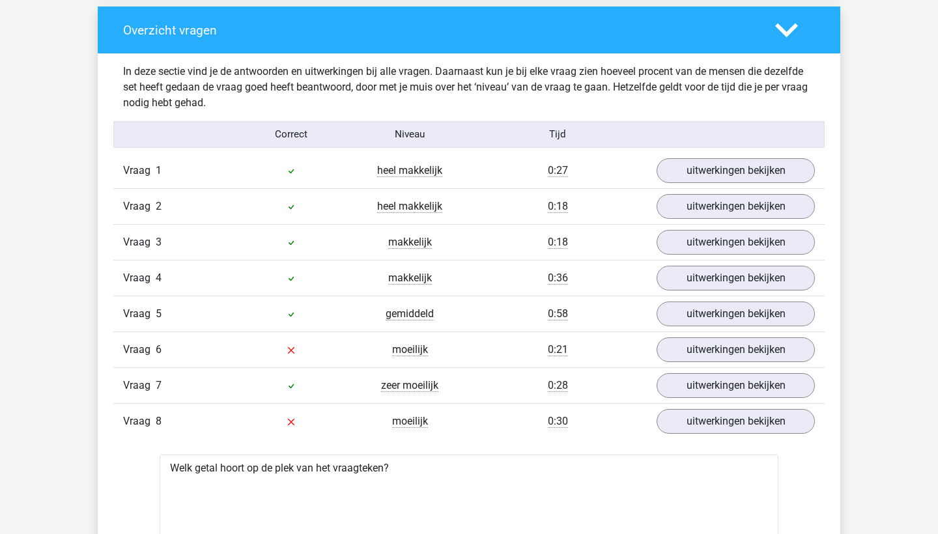
scroll to position [994, 0]
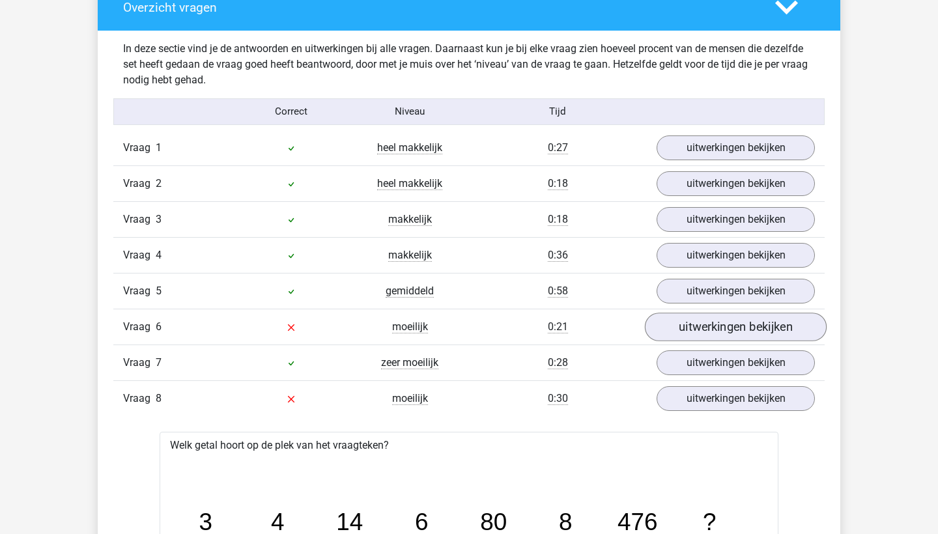
click at [723, 321] on link "uitwerkingen bekijken" at bounding box center [736, 327] width 182 height 29
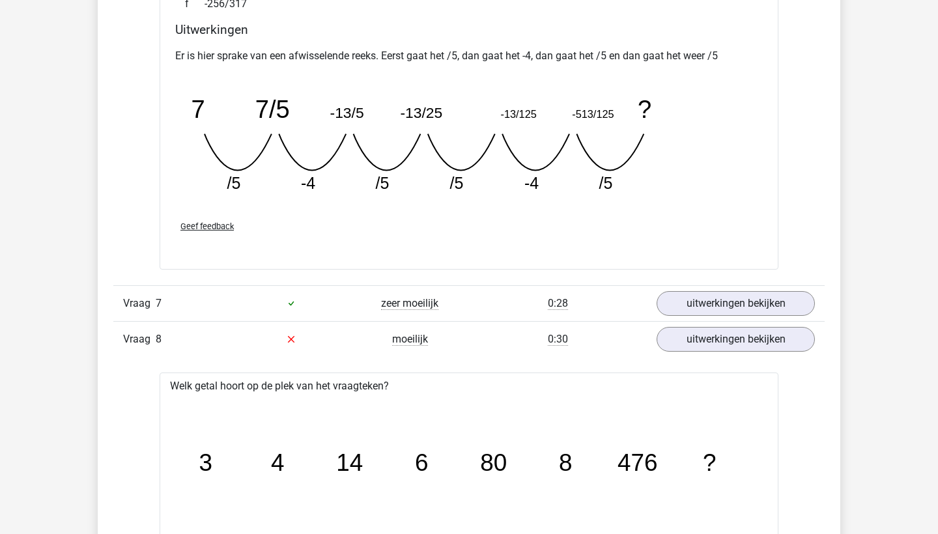
scroll to position [1623, 0]
click at [696, 302] on link "uitwerkingen bekijken" at bounding box center [736, 303] width 182 height 29
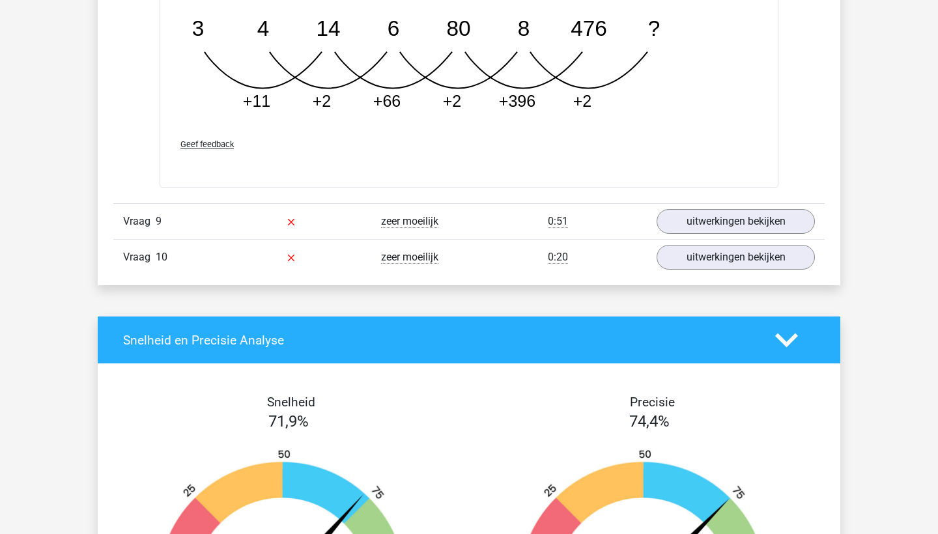
scroll to position [3229, 0]
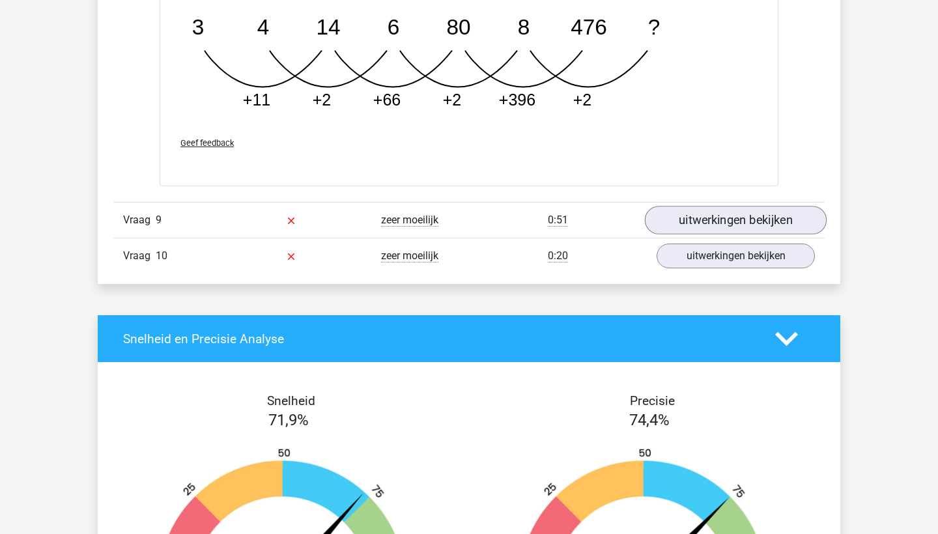
click at [717, 228] on link "uitwerkingen bekijken" at bounding box center [736, 220] width 182 height 29
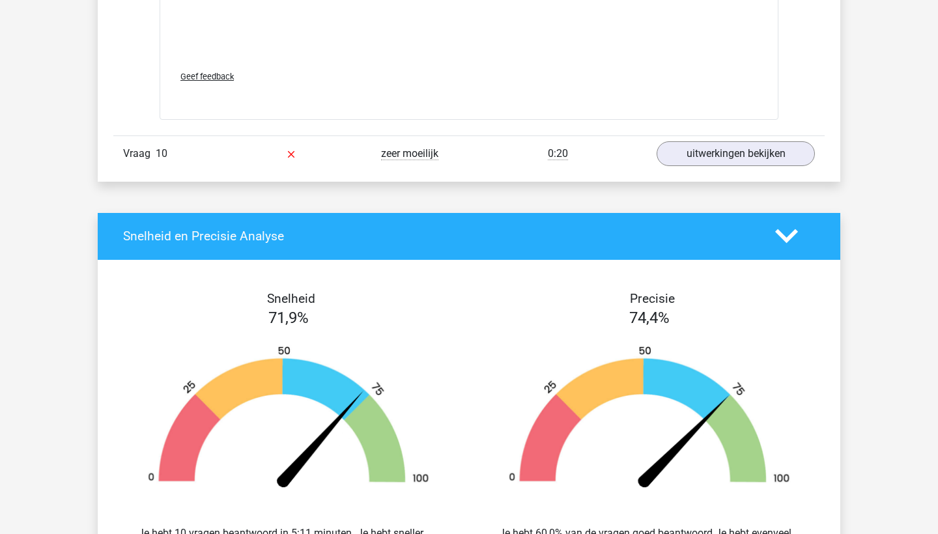
scroll to position [4136, 0]
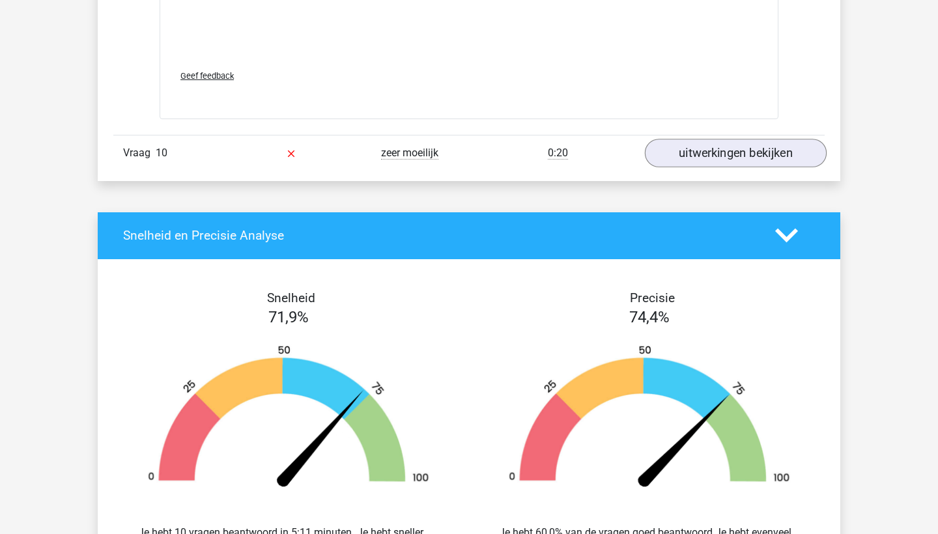
click at [695, 158] on link "uitwerkingen bekijken" at bounding box center [736, 153] width 182 height 29
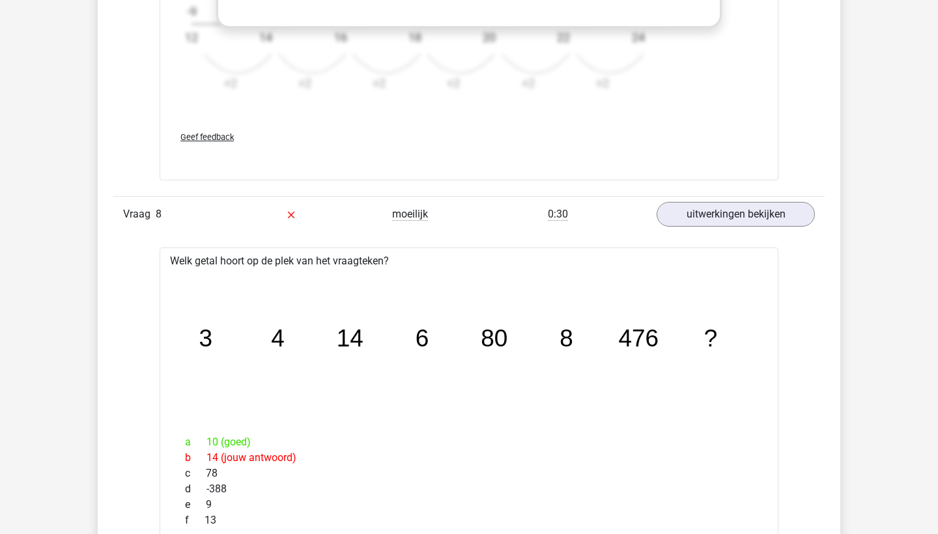
scroll to position [2626, 0]
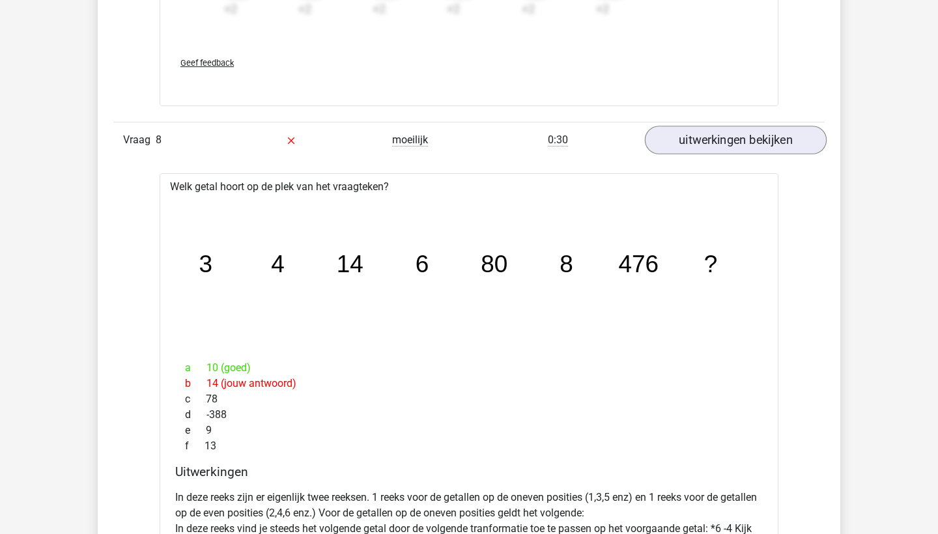
click link "uitwerkingen bekijken"
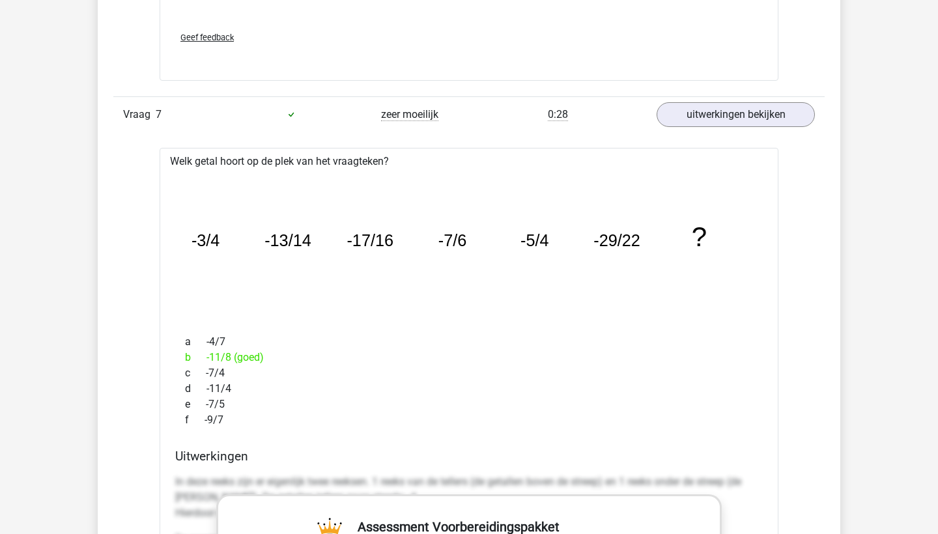
scroll to position [1715, 0]
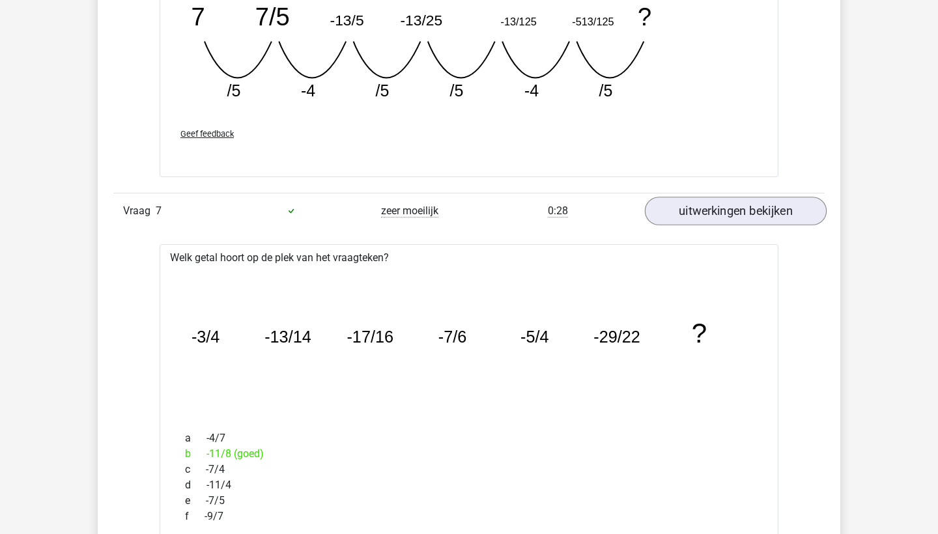
click link "uitwerkingen bekijken"
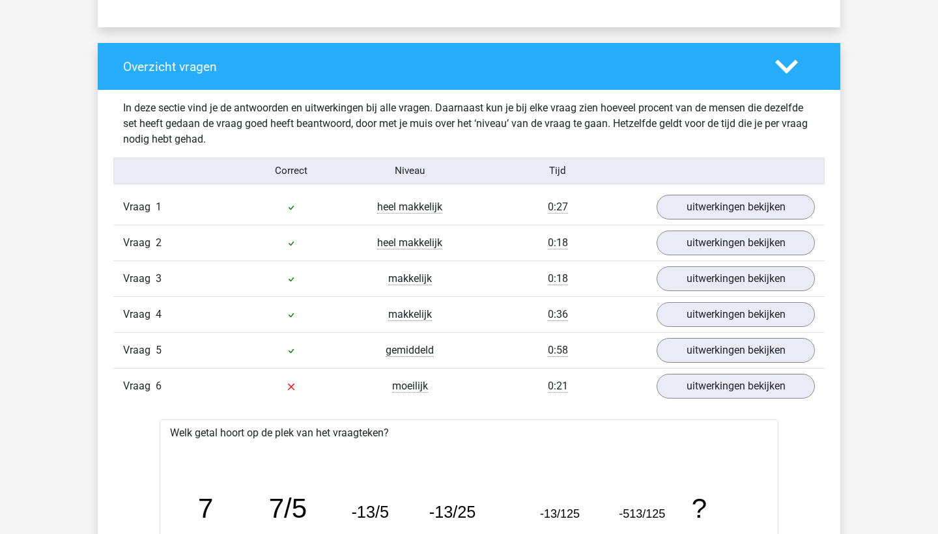
scroll to position [920, 0]
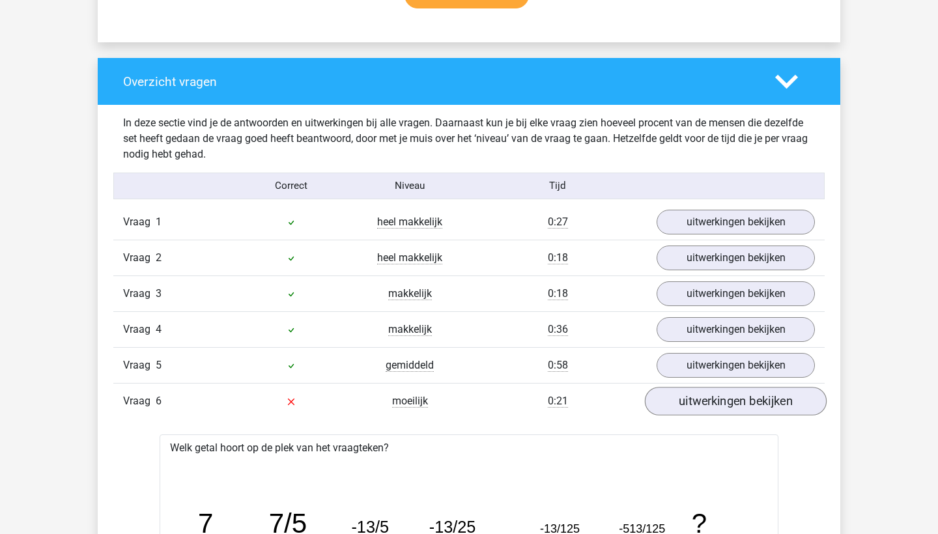
click link "uitwerkingen bekijken"
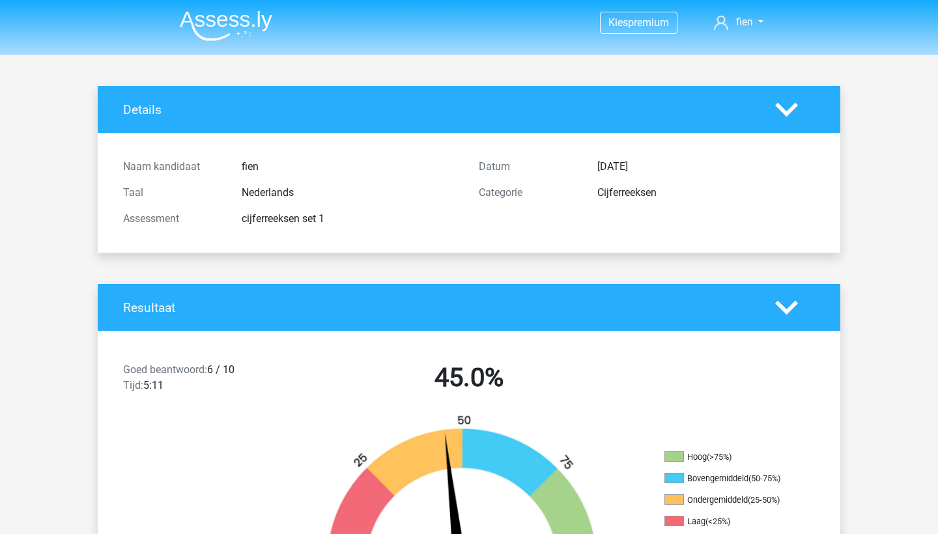
scroll to position [0, 0]
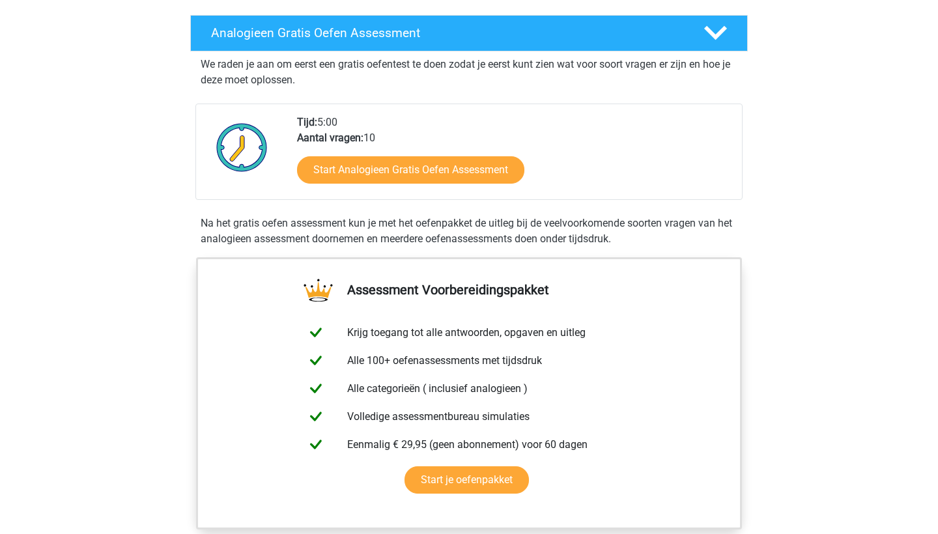
scroll to position [201, 0]
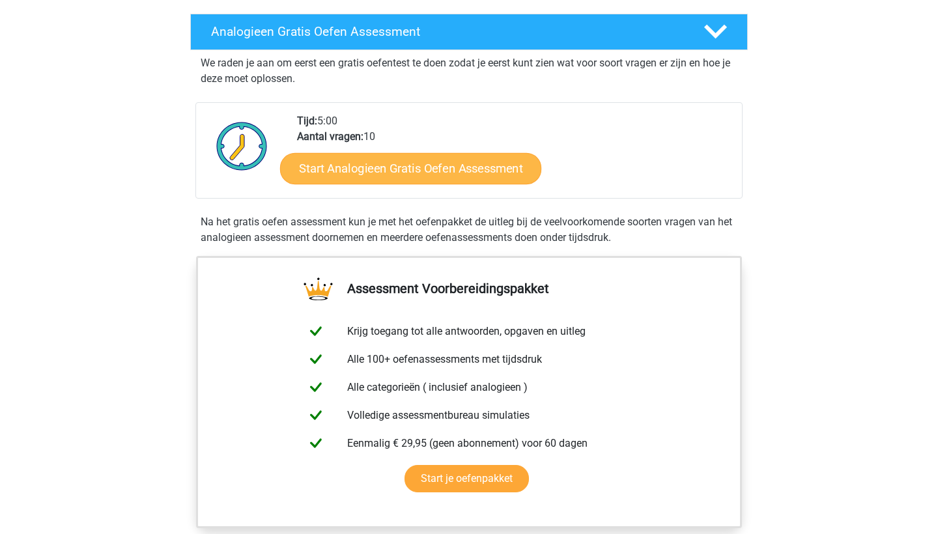
click at [399, 169] on link "Start Analogieen Gratis Oefen Assessment" at bounding box center [410, 167] width 261 height 31
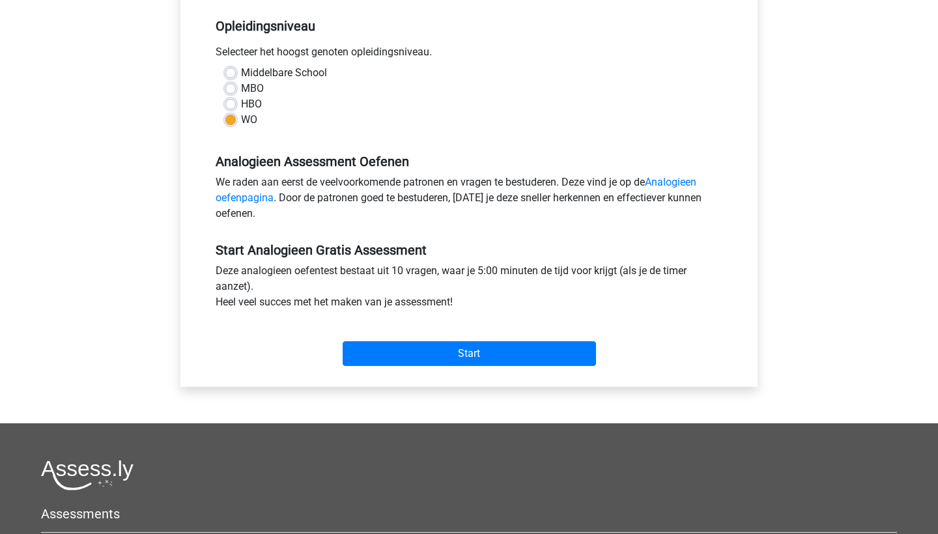
scroll to position [264, 0]
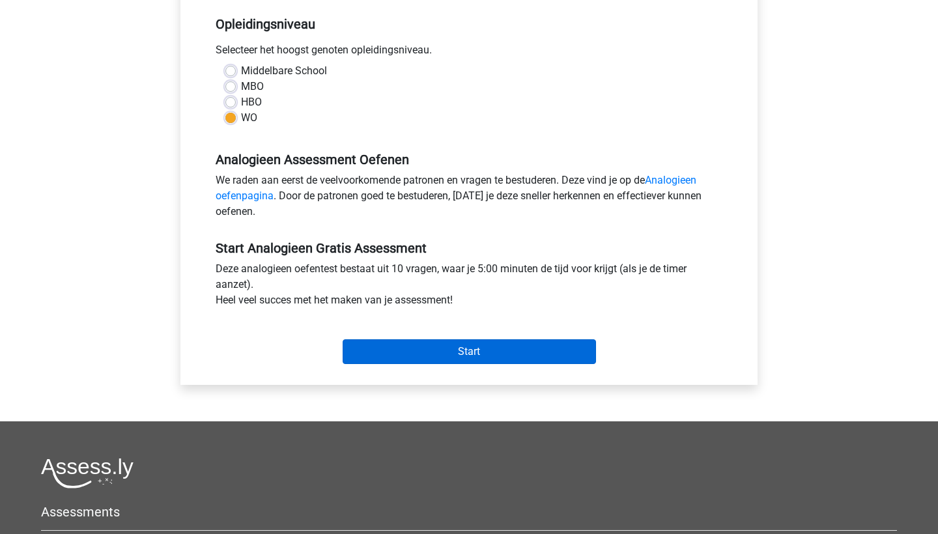
click at [452, 350] on input "Start" at bounding box center [469, 351] width 253 height 25
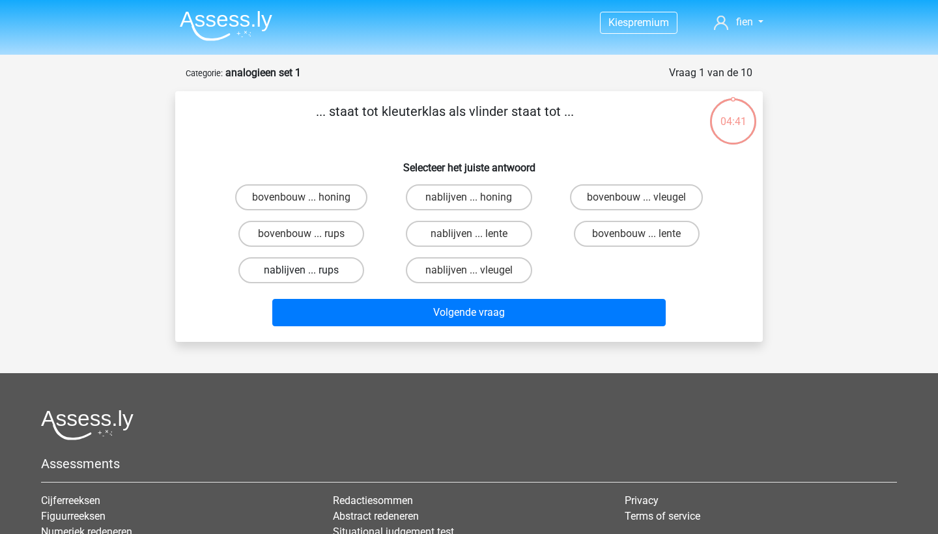
click at [319, 273] on label "nablijven ... rups" at bounding box center [301, 270] width 126 height 26
click at [310, 273] on input "nablijven ... rups" at bounding box center [306, 274] width 8 height 8
radio input "true"
click at [300, 237] on label "bovenbouw ... rups" at bounding box center [301, 234] width 126 height 26
click at [302, 237] on input "bovenbouw ... rups" at bounding box center [306, 238] width 8 height 8
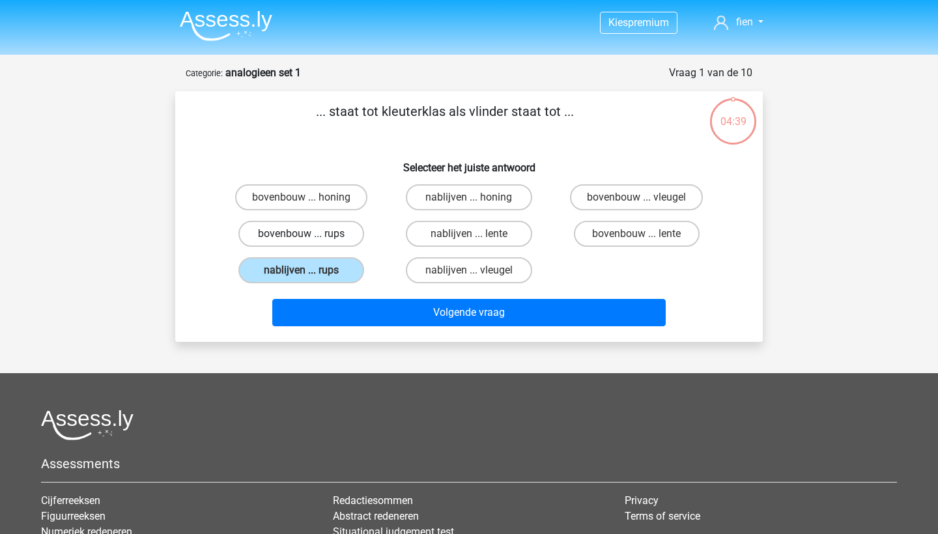
radio input "true"
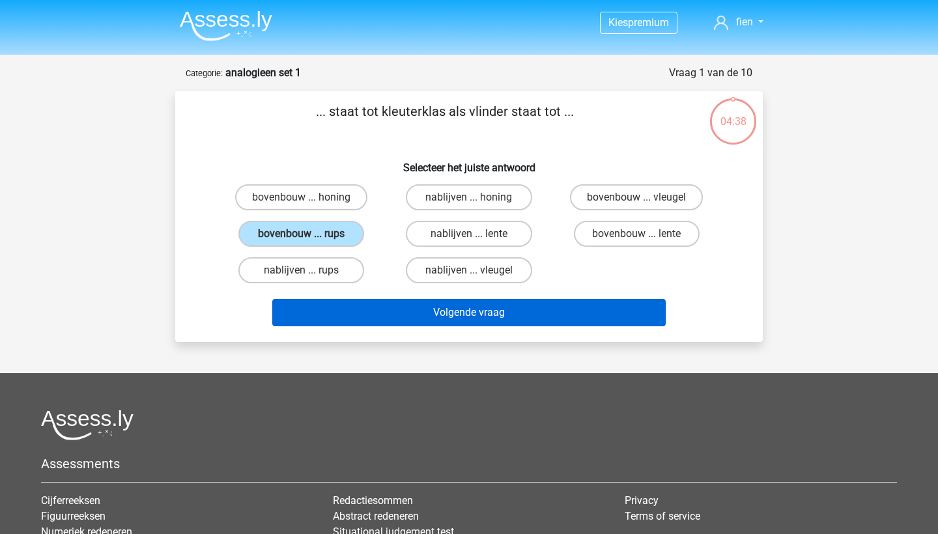
click at [374, 302] on button "Volgende vraag" at bounding box center [469, 312] width 394 height 27
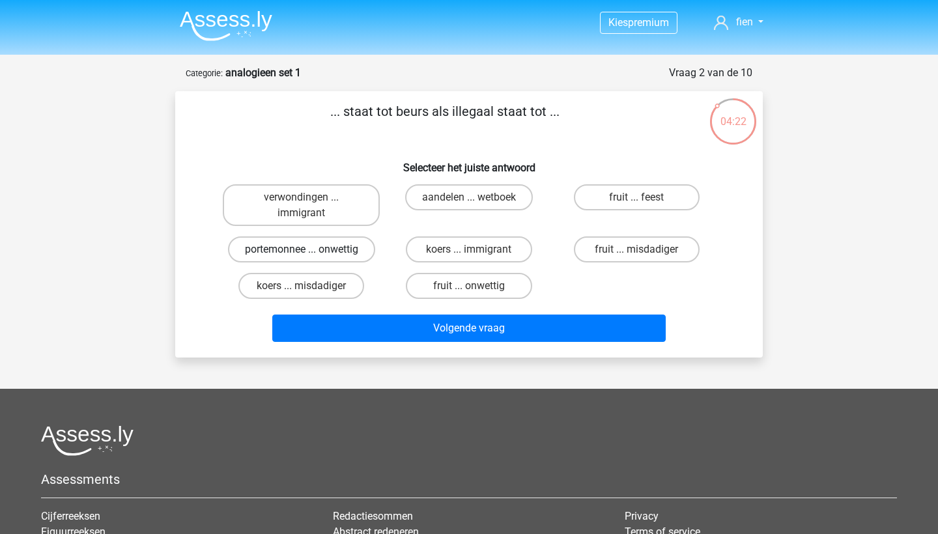
click at [293, 250] on label "portemonnee ... onwettig" at bounding box center [301, 250] width 147 height 26
click at [302, 250] on input "portemonnee ... onwettig" at bounding box center [306, 254] width 8 height 8
radio input "true"
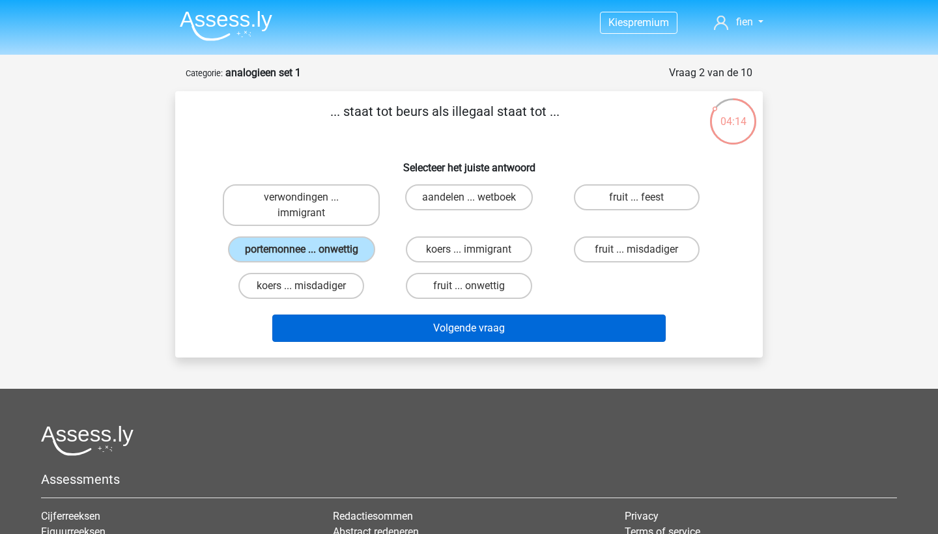
click at [413, 342] on button "Volgende vraag" at bounding box center [469, 328] width 394 height 27
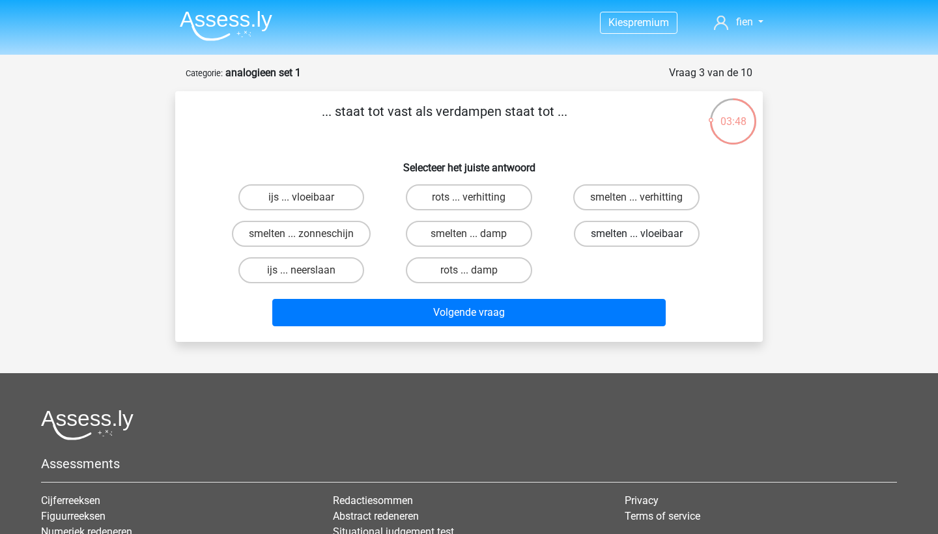
click at [616, 238] on label "smelten ... vloeibaar" at bounding box center [637, 234] width 126 height 26
click at [637, 238] on input "smelten ... vloeibaar" at bounding box center [641, 238] width 8 height 8
radio input "true"
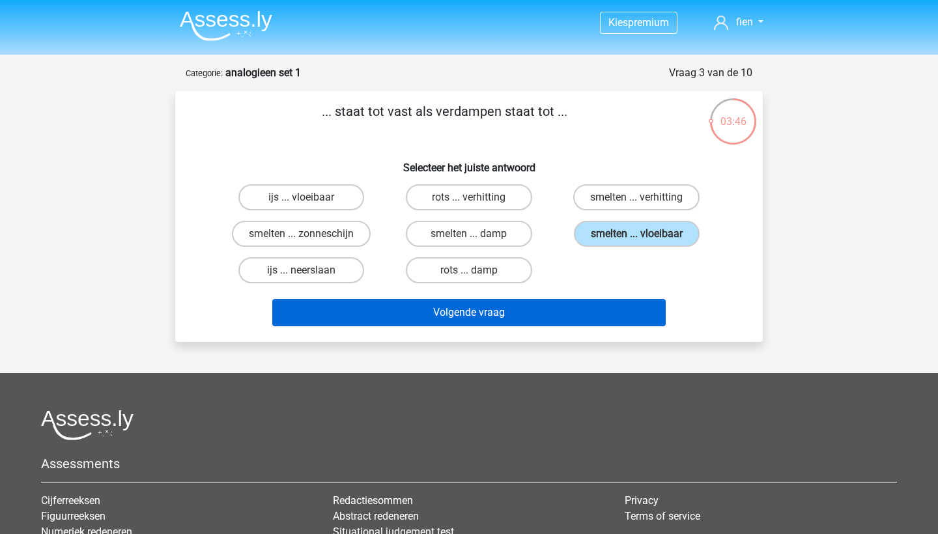
click at [535, 311] on button "Volgende vraag" at bounding box center [469, 312] width 394 height 27
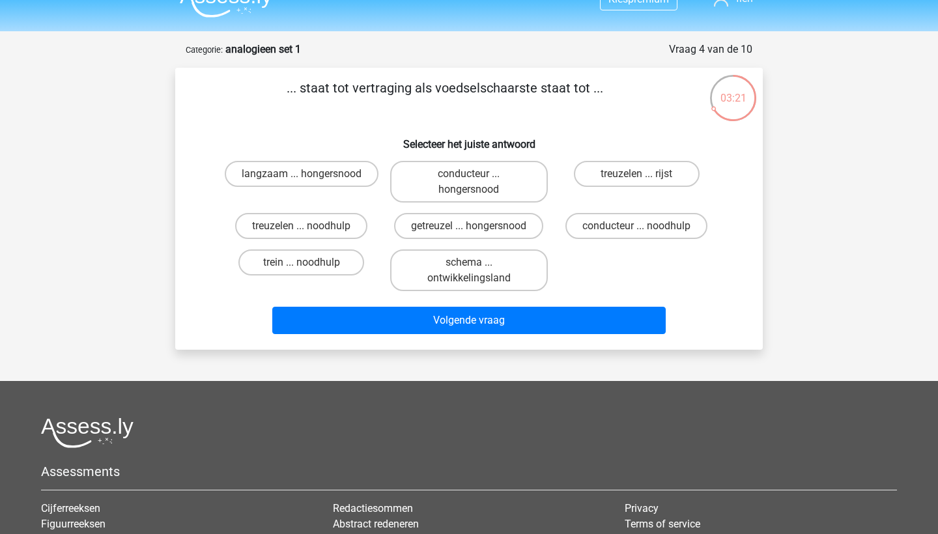
scroll to position [23, 0]
click at [630, 229] on label "conducteur ... noodhulp" at bounding box center [637, 226] width 142 height 26
click at [637, 229] on input "conducteur ... noodhulp" at bounding box center [641, 230] width 8 height 8
radio input "true"
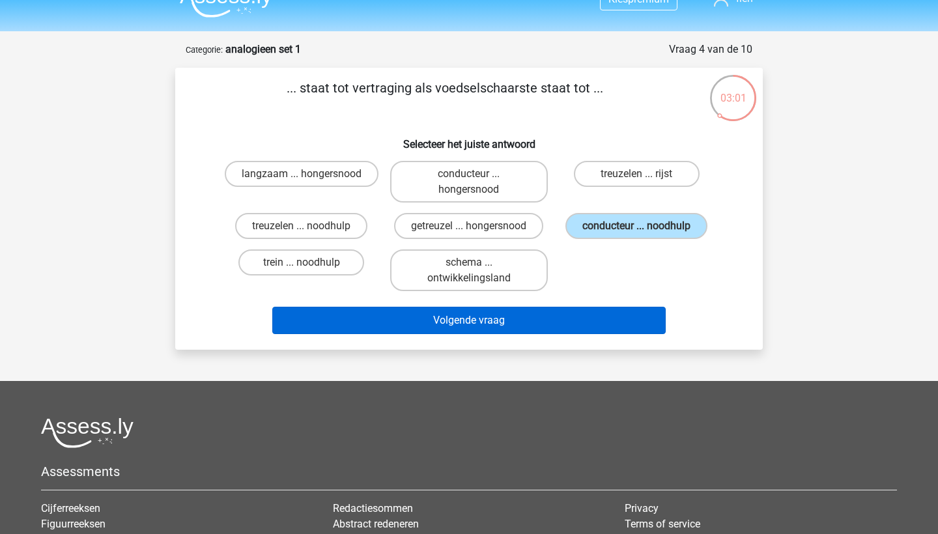
click at [611, 333] on button "Volgende vraag" at bounding box center [469, 320] width 394 height 27
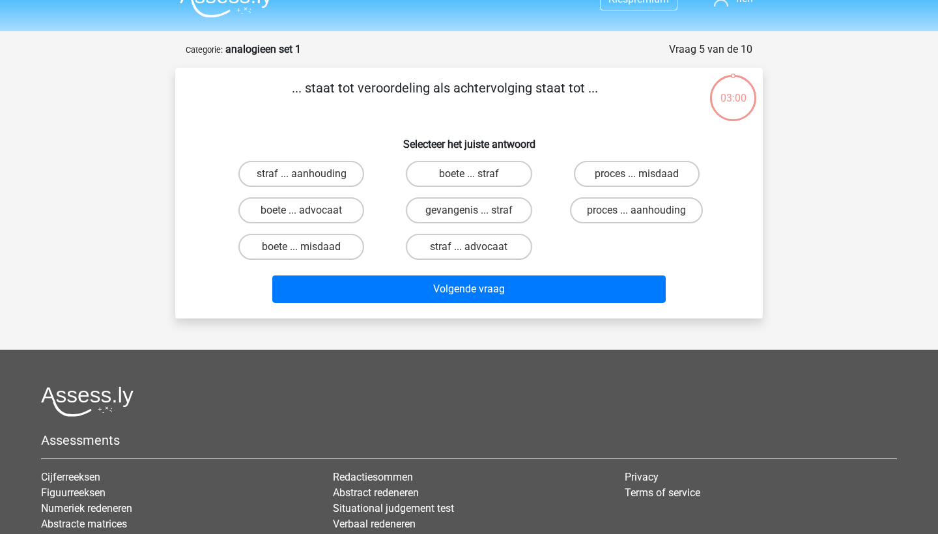
scroll to position [65, 0]
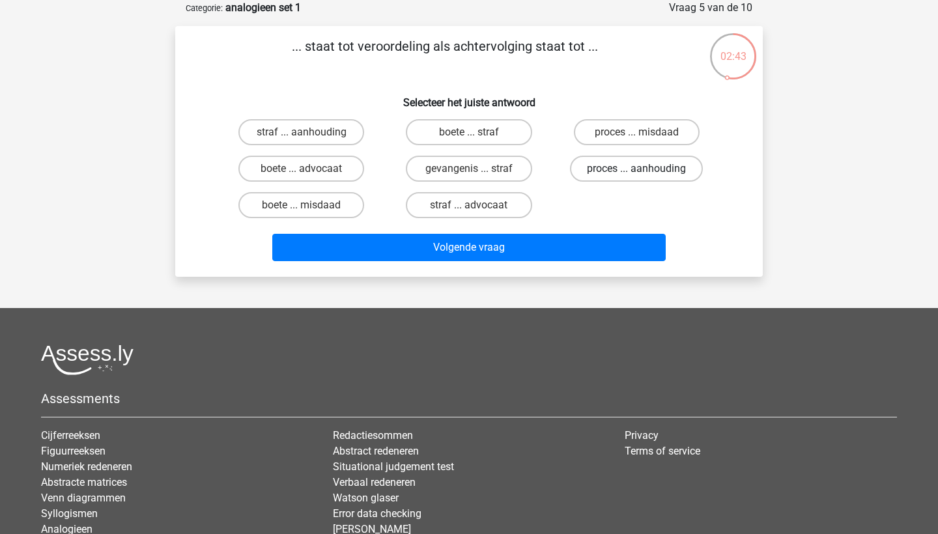
click at [641, 164] on label "proces ... aanhouding" at bounding box center [636, 169] width 133 height 26
click at [641, 169] on input "proces ... aanhouding" at bounding box center [641, 173] width 8 height 8
radio input "true"
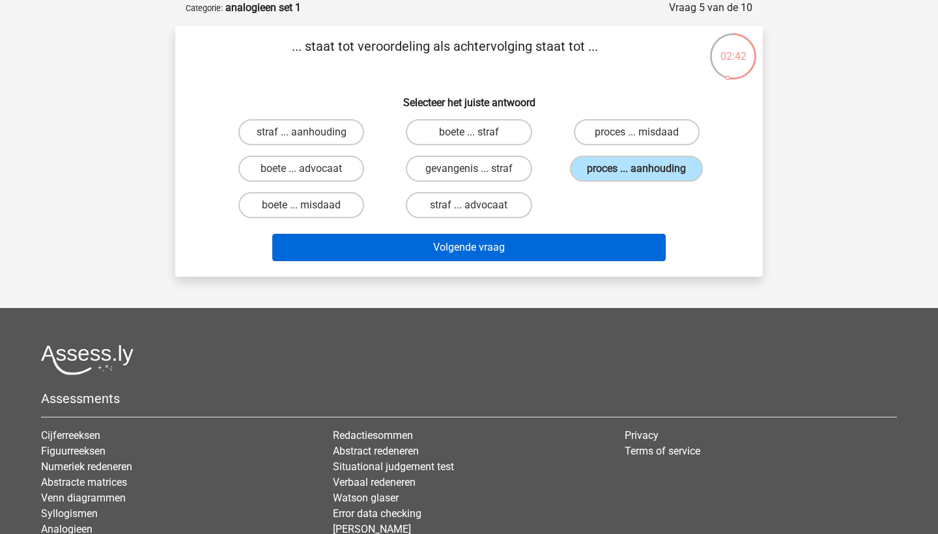
click at [573, 248] on button "Volgende vraag" at bounding box center [469, 247] width 394 height 27
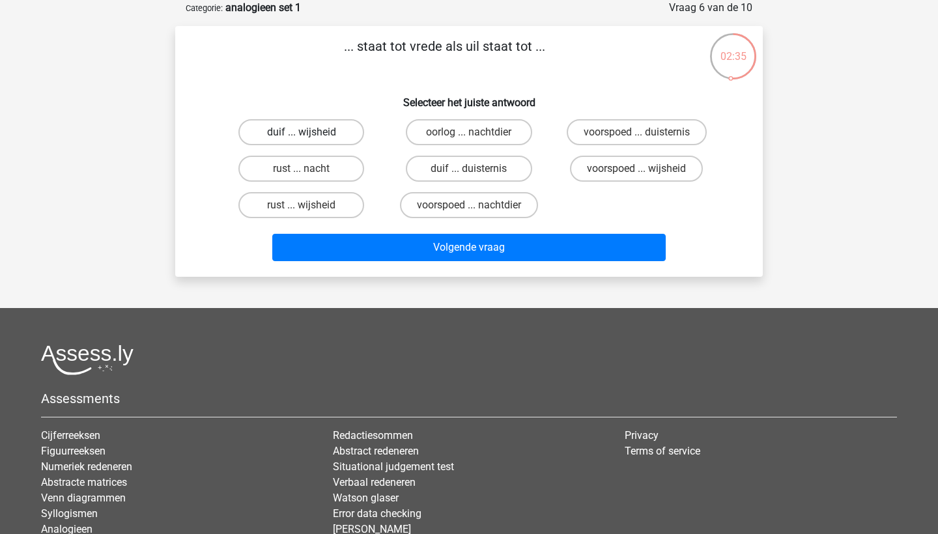
click at [326, 143] on label "duif ... wijsheid" at bounding box center [301, 132] width 126 height 26
click at [310, 141] on input "duif ... wijsheid" at bounding box center [306, 136] width 8 height 8
radio input "true"
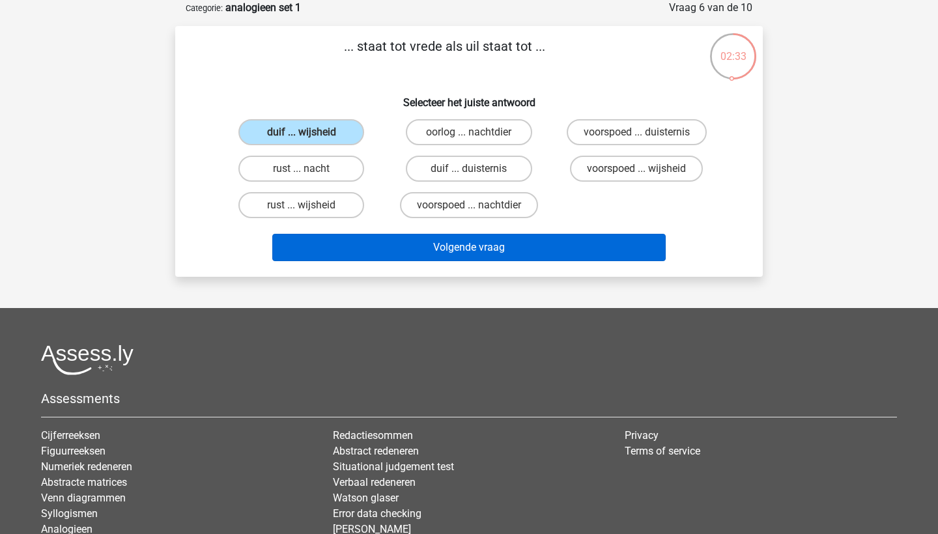
click at [375, 240] on button "Volgende vraag" at bounding box center [469, 247] width 394 height 27
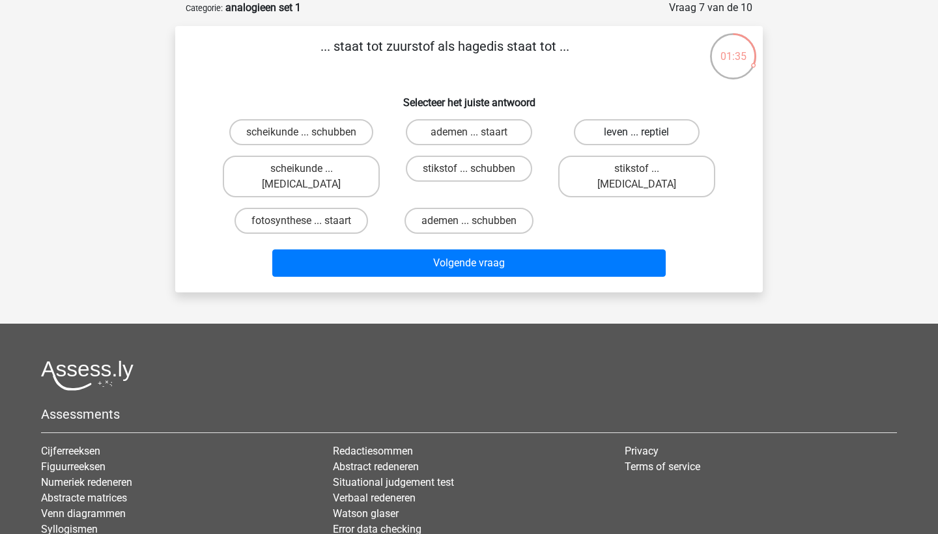
click at [618, 137] on label "leven ... reptiel" at bounding box center [637, 132] width 126 height 26
click at [637, 137] on input "leven ... reptiel" at bounding box center [641, 136] width 8 height 8
radio input "true"
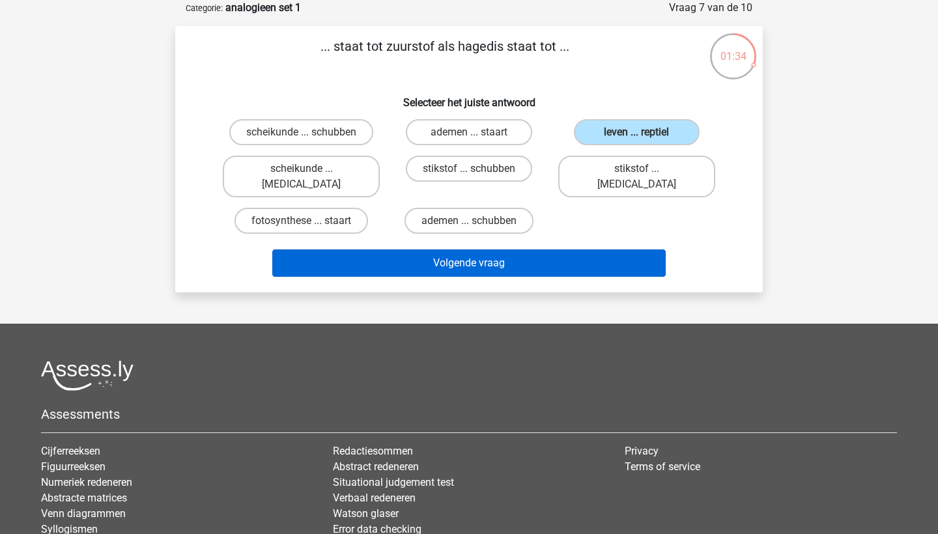
click at [538, 250] on button "Volgende vraag" at bounding box center [469, 263] width 394 height 27
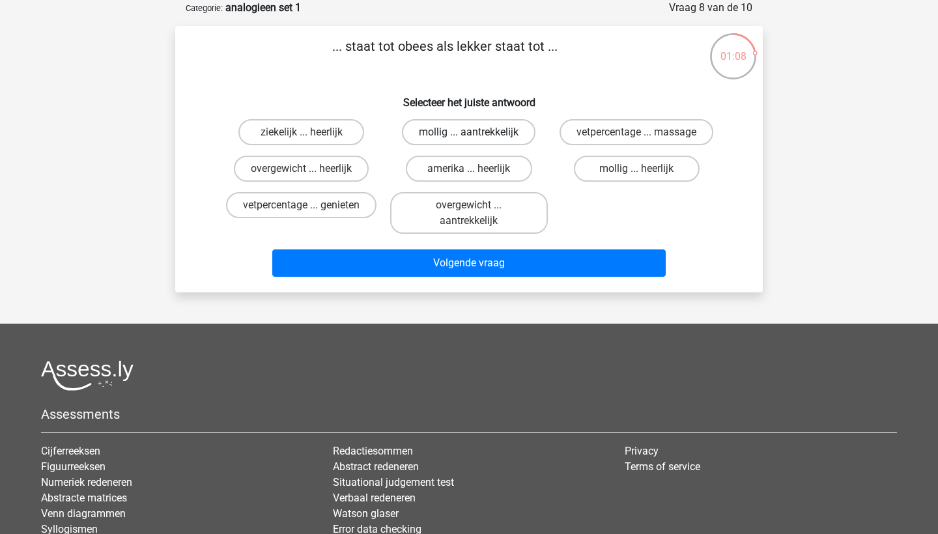
click at [448, 132] on label "mollig ... aantrekkelijk" at bounding box center [469, 132] width 134 height 26
click at [469, 132] on input "mollig ... aantrekkelijk" at bounding box center [473, 136] width 8 height 8
radio input "true"
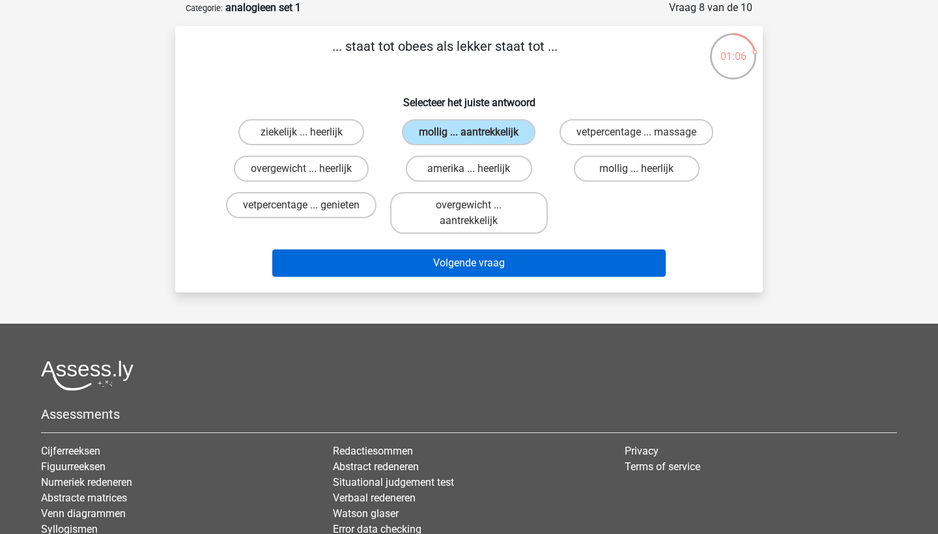
click at [455, 266] on button "Volgende vraag" at bounding box center [469, 263] width 394 height 27
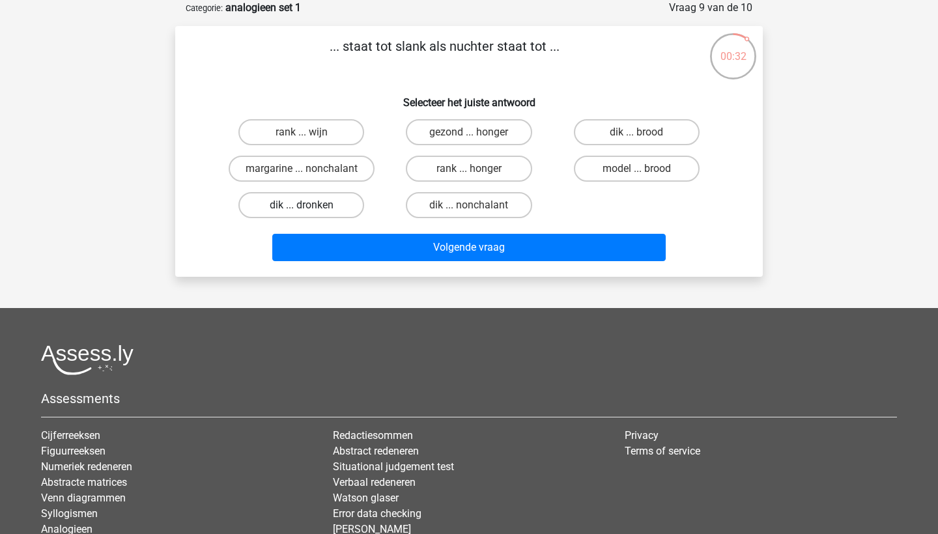
click at [312, 207] on label "dik ... dronken" at bounding box center [301, 205] width 126 height 26
click at [310, 207] on input "dik ... dronken" at bounding box center [306, 209] width 8 height 8
radio input "true"
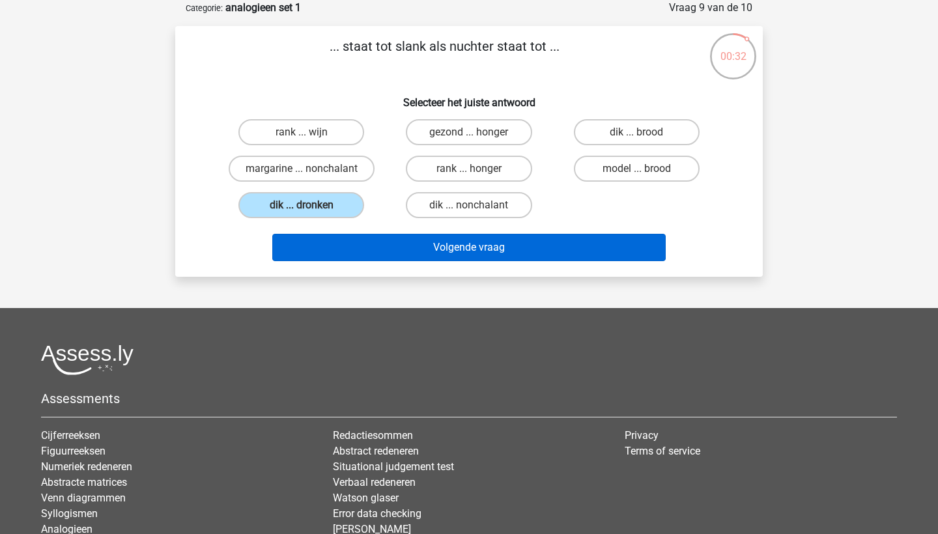
click at [411, 244] on button "Volgende vraag" at bounding box center [469, 247] width 394 height 27
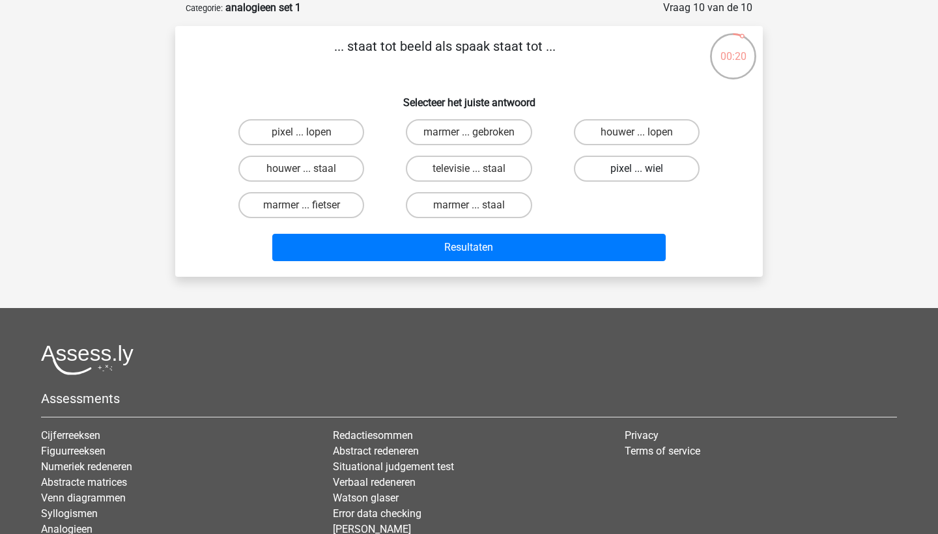
click at [631, 166] on label "pixel ... wiel" at bounding box center [637, 169] width 126 height 26
click at [637, 169] on input "pixel ... wiel" at bounding box center [641, 173] width 8 height 8
radio input "true"
click at [489, 135] on label "marmer ... gebroken" at bounding box center [469, 132] width 126 height 26
click at [478, 135] on input "marmer ... gebroken" at bounding box center [473, 136] width 8 height 8
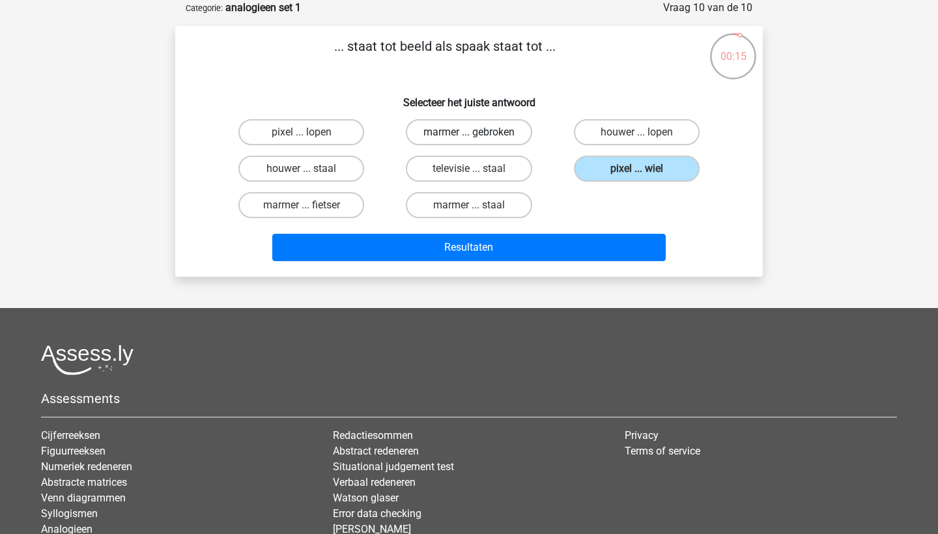
radio input "true"
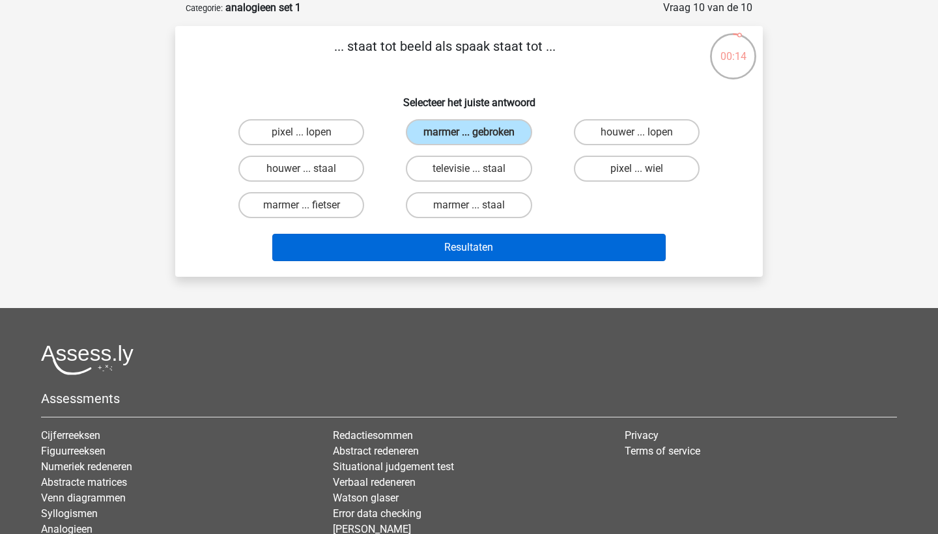
click at [487, 249] on button "Resultaten" at bounding box center [469, 247] width 394 height 27
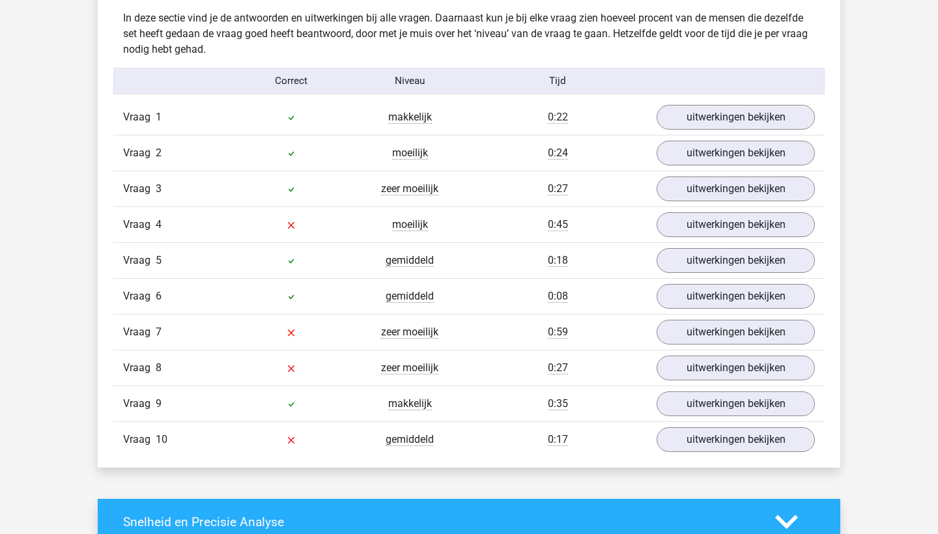
scroll to position [1026, 0]
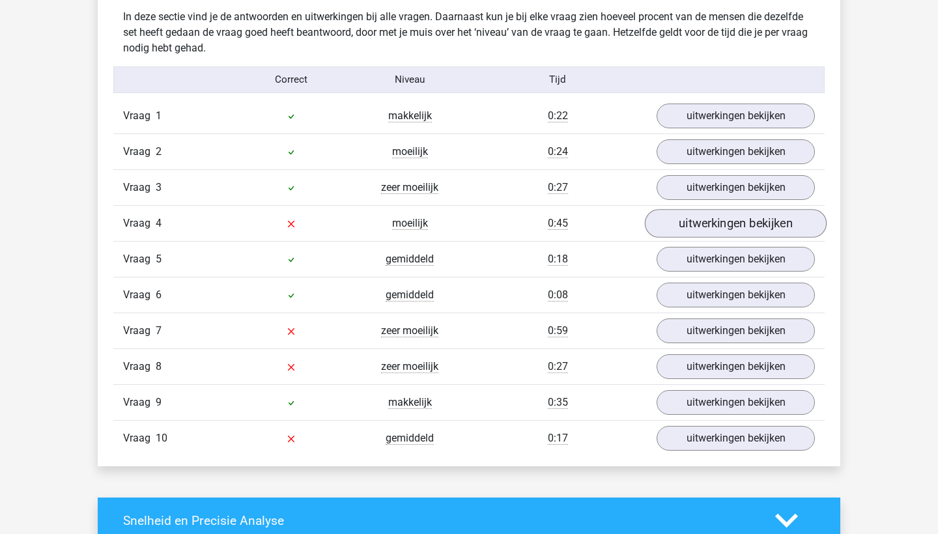
click at [702, 230] on link "uitwerkingen bekijken" at bounding box center [736, 223] width 182 height 29
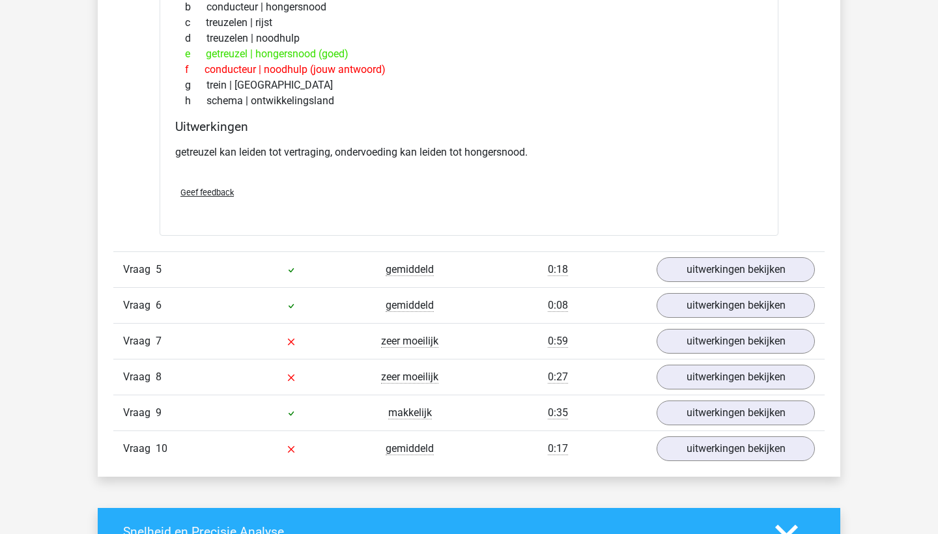
scroll to position [1360, 0]
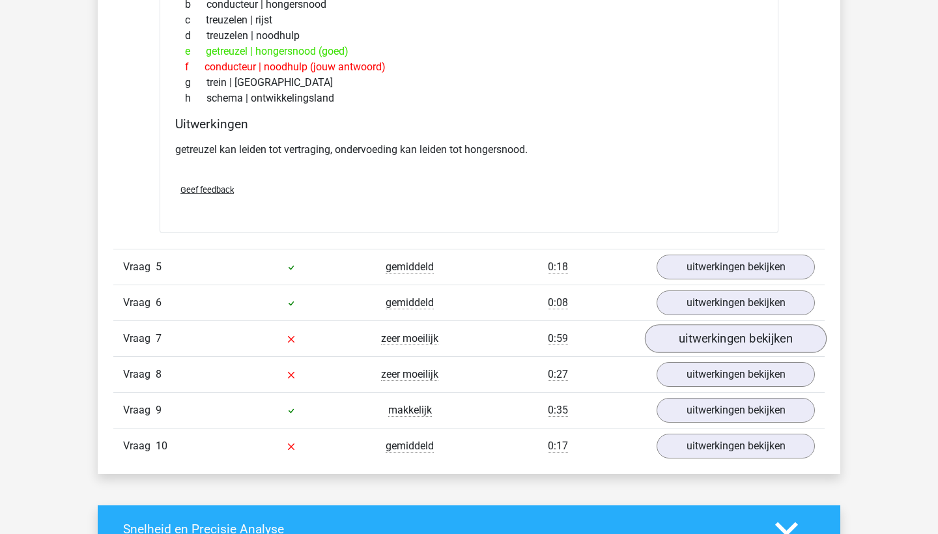
click at [721, 334] on link "uitwerkingen bekijken" at bounding box center [736, 338] width 182 height 29
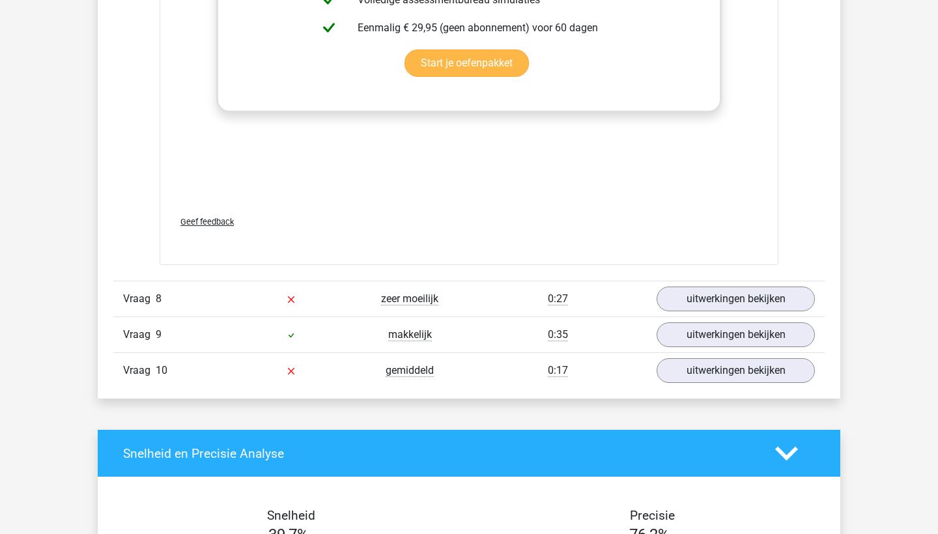
scroll to position [2136, 0]
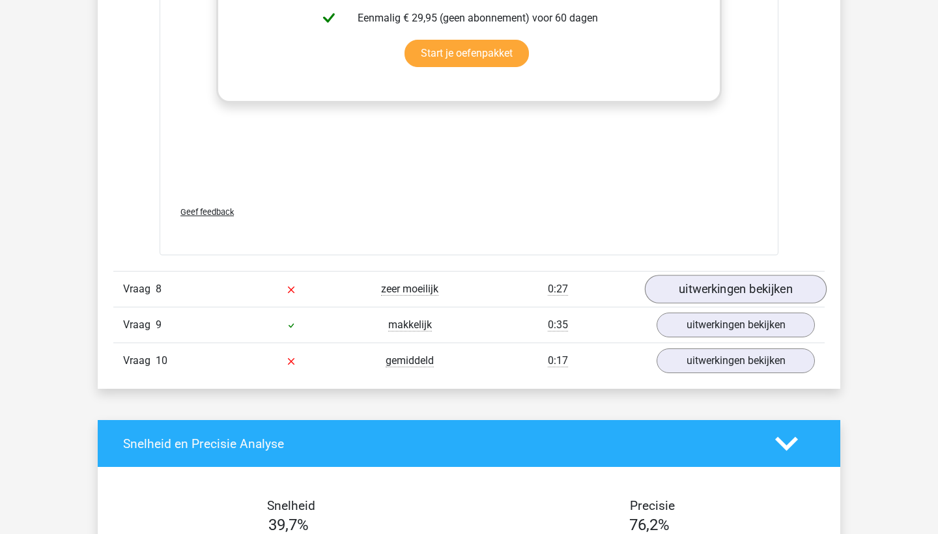
click at [752, 285] on link "uitwerkingen bekijken" at bounding box center [736, 290] width 182 height 29
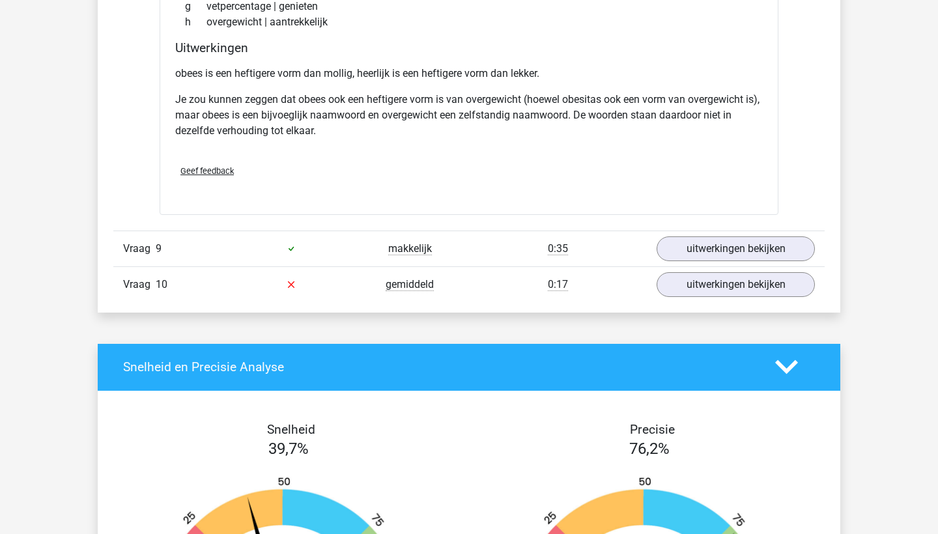
scroll to position [2622, 0]
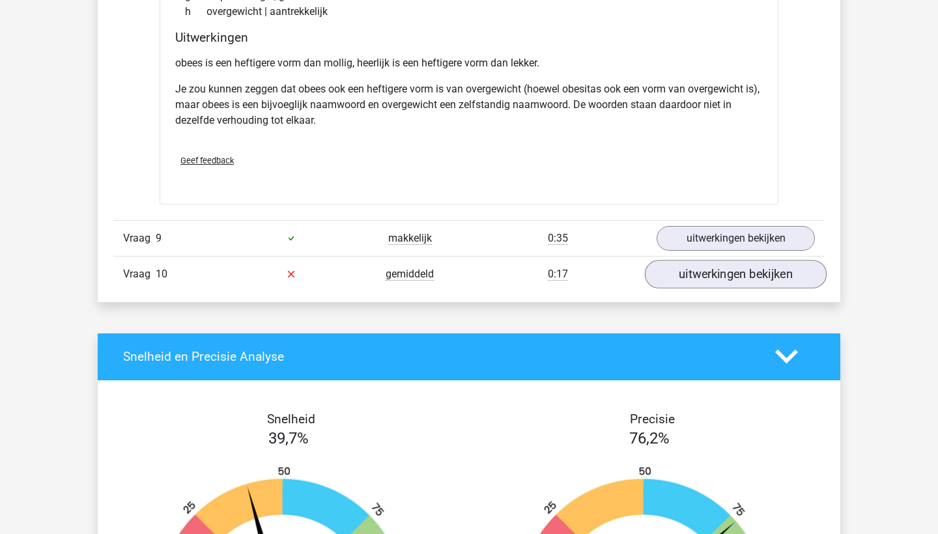
click at [710, 275] on link "uitwerkingen bekijken" at bounding box center [736, 274] width 182 height 29
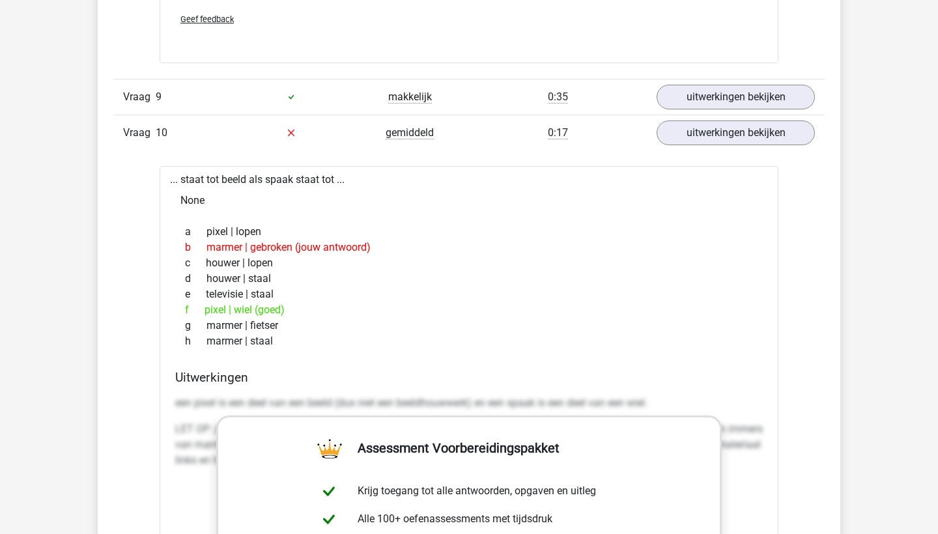
scroll to position [2764, 0]
